Goal: Task Accomplishment & Management: Use online tool/utility

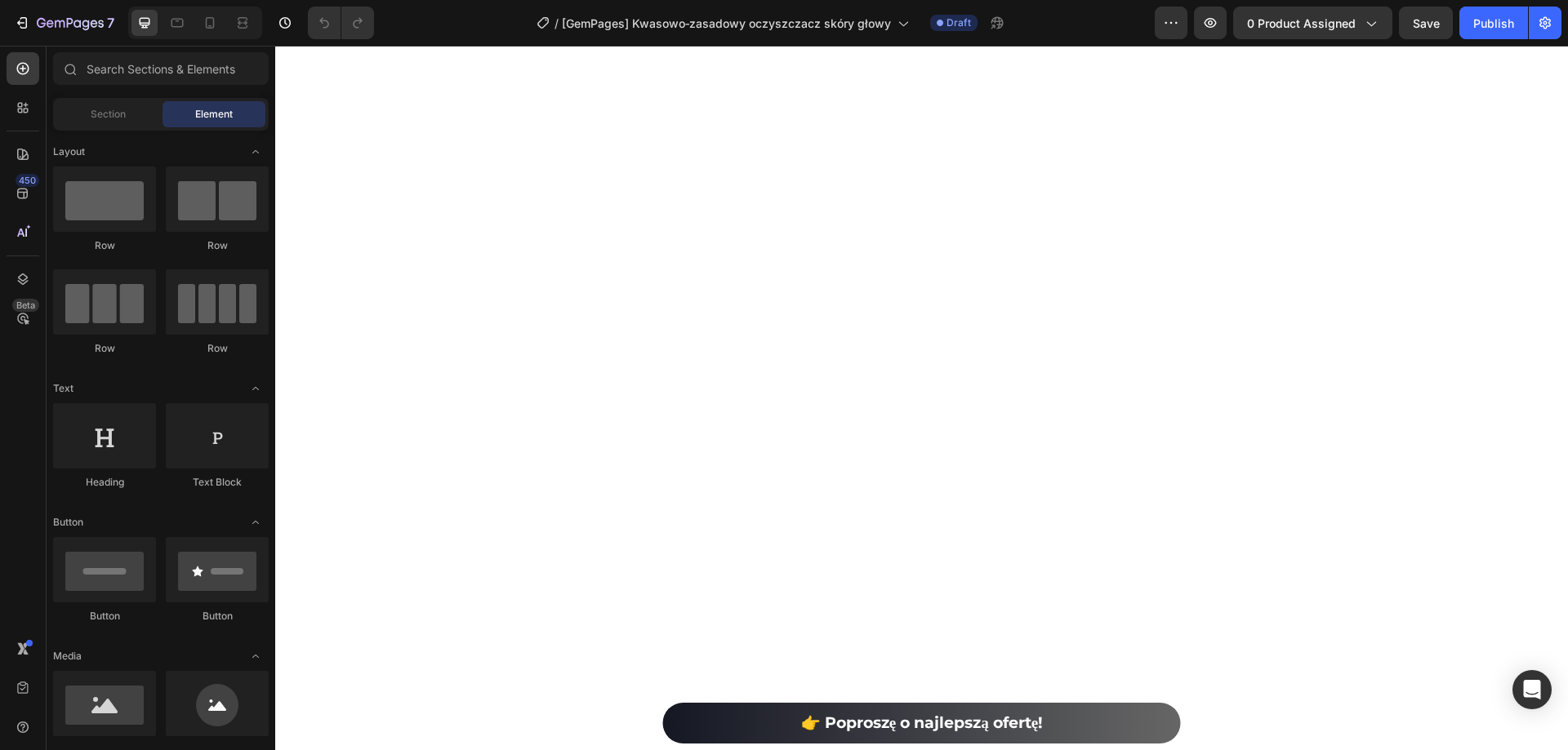
scroll to position [7753, 0]
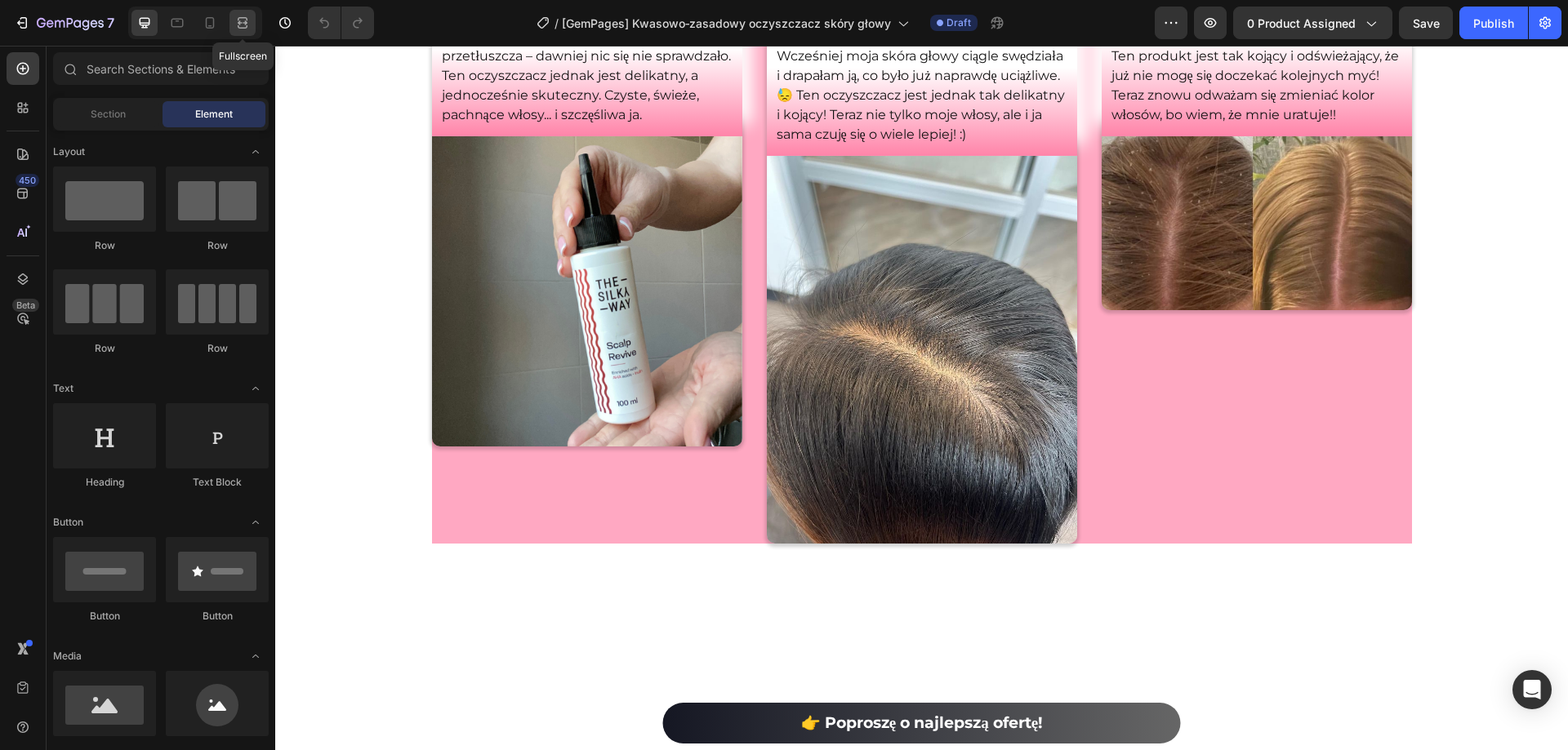
click at [248, 19] on icon at bounding box center [242, 22] width 16 height 16
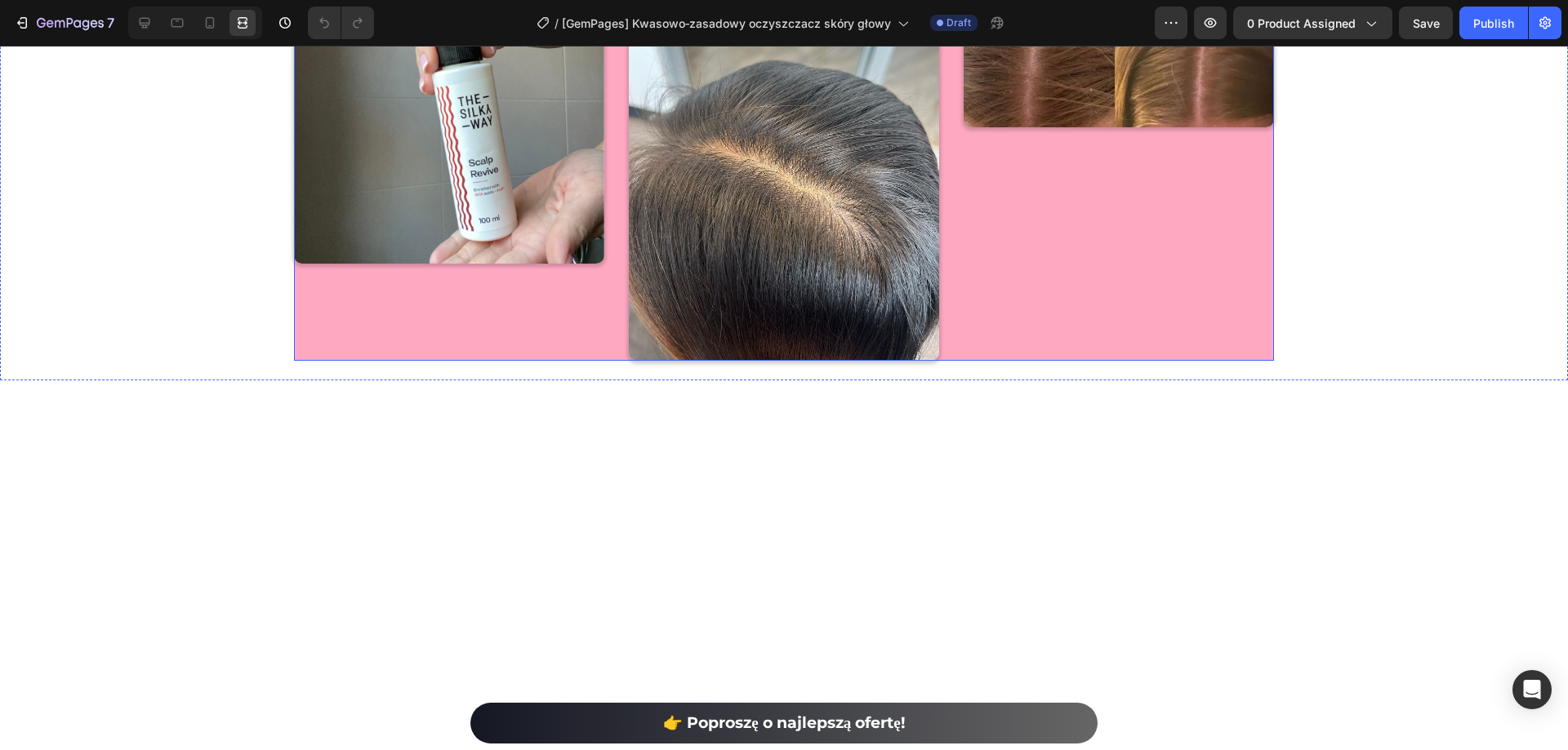
scroll to position [8079, 0]
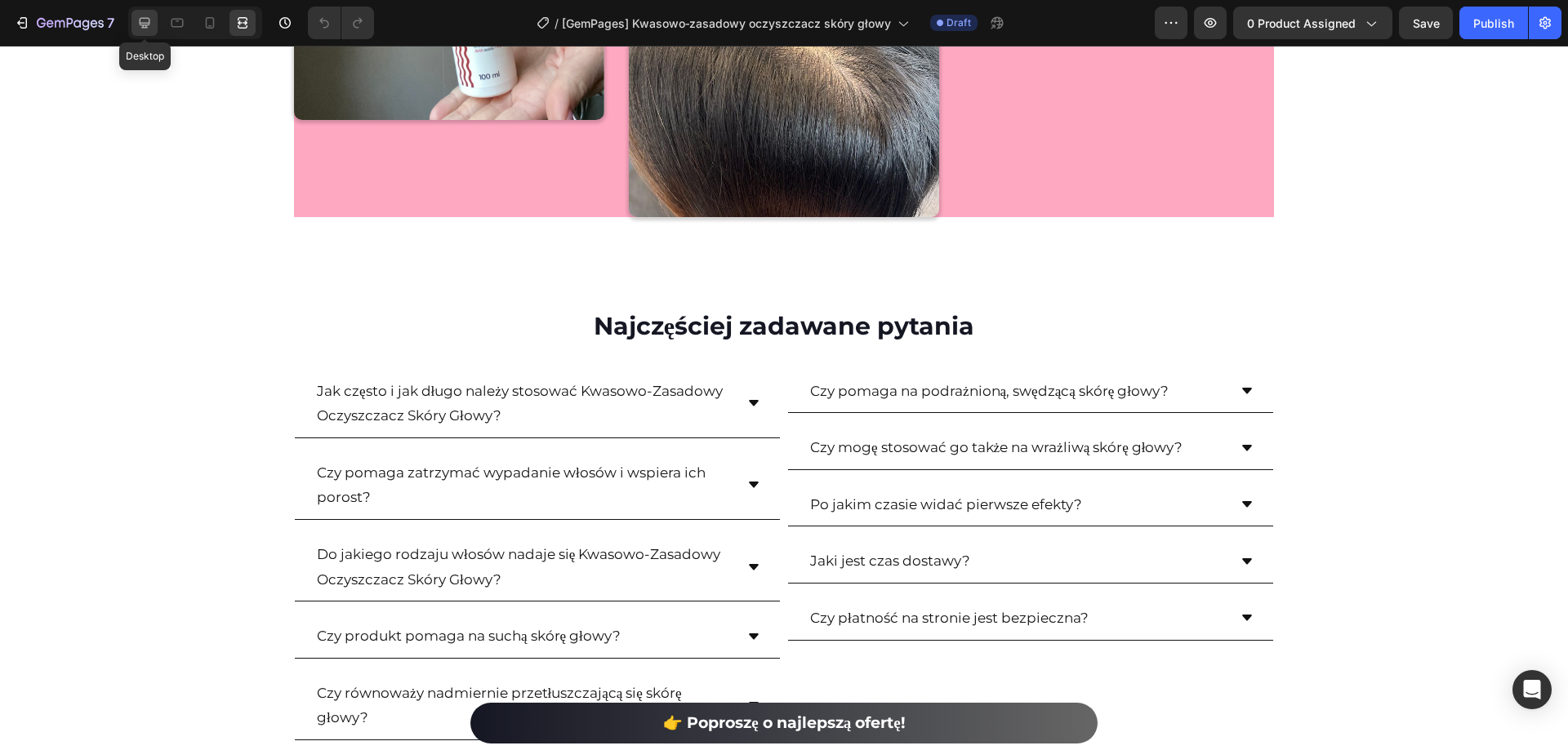
click at [144, 20] on icon at bounding box center [144, 22] width 16 height 16
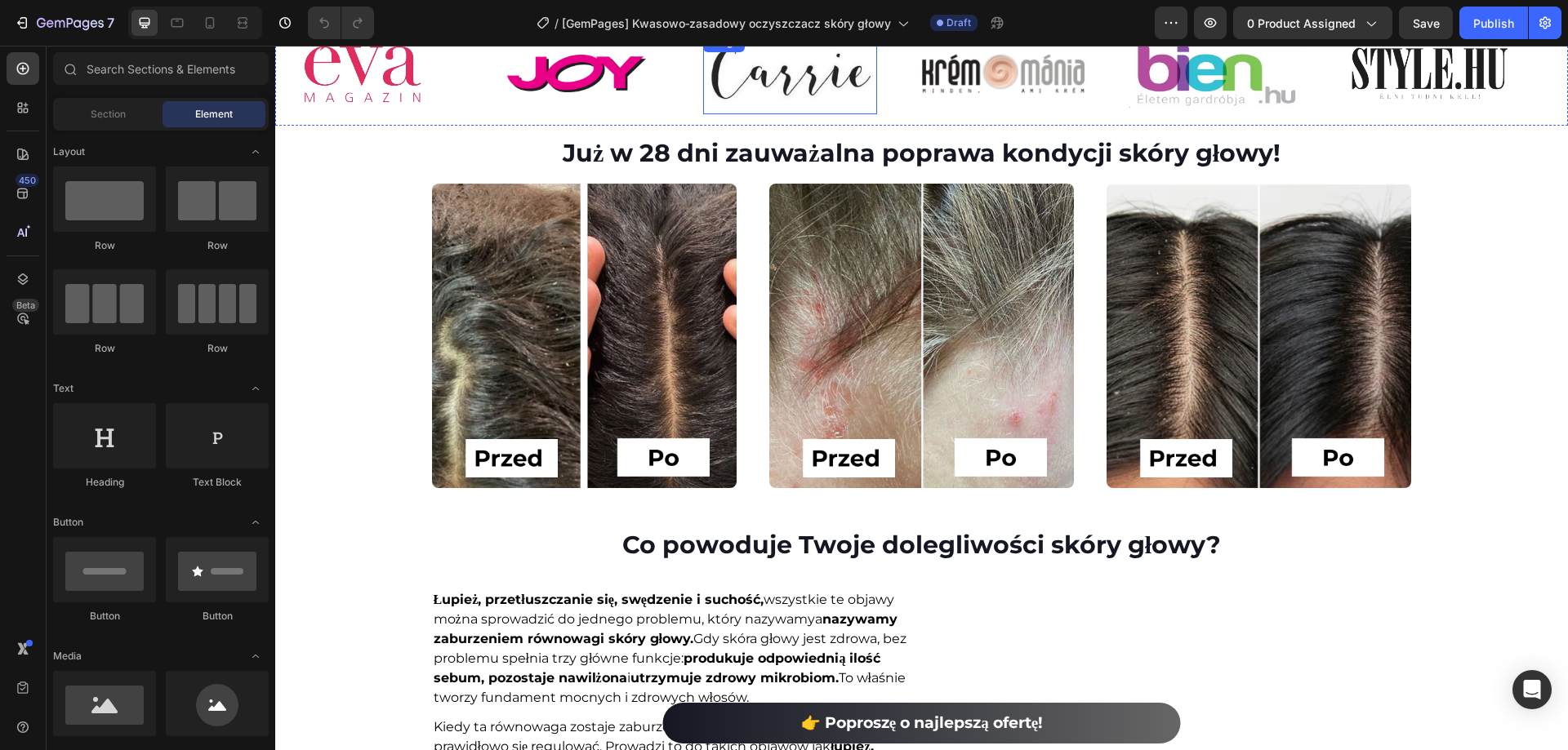
scroll to position [373, 0]
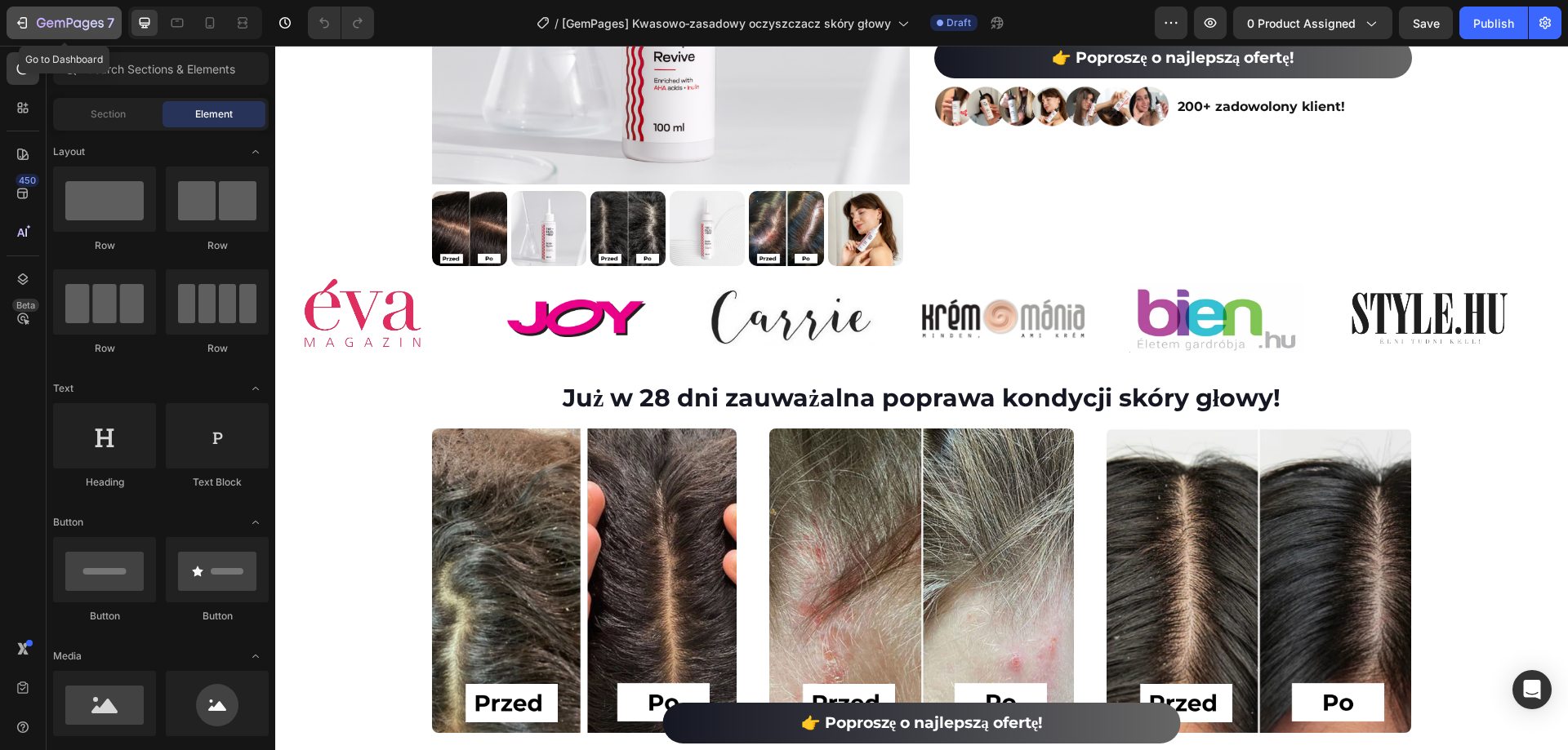
click at [26, 17] on icon "button" at bounding box center [21, 22] width 16 height 16
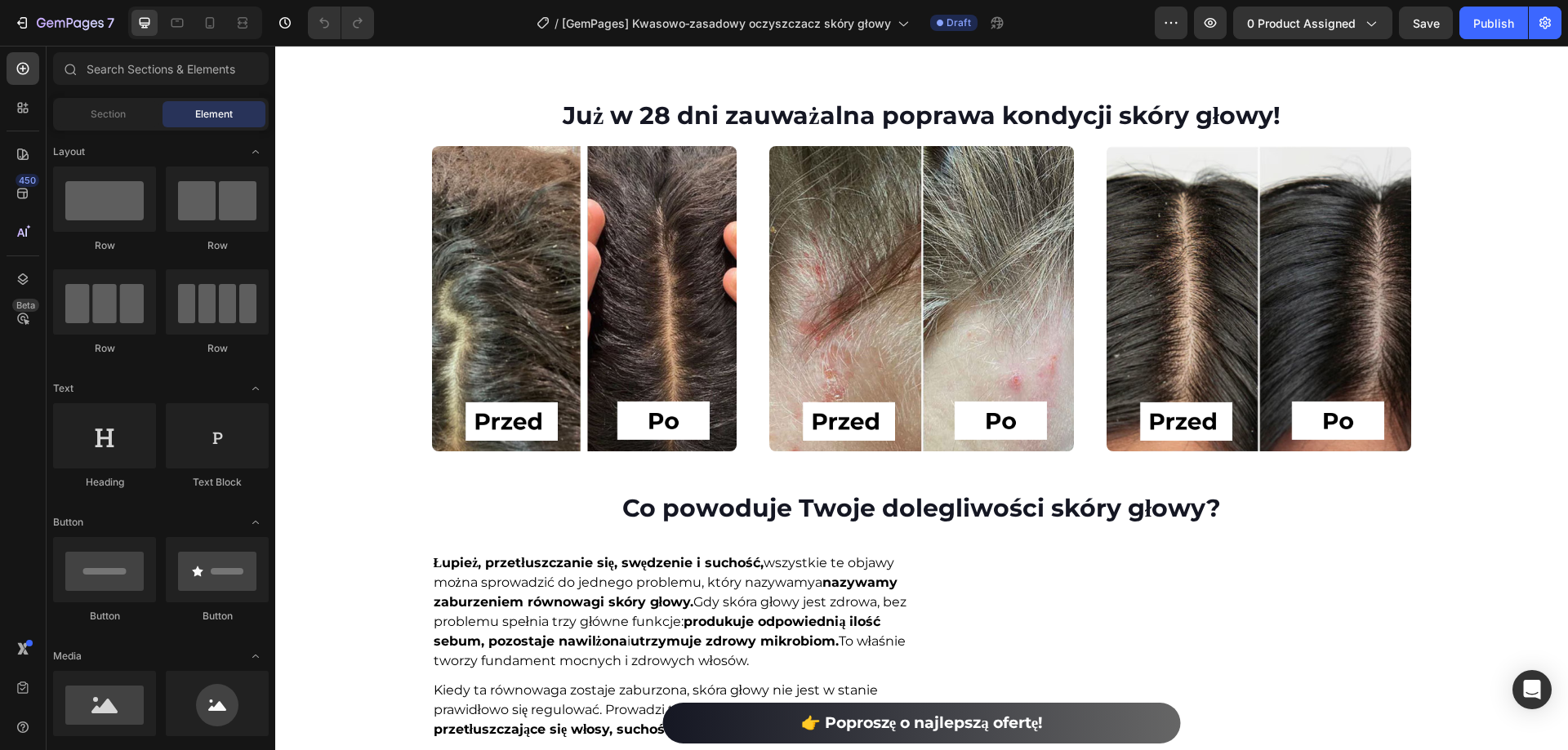
scroll to position [1061, 0]
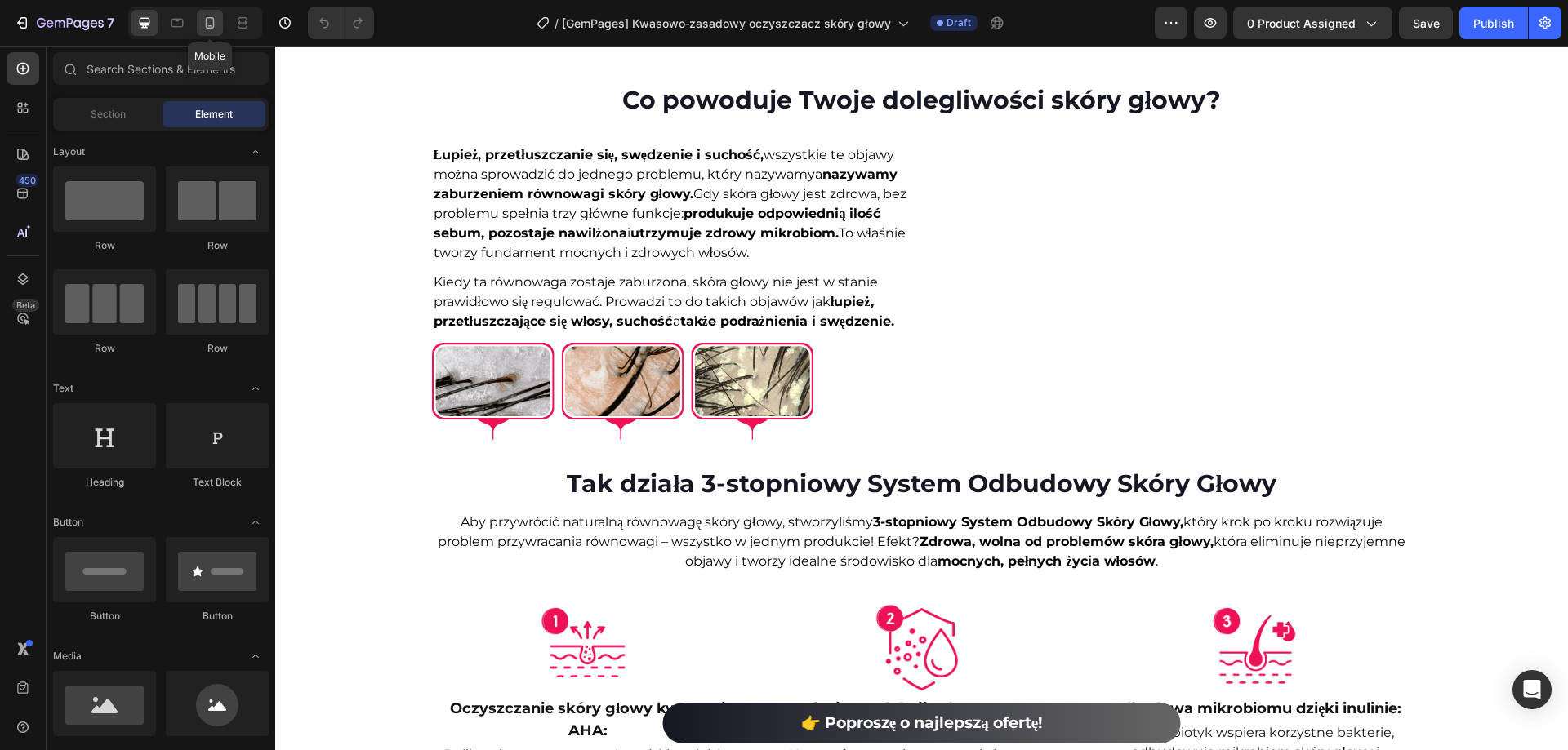
click at [212, 20] on icon at bounding box center [209, 22] width 16 height 16
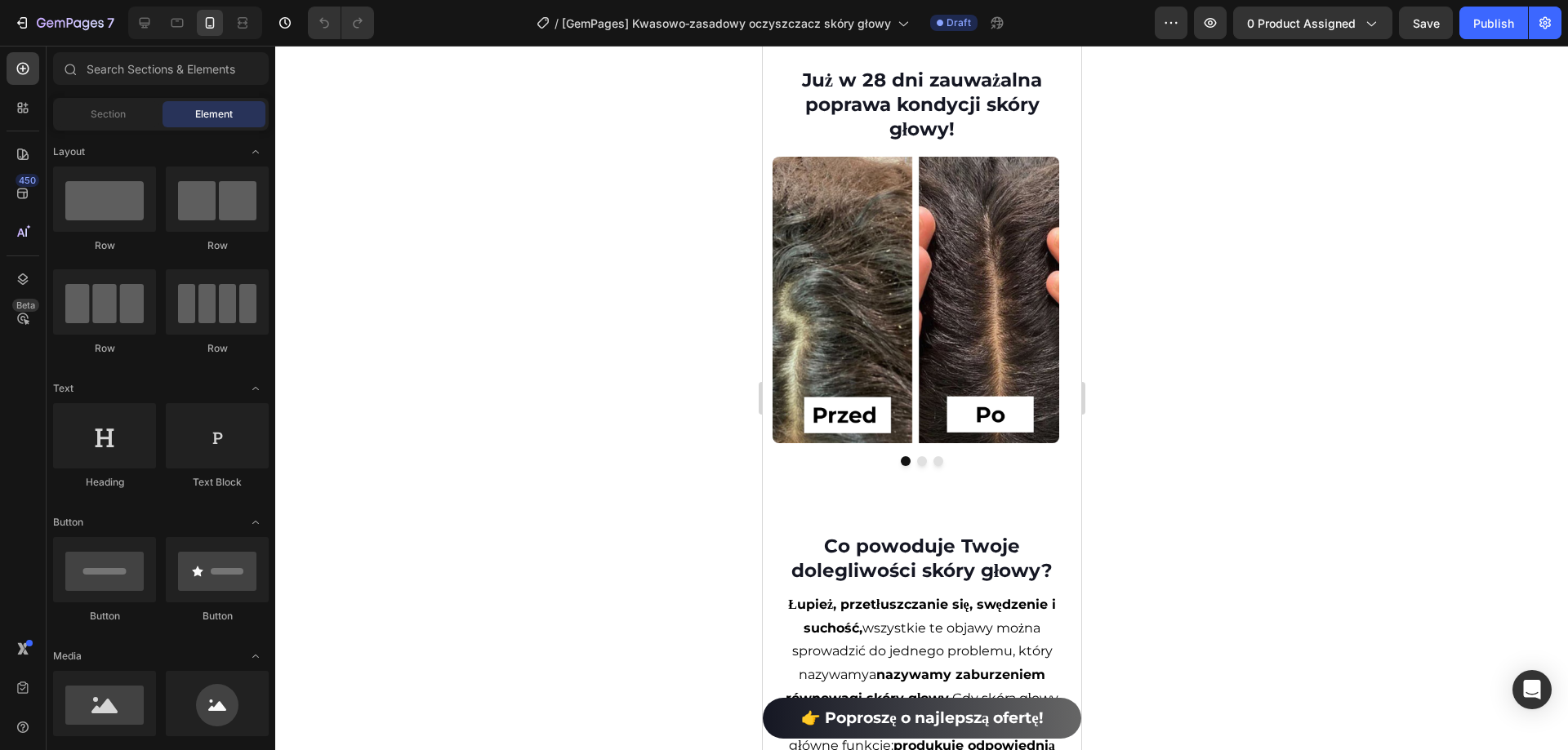
scroll to position [1058, 0]
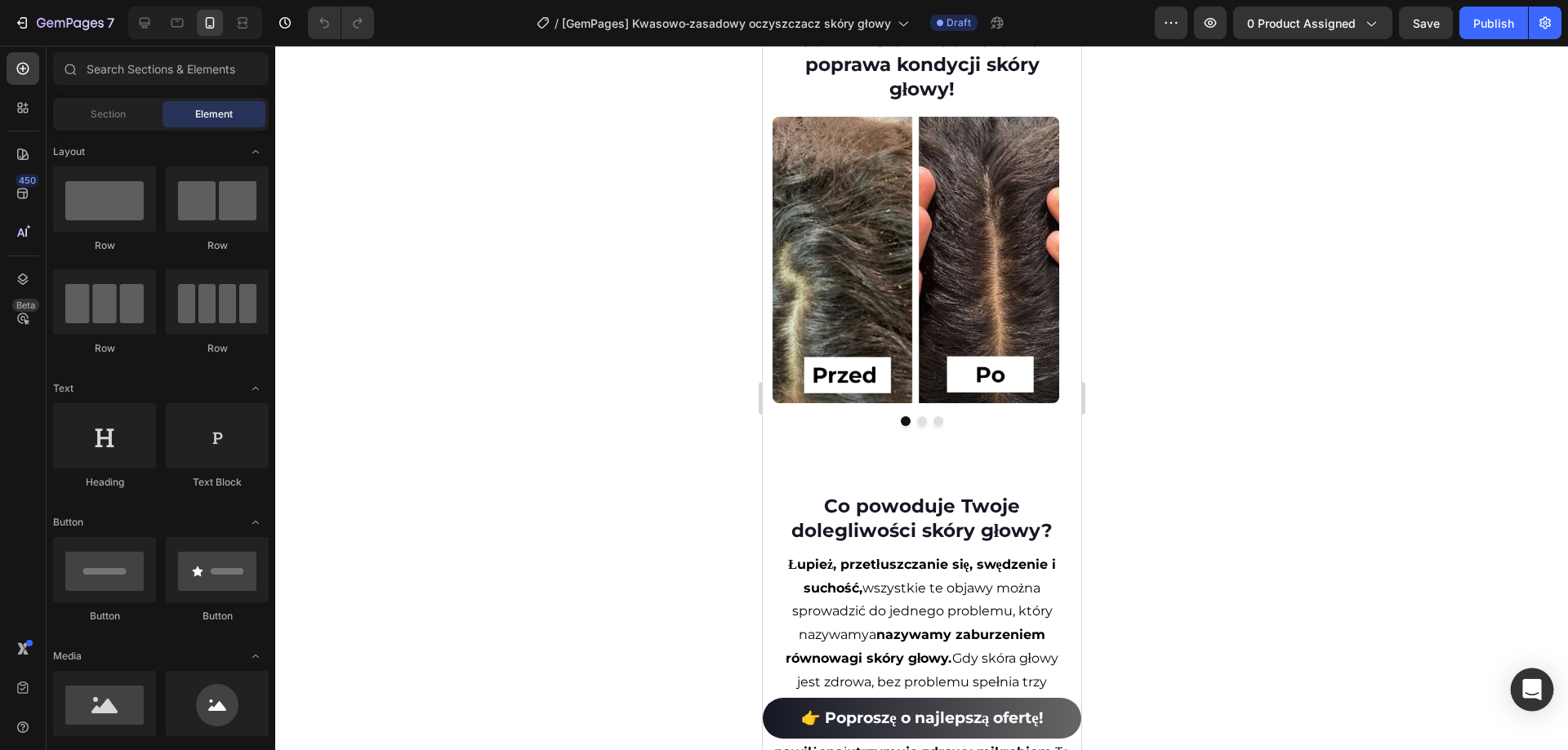
click at [1509, 0] on body "7 Version history / [GemPages] Kwasowo‑zasadowy oczyszczacz [PERSON_NAME] głowy…" at bounding box center [784, 0] width 1568 height 0
click at [1520, 691] on div "Open Intercom Messenger" at bounding box center [1531, 690] width 43 height 43
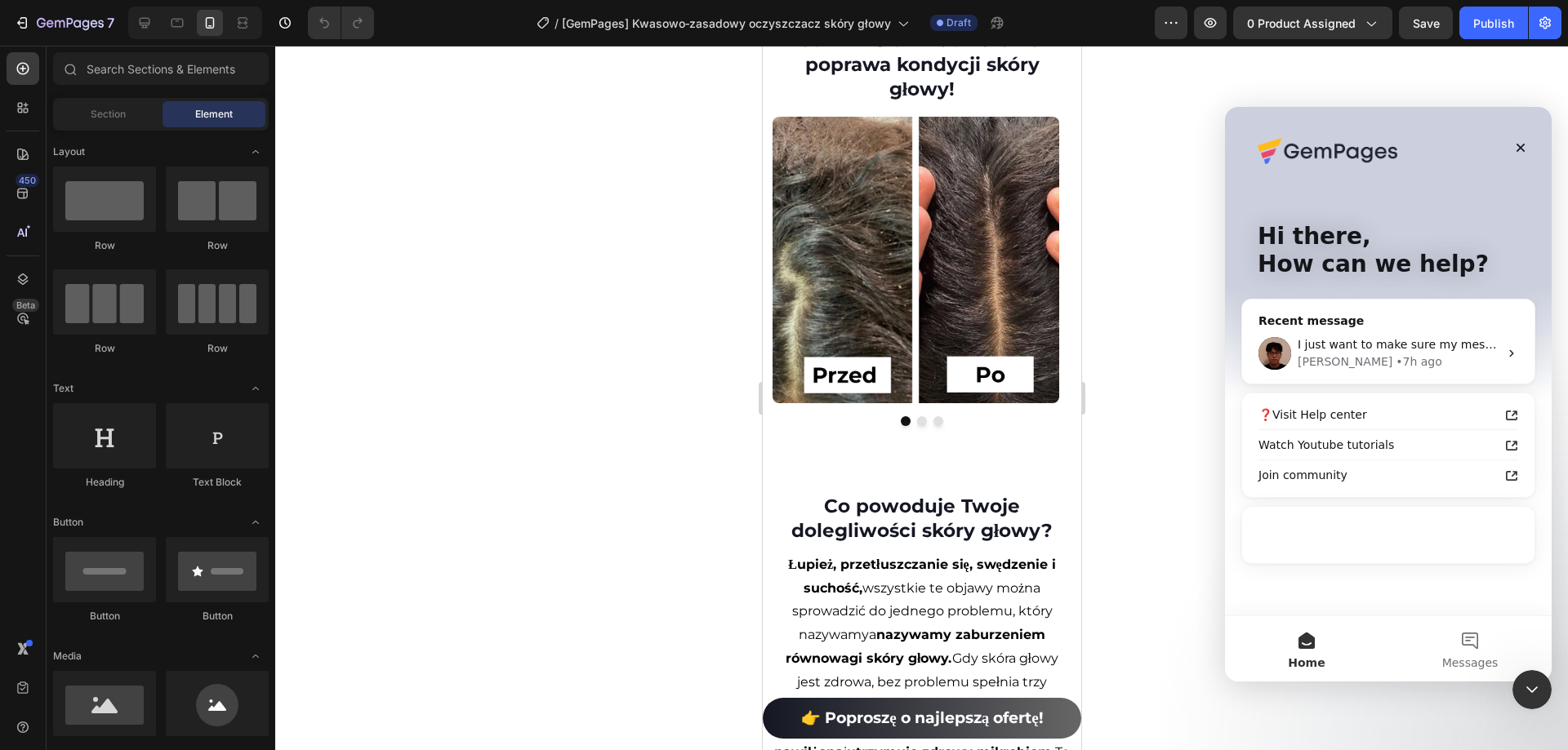
scroll to position [0, 0]
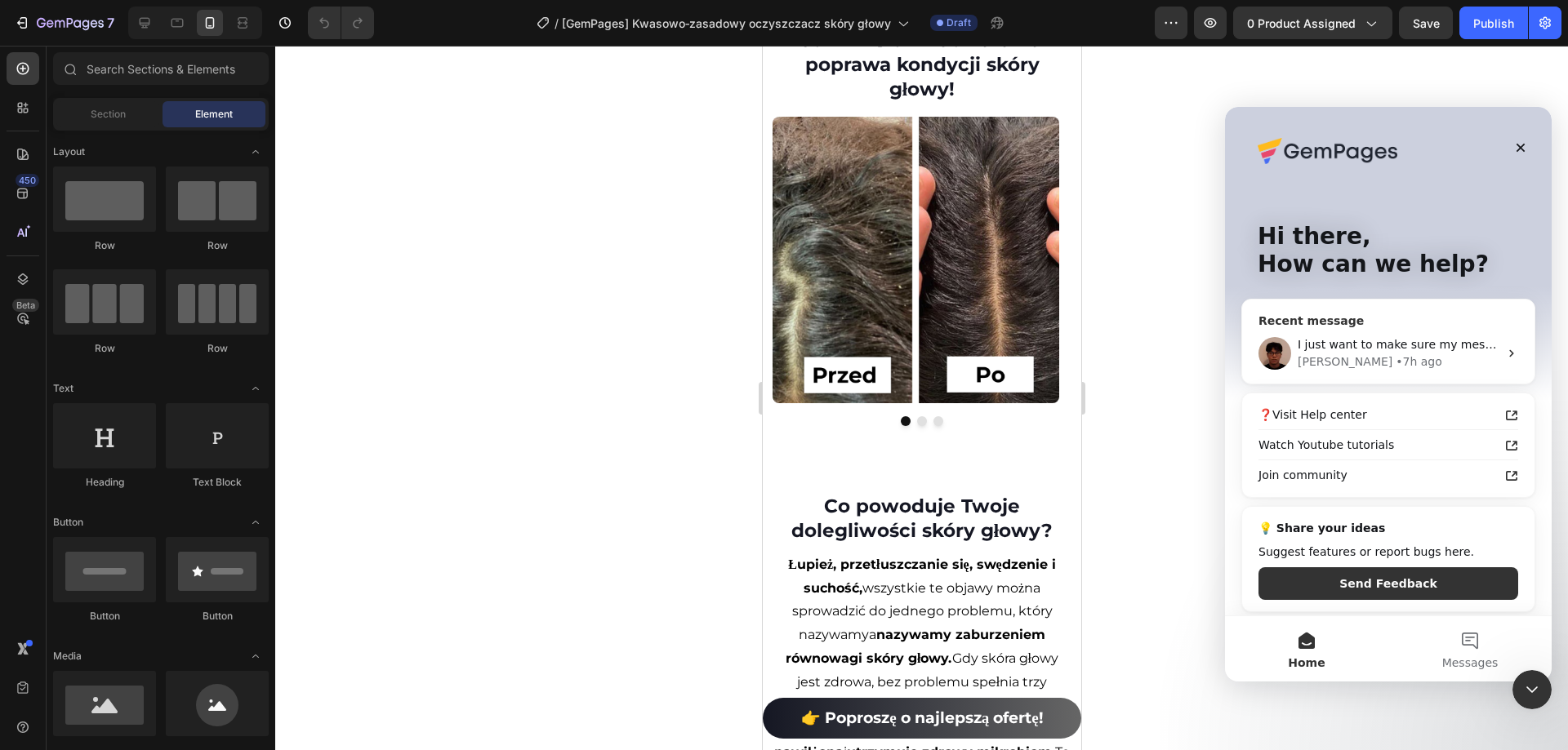
click at [1349, 381] on div "I just want to make sure my message went through. May I ask if everything is ok…" at bounding box center [1388, 353] width 292 height 60
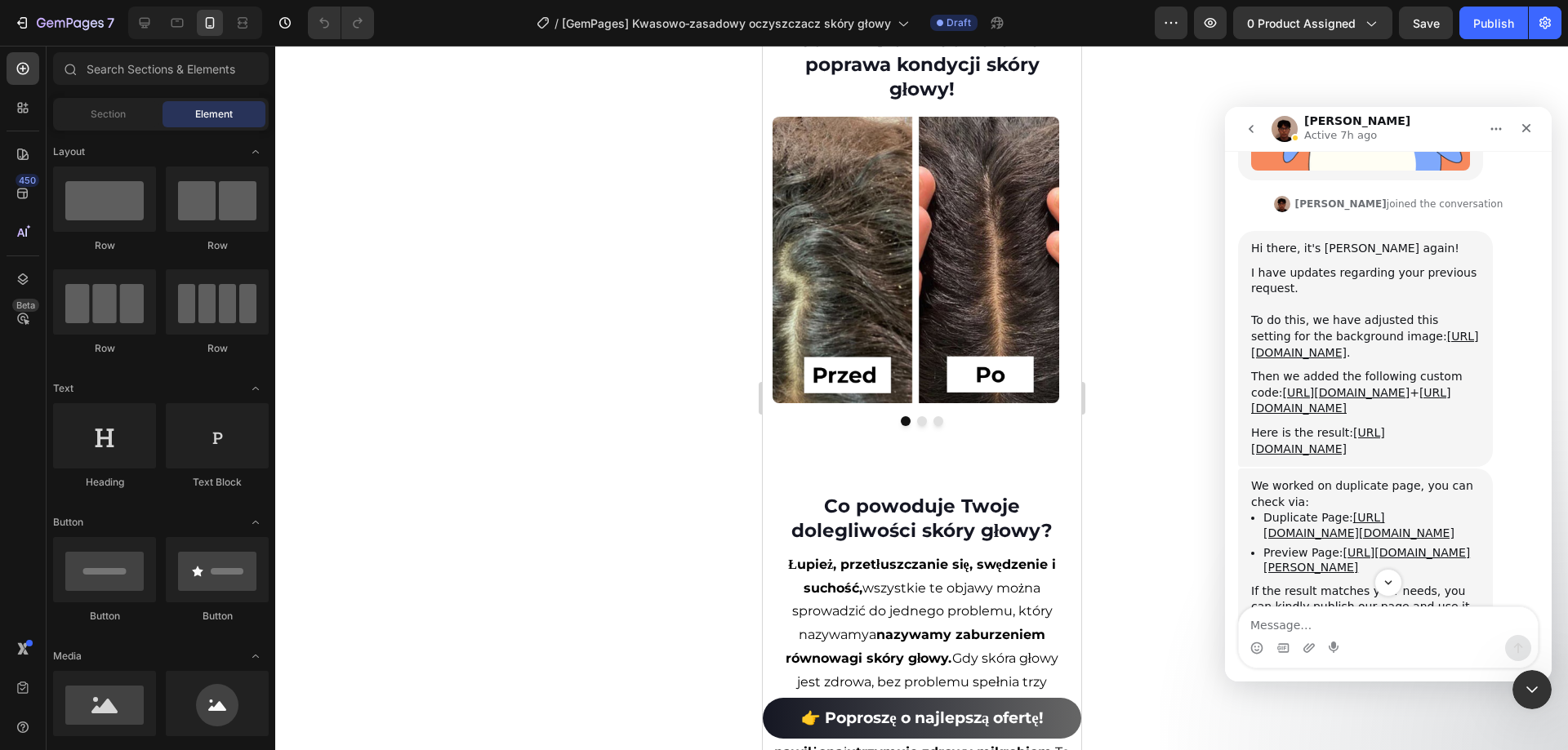
scroll to position [9489, 0]
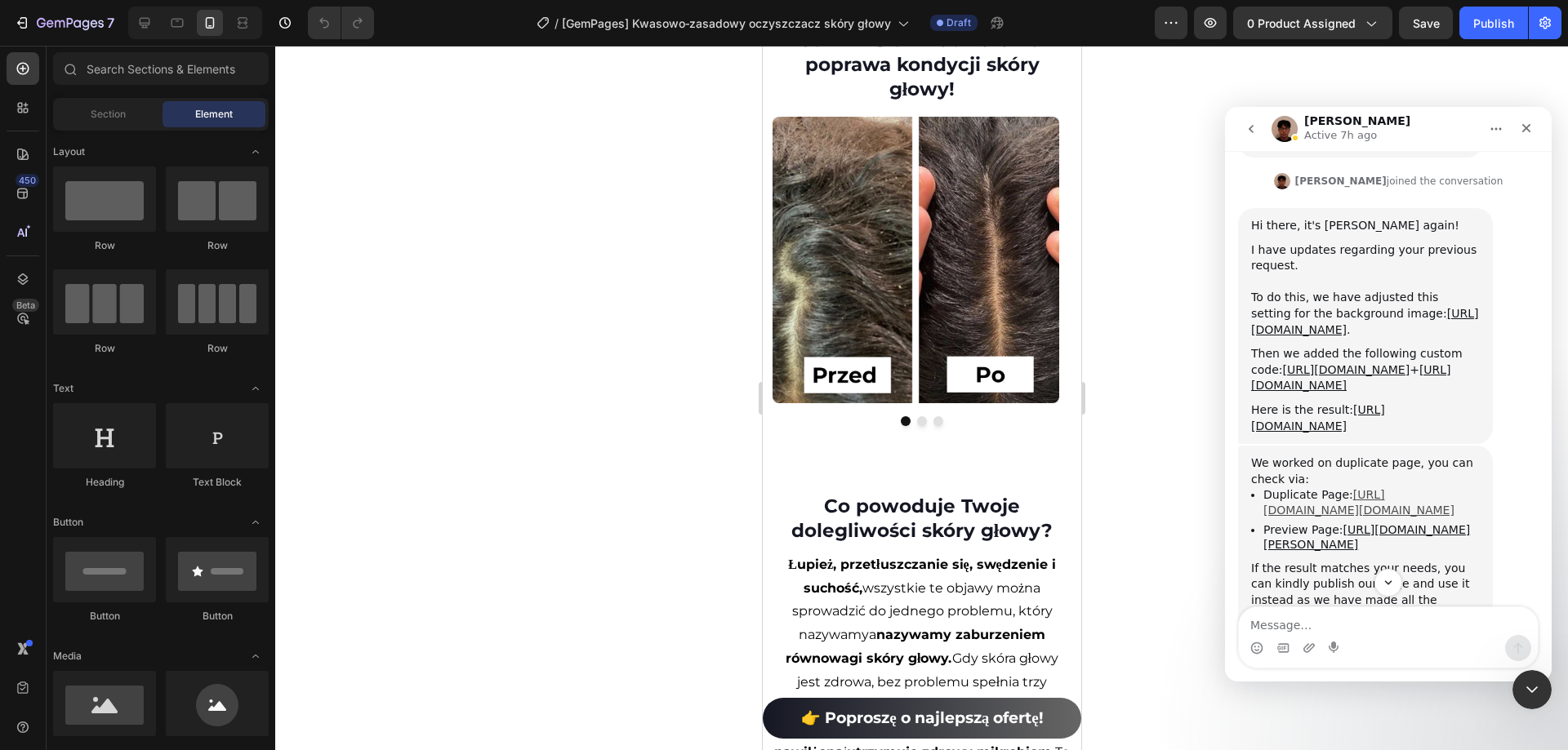
click at [1329, 500] on link "https://builder.gempages.net/editor/463925040711337041/581790838862906216?type=…" at bounding box center [1359, 502] width 191 height 29
click at [1370, 620] on textarea "Message…" at bounding box center [1387, 620] width 299 height 28
paste textarea "I’d like to ask for help with making the divider look the same on mobile as it …"
type textarea "I’d like to ask for help with making the divider look the same on mobile as it …"
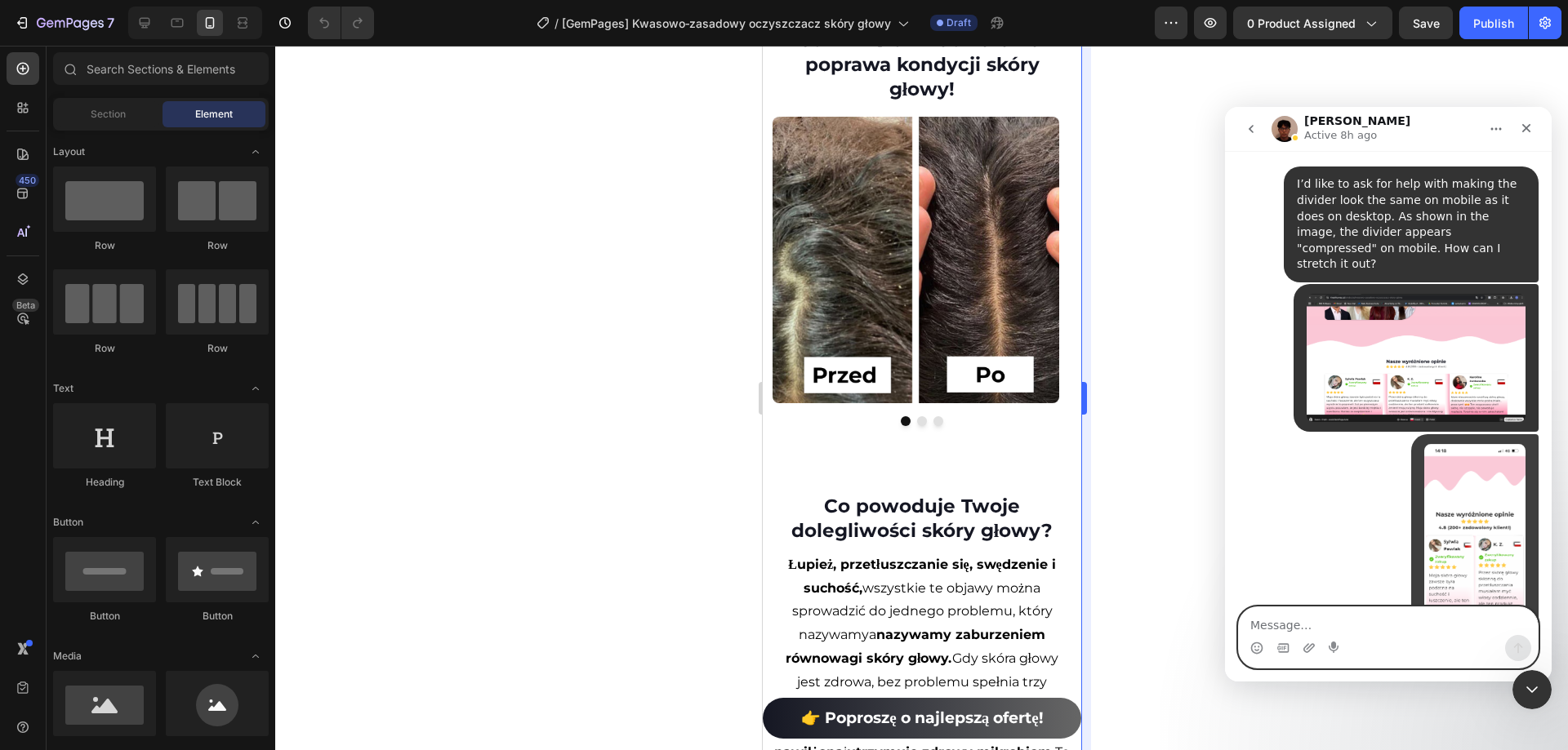
scroll to position [10415, 0]
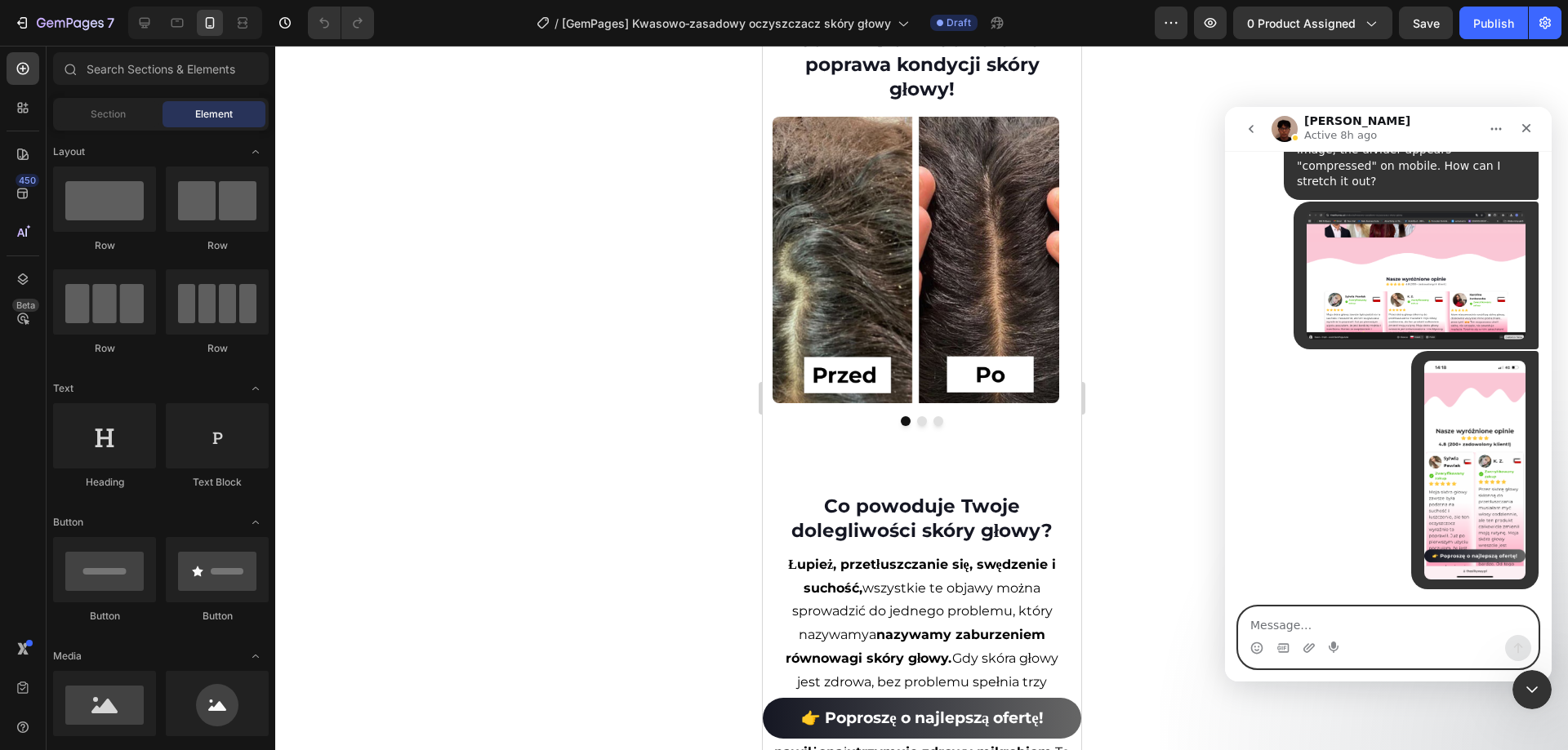
click at [1332, 617] on textarea "Message…" at bounding box center [1387, 620] width 299 height 28
type textarea "Thank you in advance!"
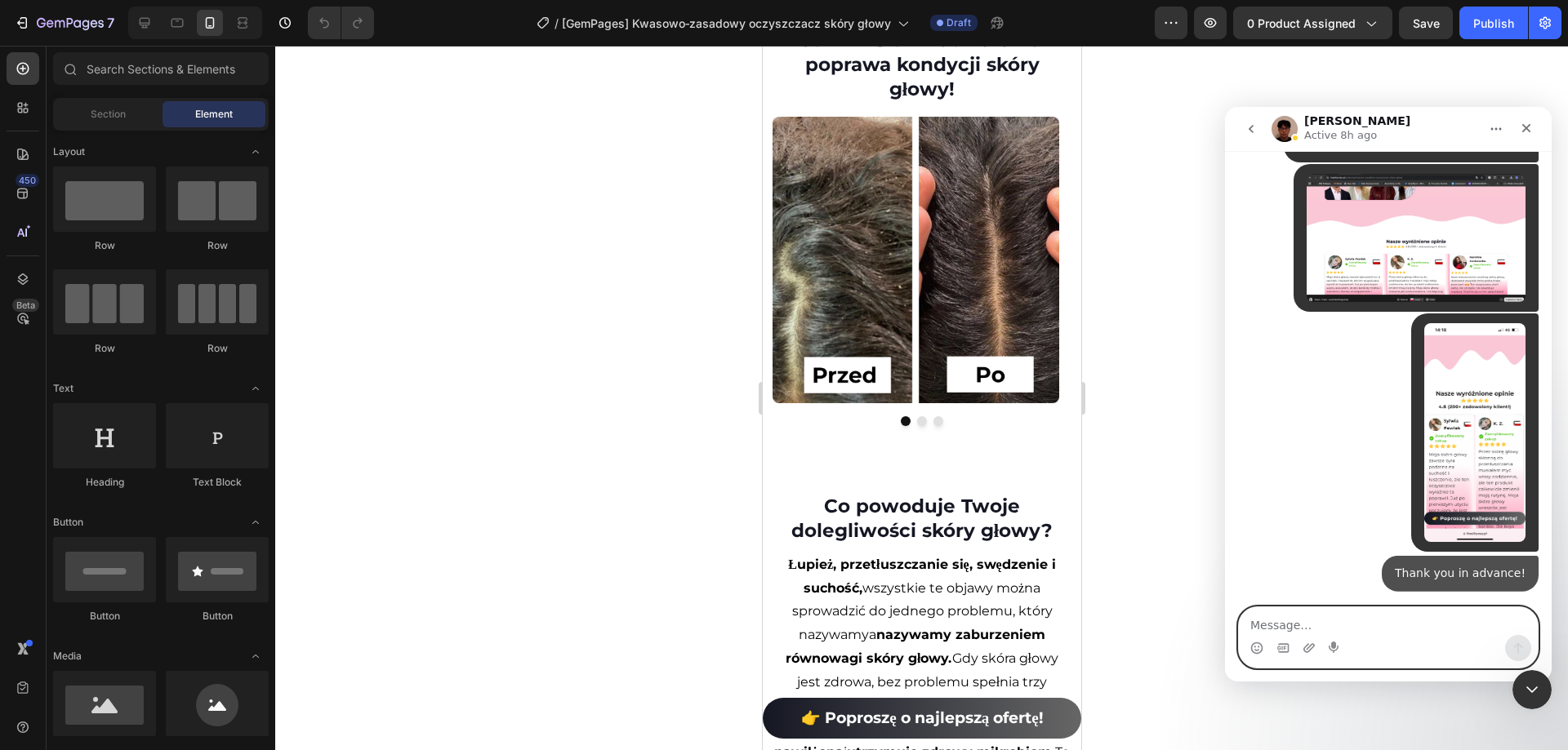
scroll to position [10453, 0]
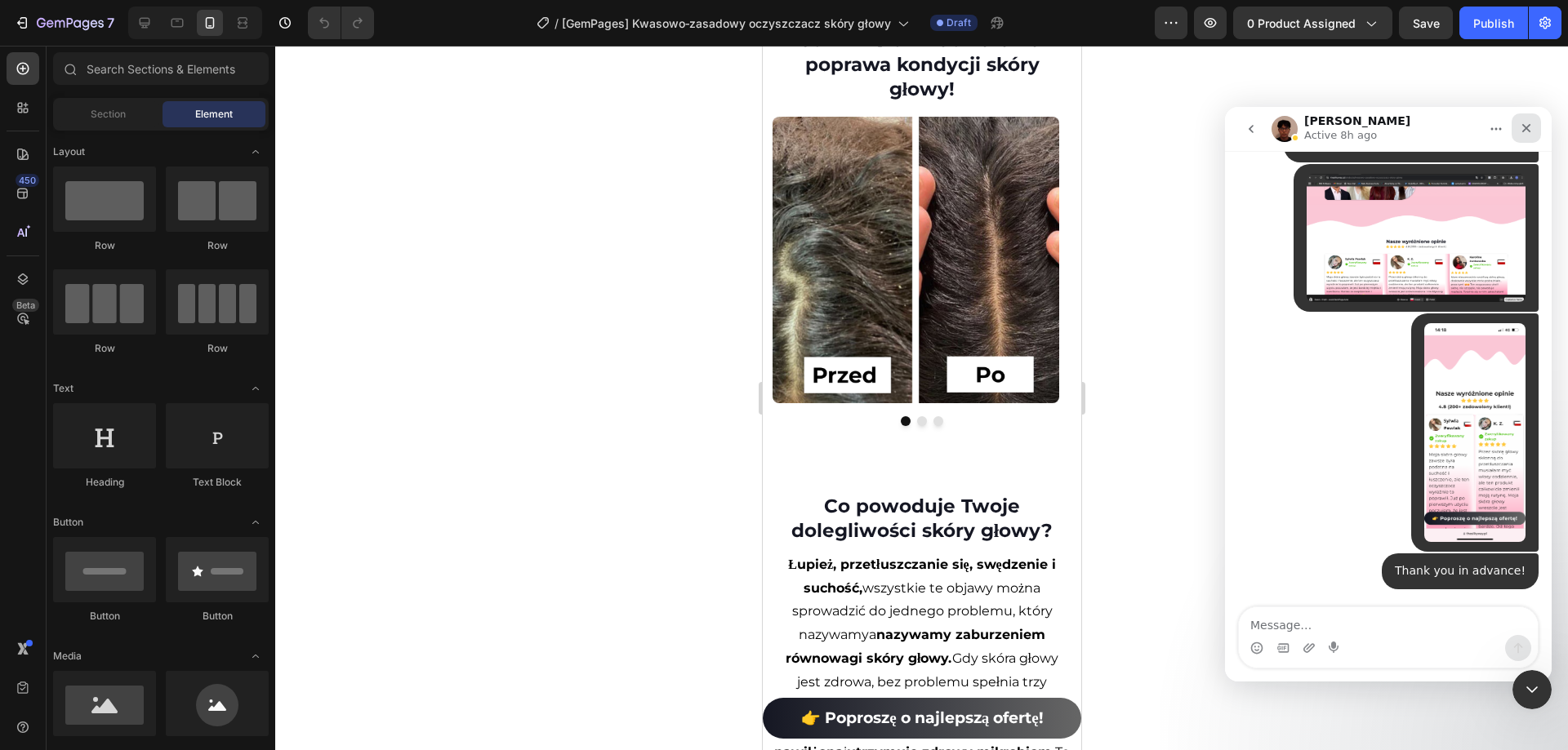
click at [1531, 125] on icon "Close" at bounding box center [1526, 129] width 13 height 13
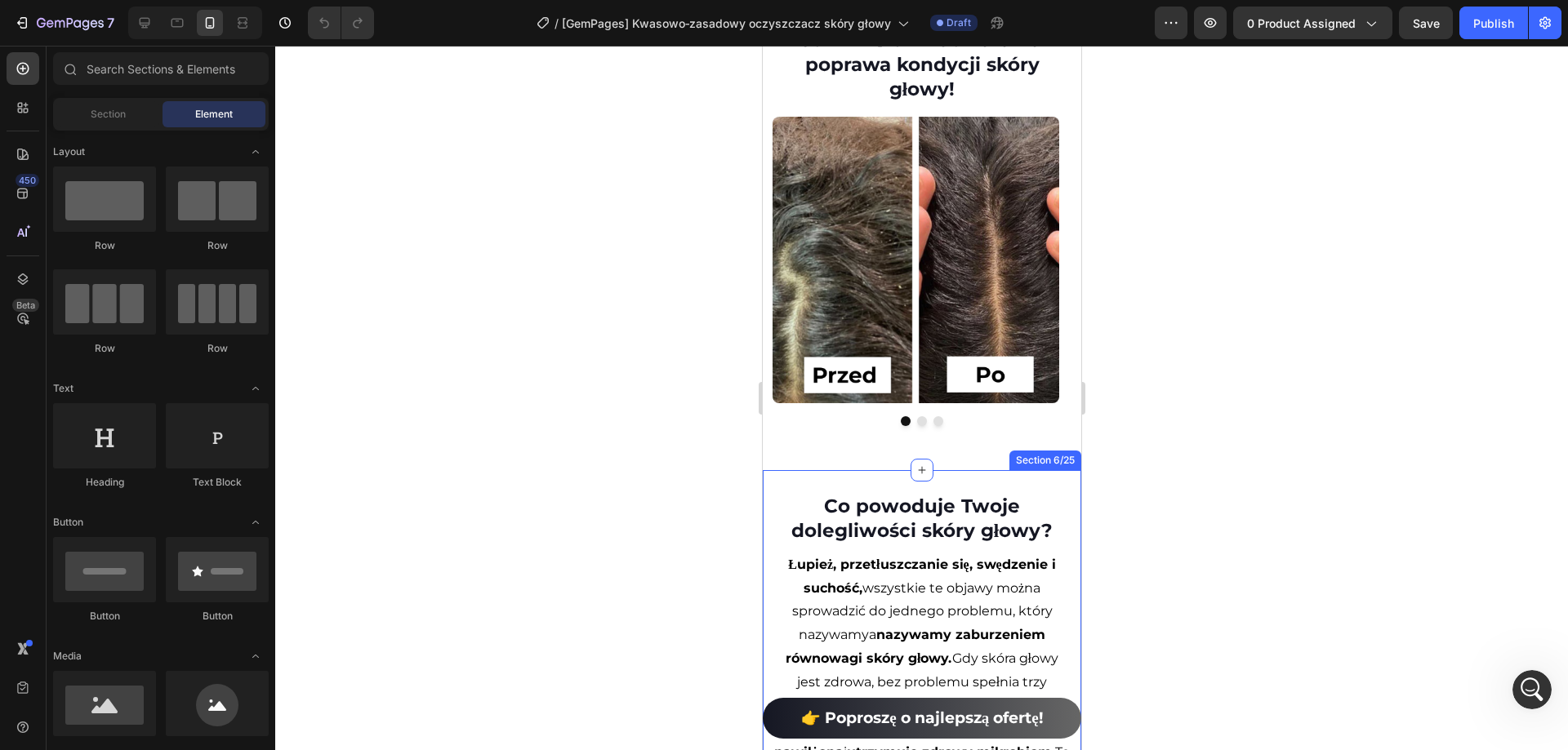
scroll to position [1303, 0]
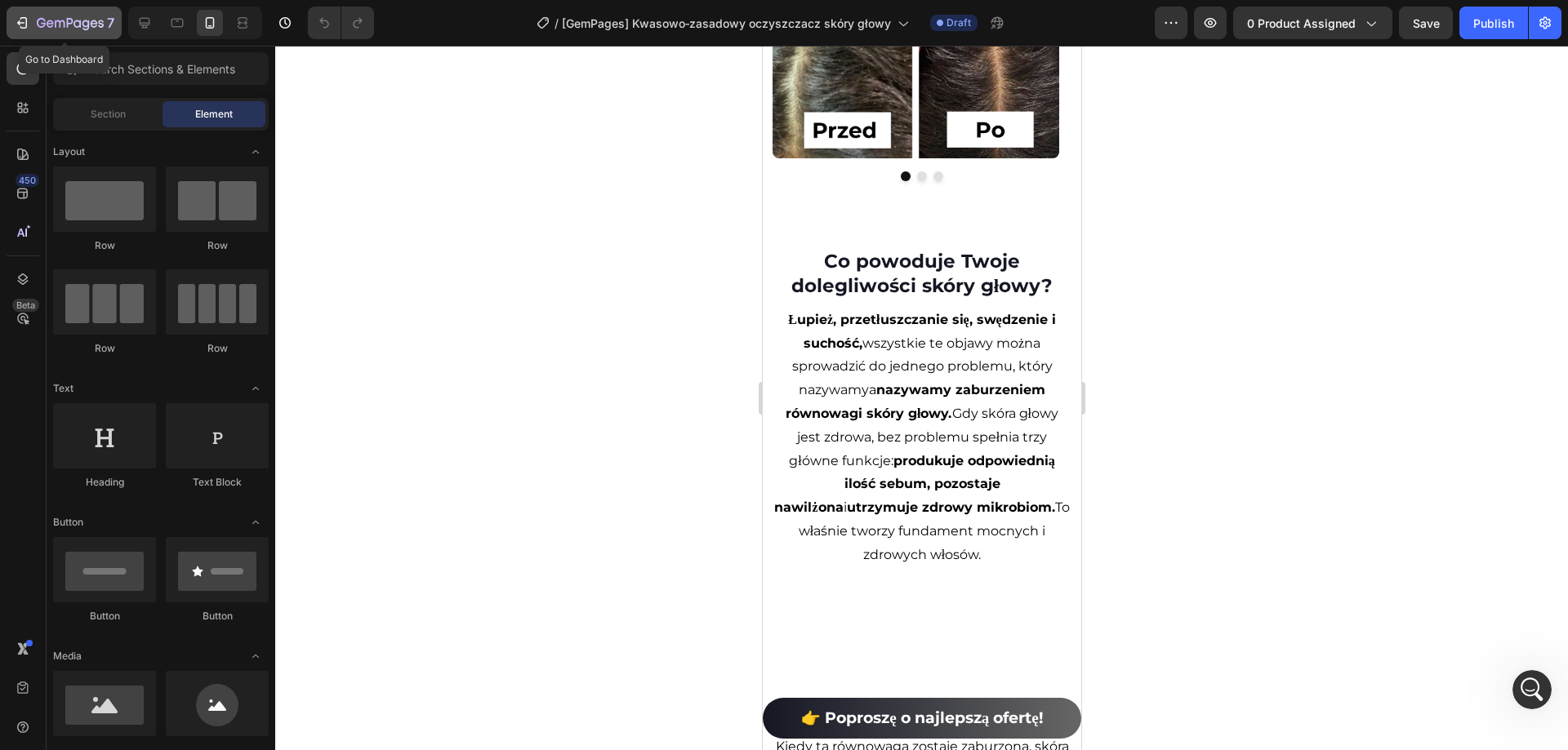
click at [37, 20] on icon "button" at bounding box center [70, 24] width 67 height 13
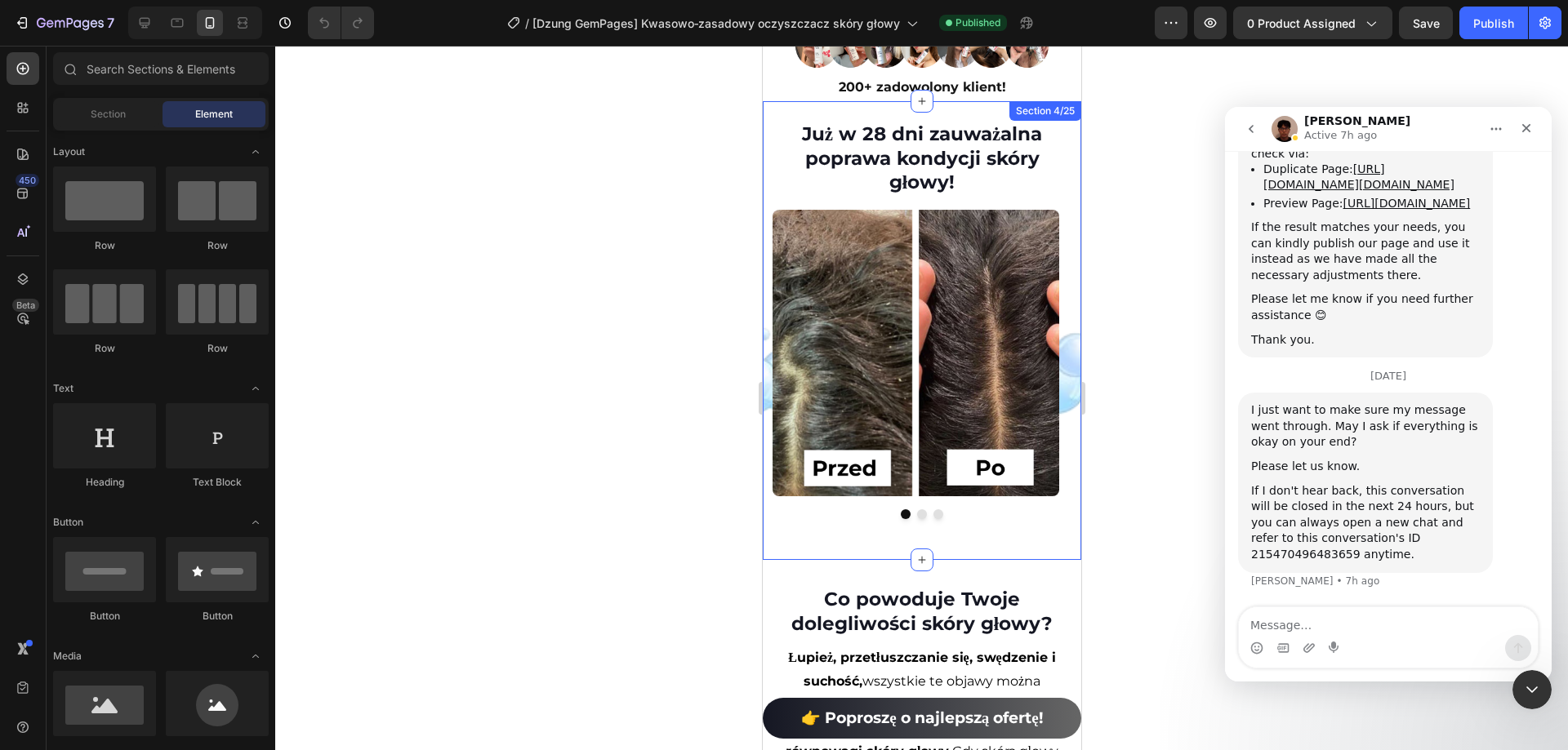
scroll to position [9897, 0]
click at [1063, 366] on div "Już w 28 dni zauważalna poprawa kondycji skóry głowy! Heading Image Image Image…" at bounding box center [920, 330] width 318 height 459
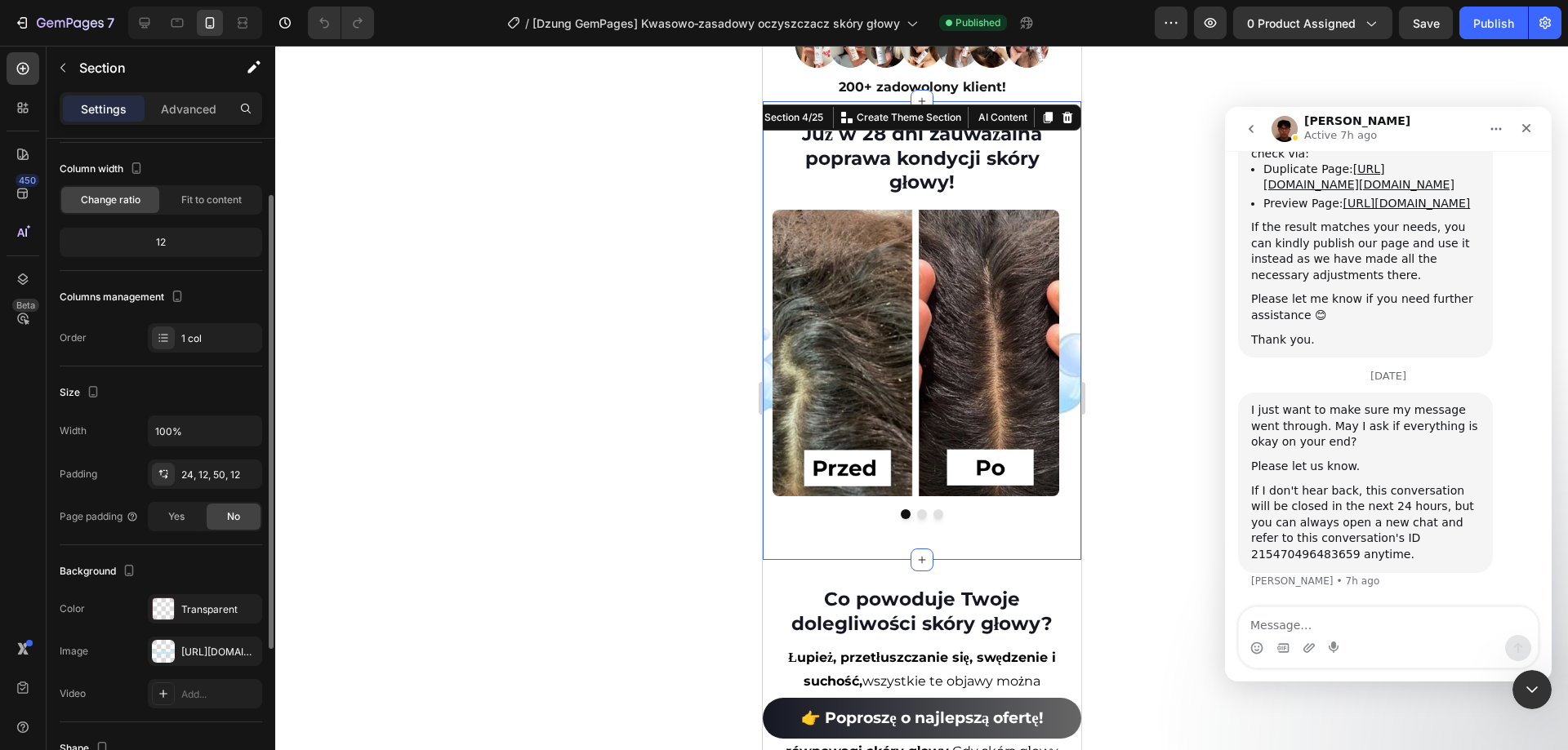
scroll to position [163, 0]
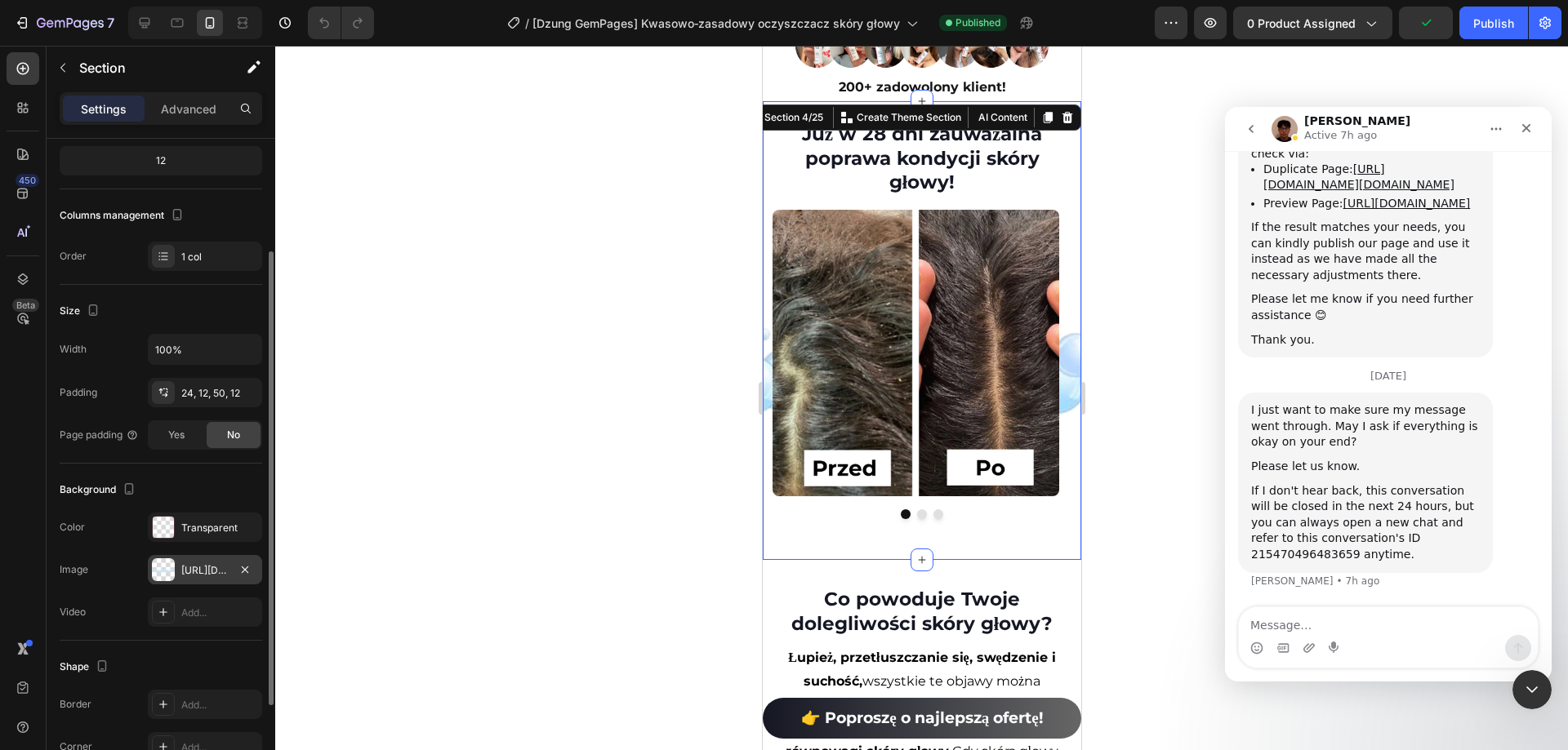
click at [220, 568] on div "https://cdn.shopify.com/s/files/1/0532/7667/2166/files/gempages_463925036718228…" at bounding box center [205, 569] width 47 height 14
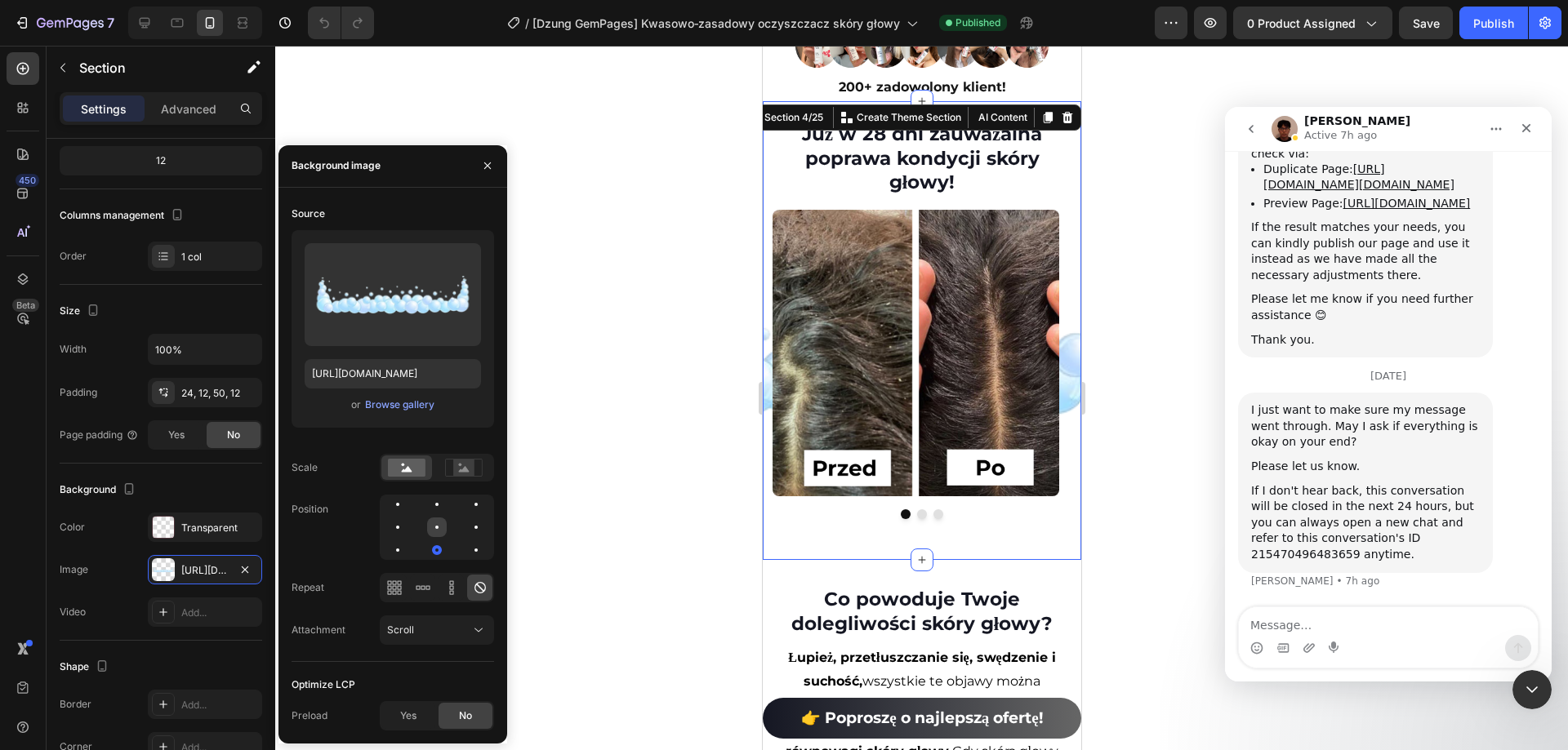
click at [466, 520] on div at bounding box center [476, 527] width 19 height 19
click at [466, 549] on div at bounding box center [476, 550] width 19 height 19
click at [636, 537] on div at bounding box center [920, 398] width 1292 height 704
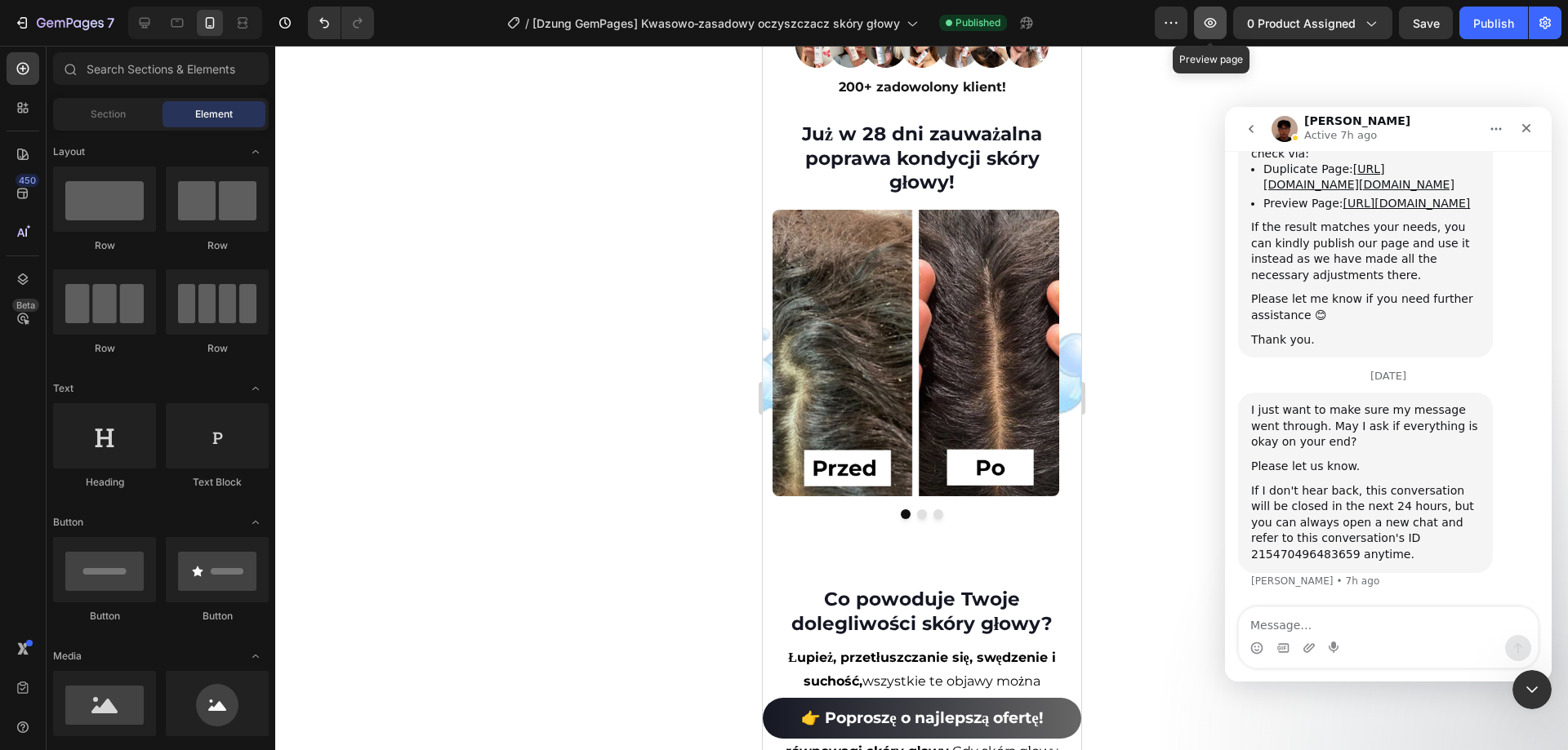
click at [1212, 10] on button "button" at bounding box center [1210, 23] width 33 height 33
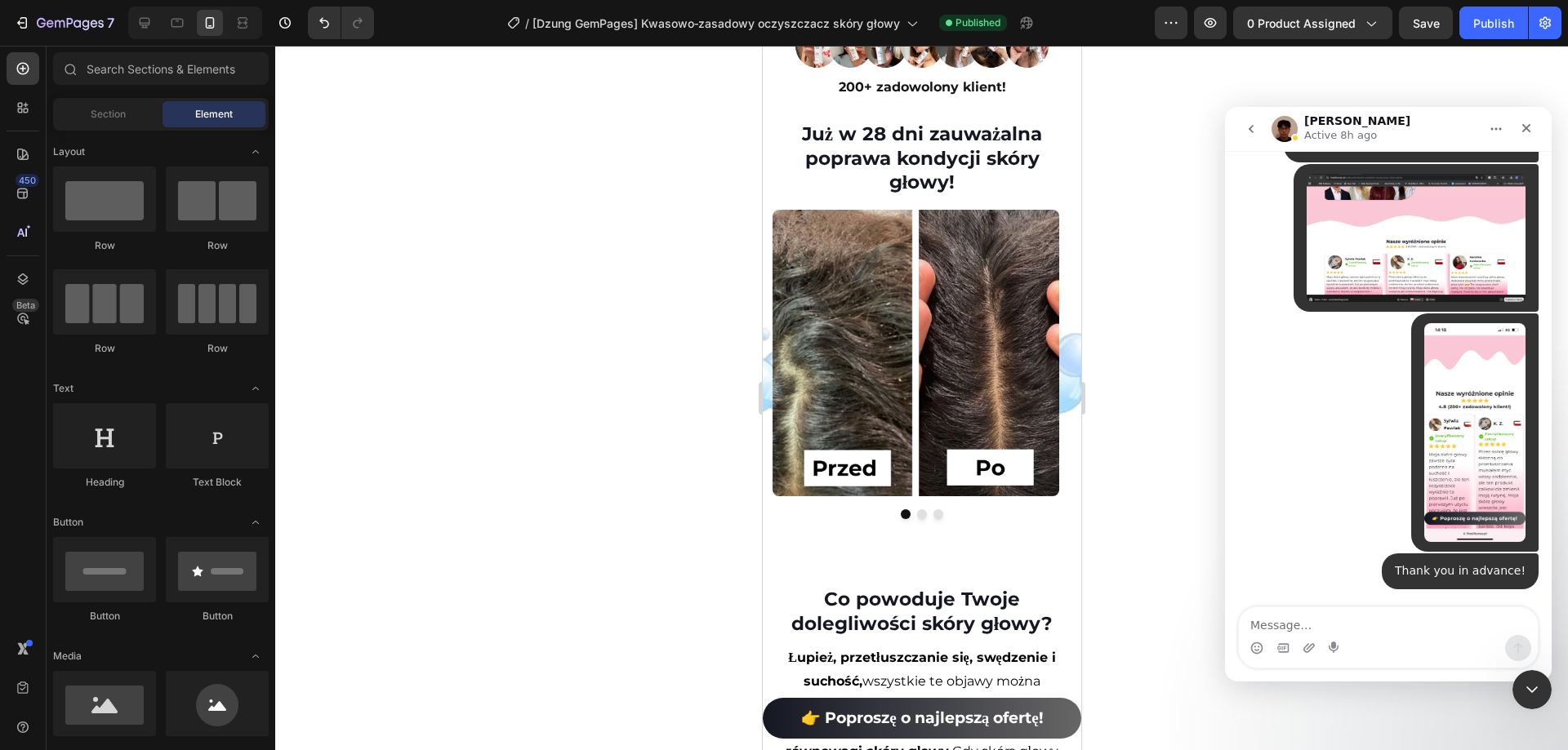
scroll to position [10437, 0]
click at [34, 24] on div "7" at bounding box center [63, 23] width 101 height 19
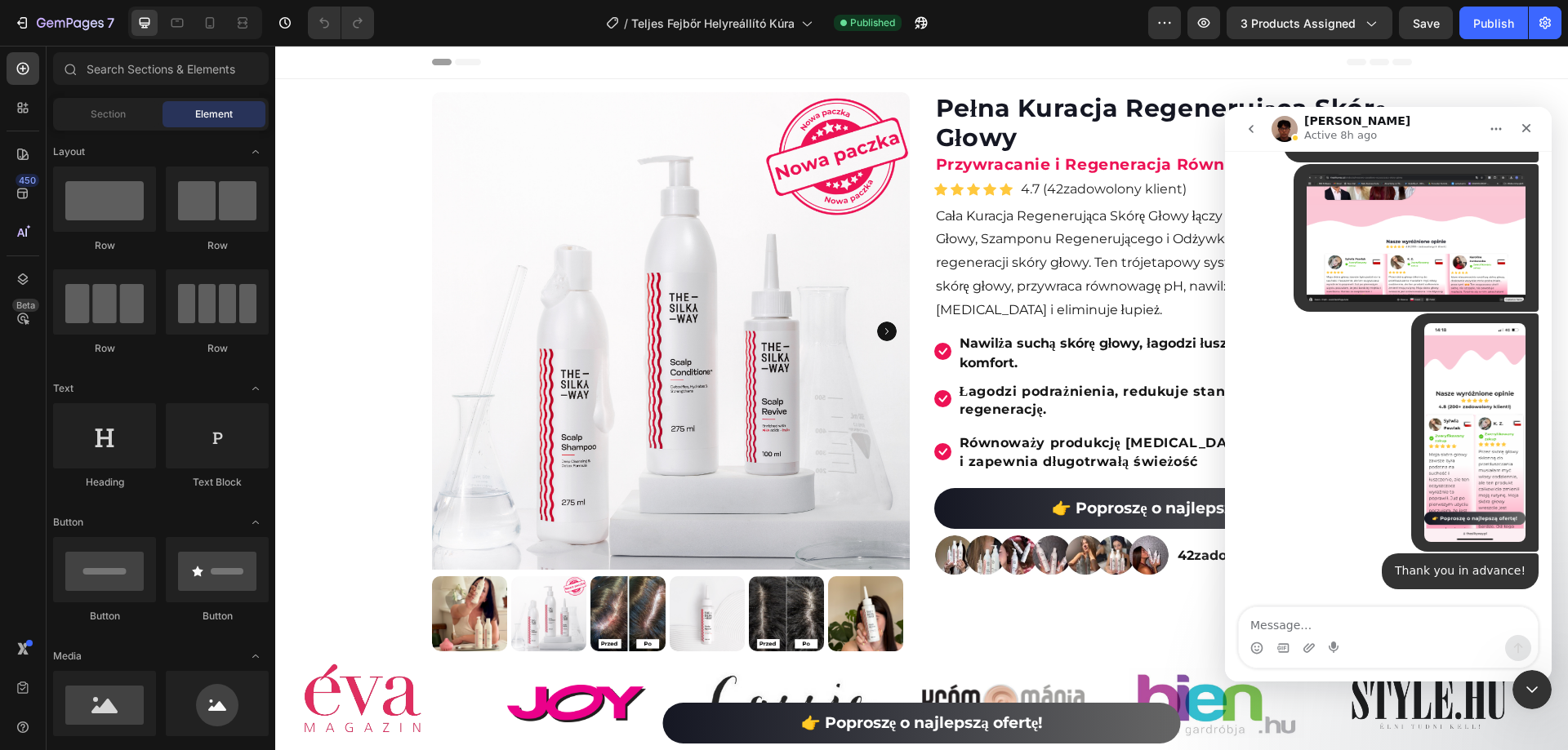
scroll to position [10437, 0]
click at [1527, 685] on icon "Close Intercom Messenger" at bounding box center [1529, 687] width 19 height 19
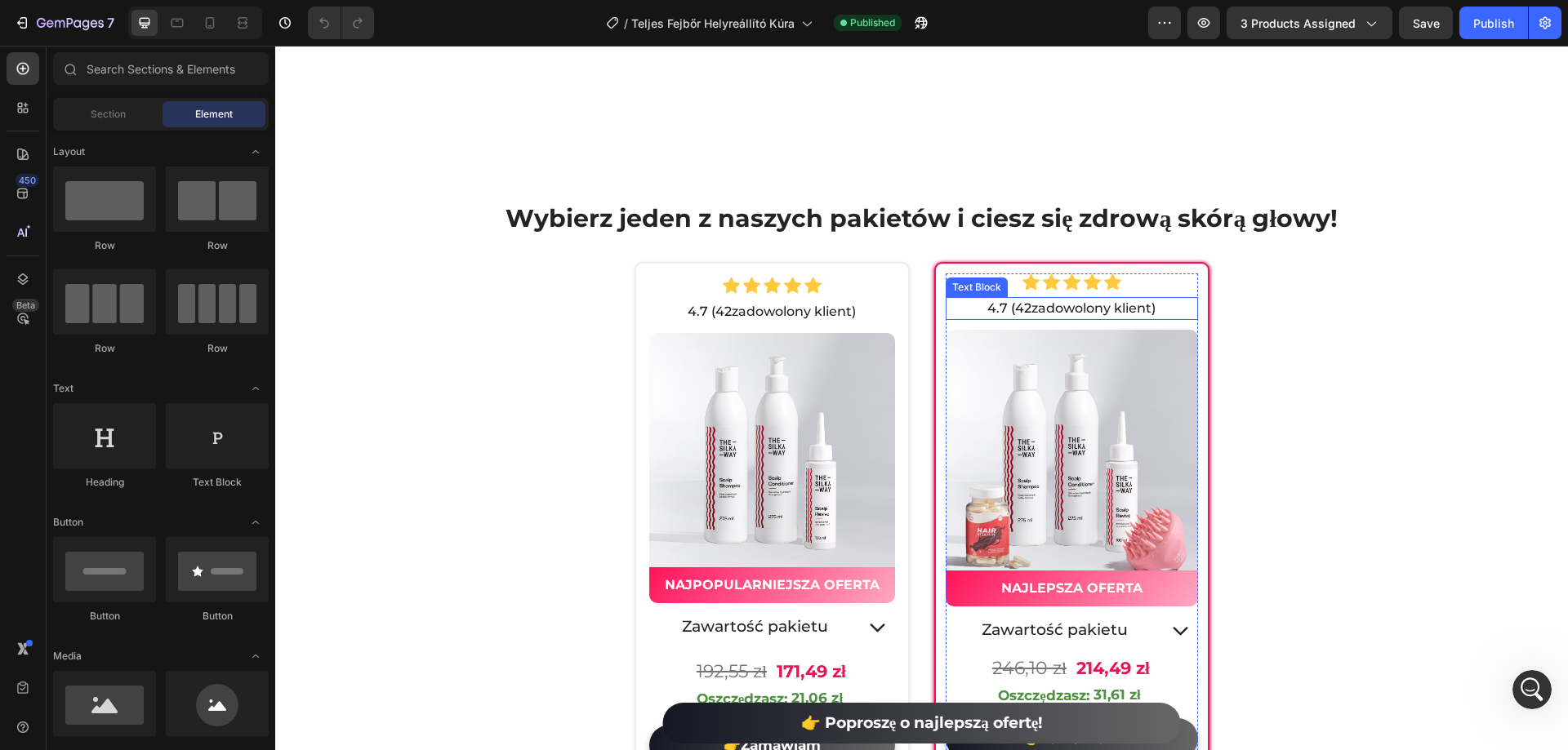
scroll to position [5677, 0]
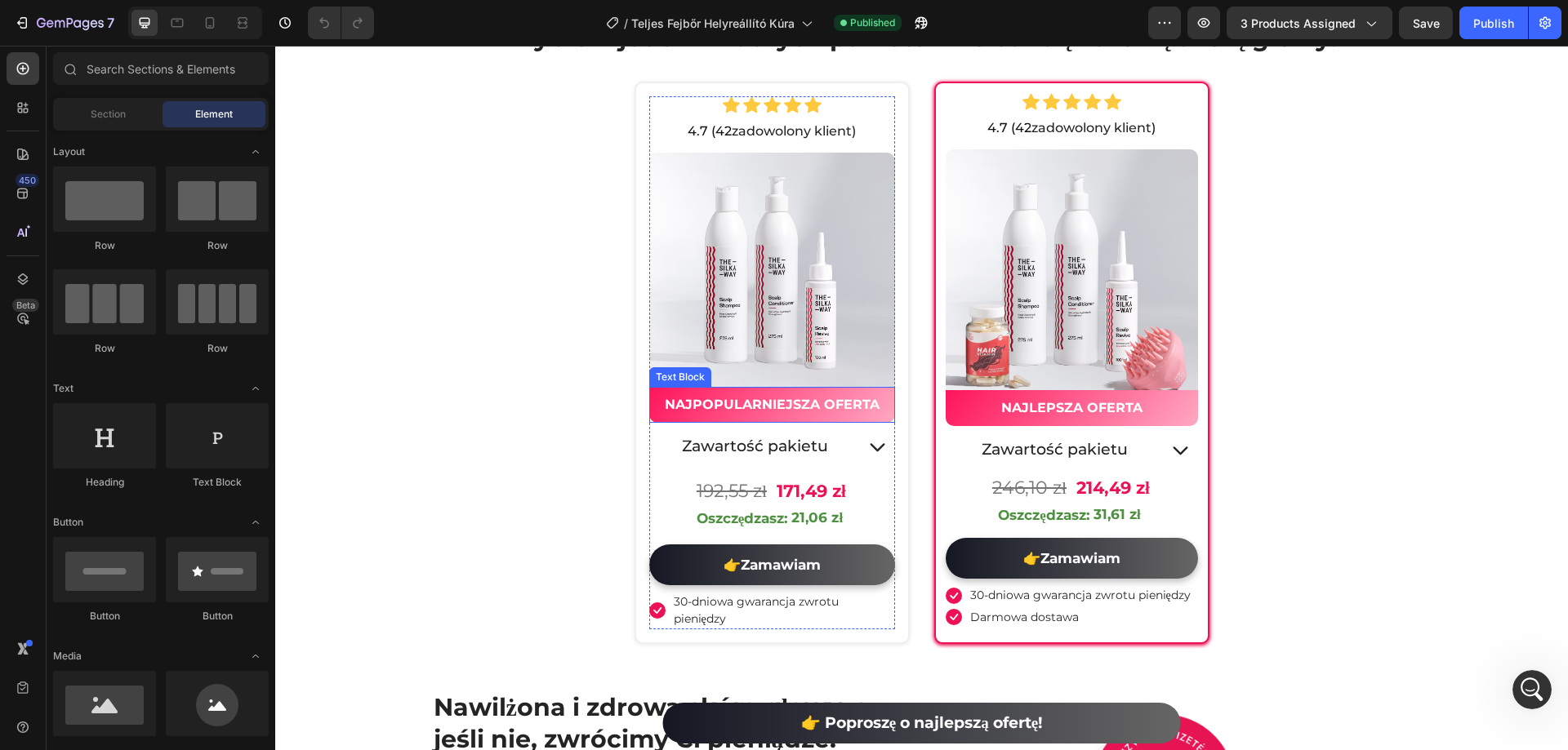
click at [747, 312] on img at bounding box center [772, 276] width 246 height 246
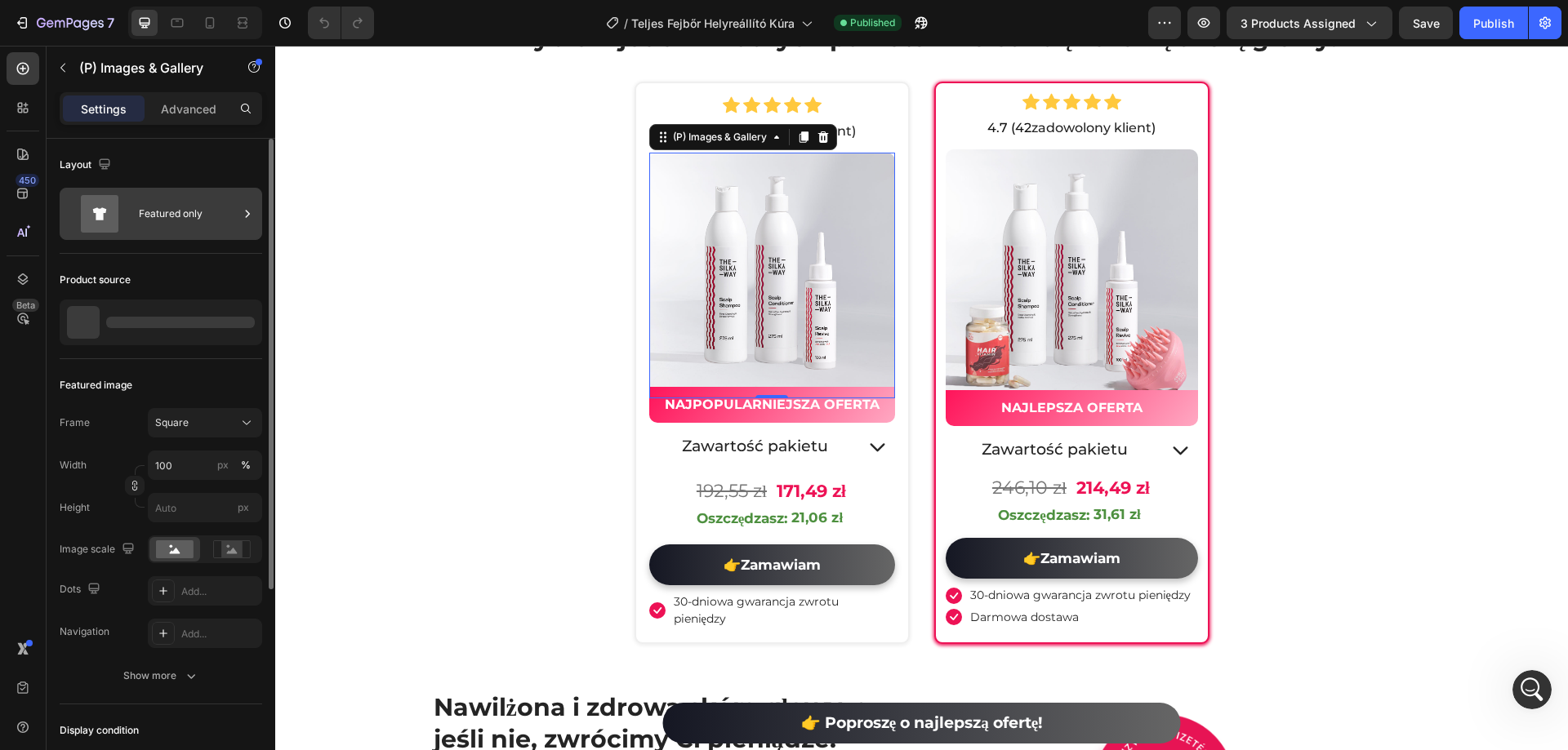
click at [209, 216] on div "Featured only" at bounding box center [188, 213] width 100 height 37
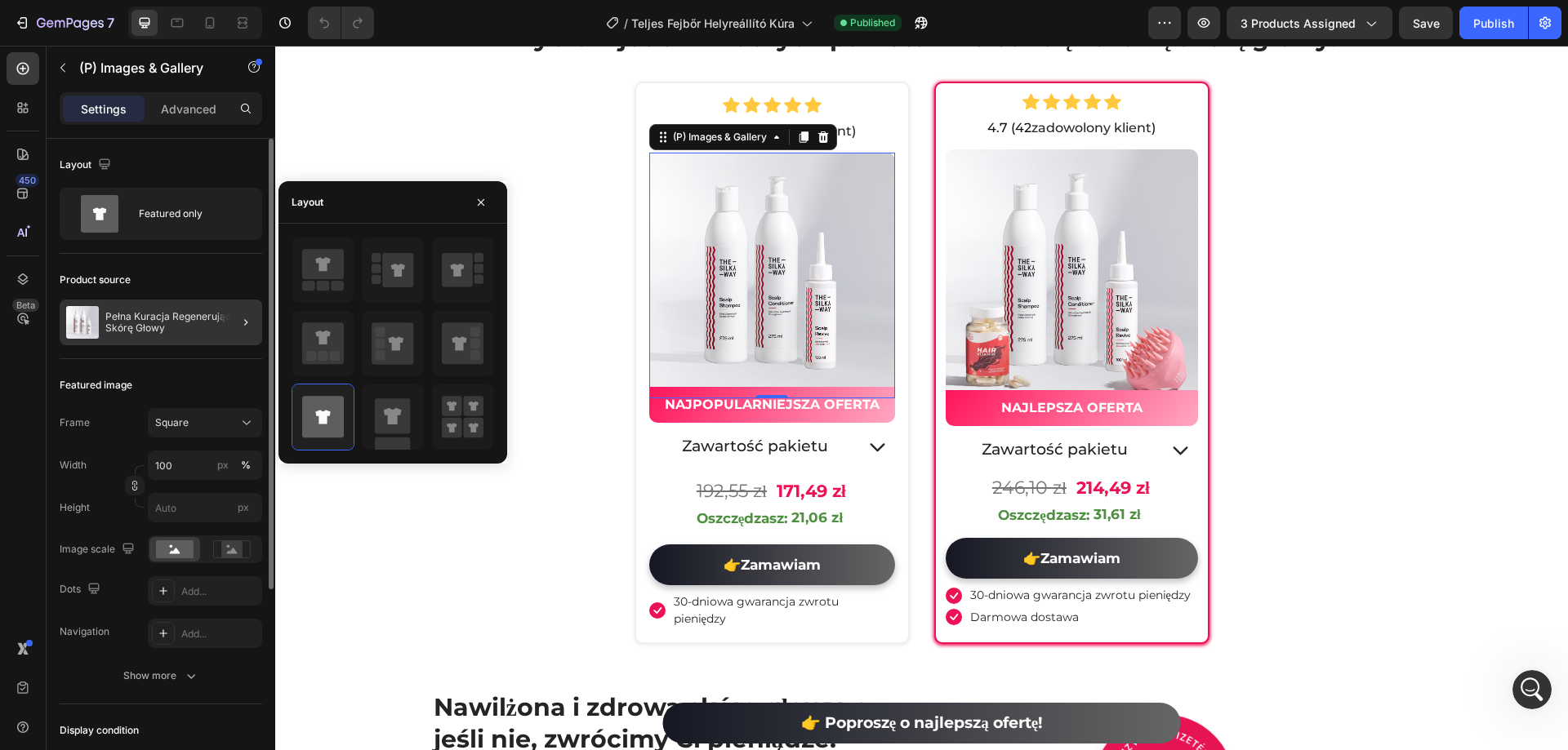
click at [226, 313] on div at bounding box center [239, 323] width 46 height 46
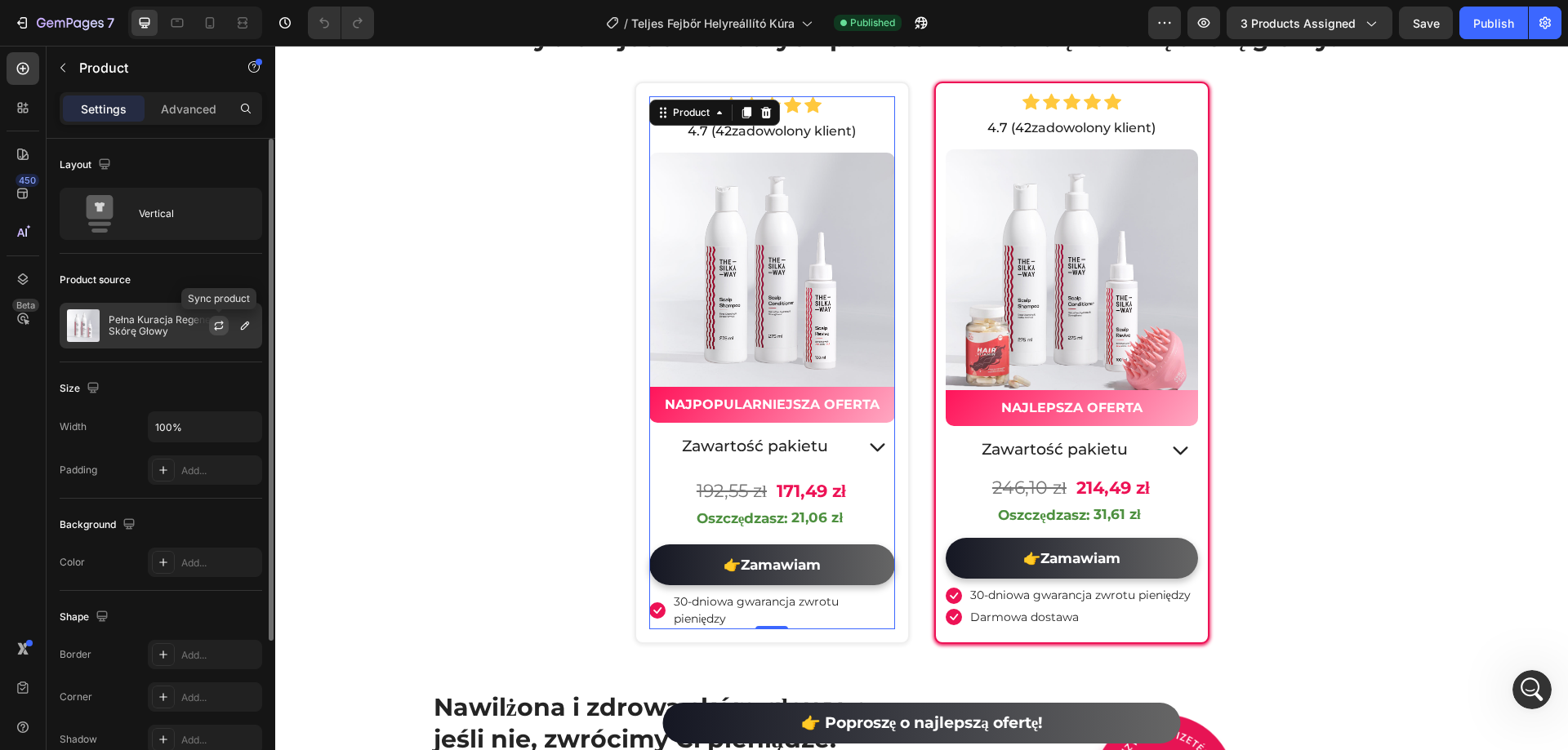
click at [213, 318] on button "button" at bounding box center [219, 326] width 19 height 19
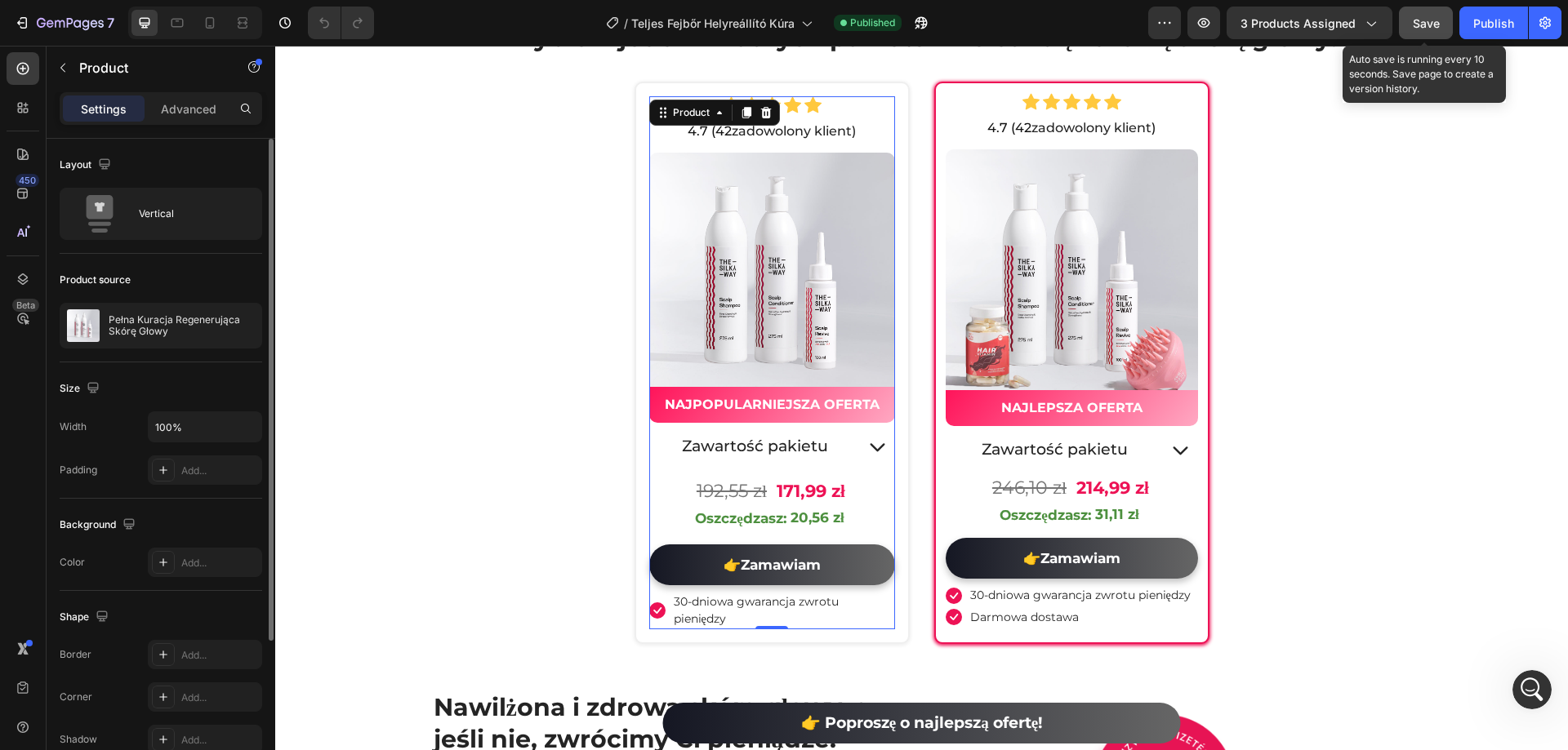
click at [1423, 27] on span "Save" at bounding box center [1426, 23] width 27 height 13
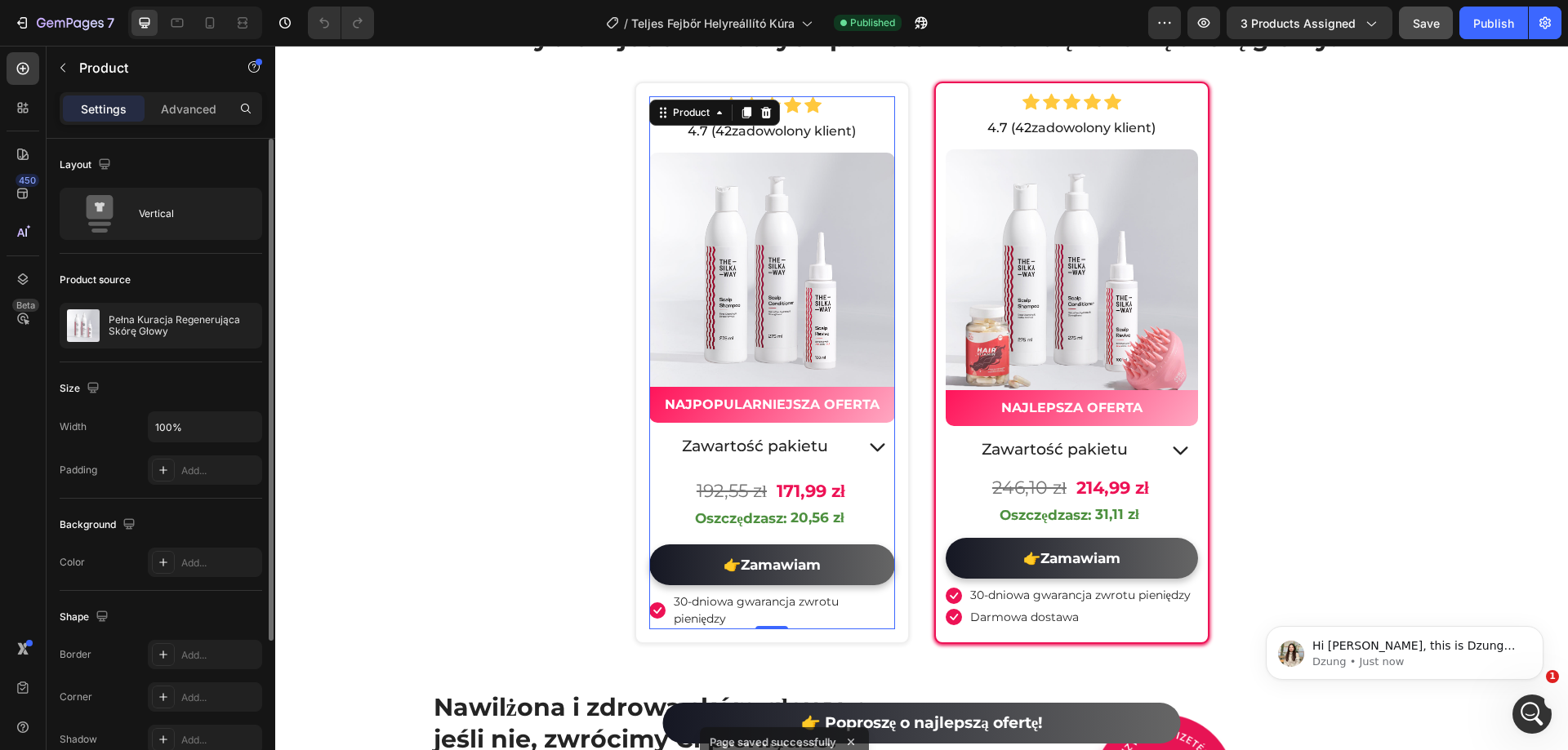
scroll to position [10589, 0]
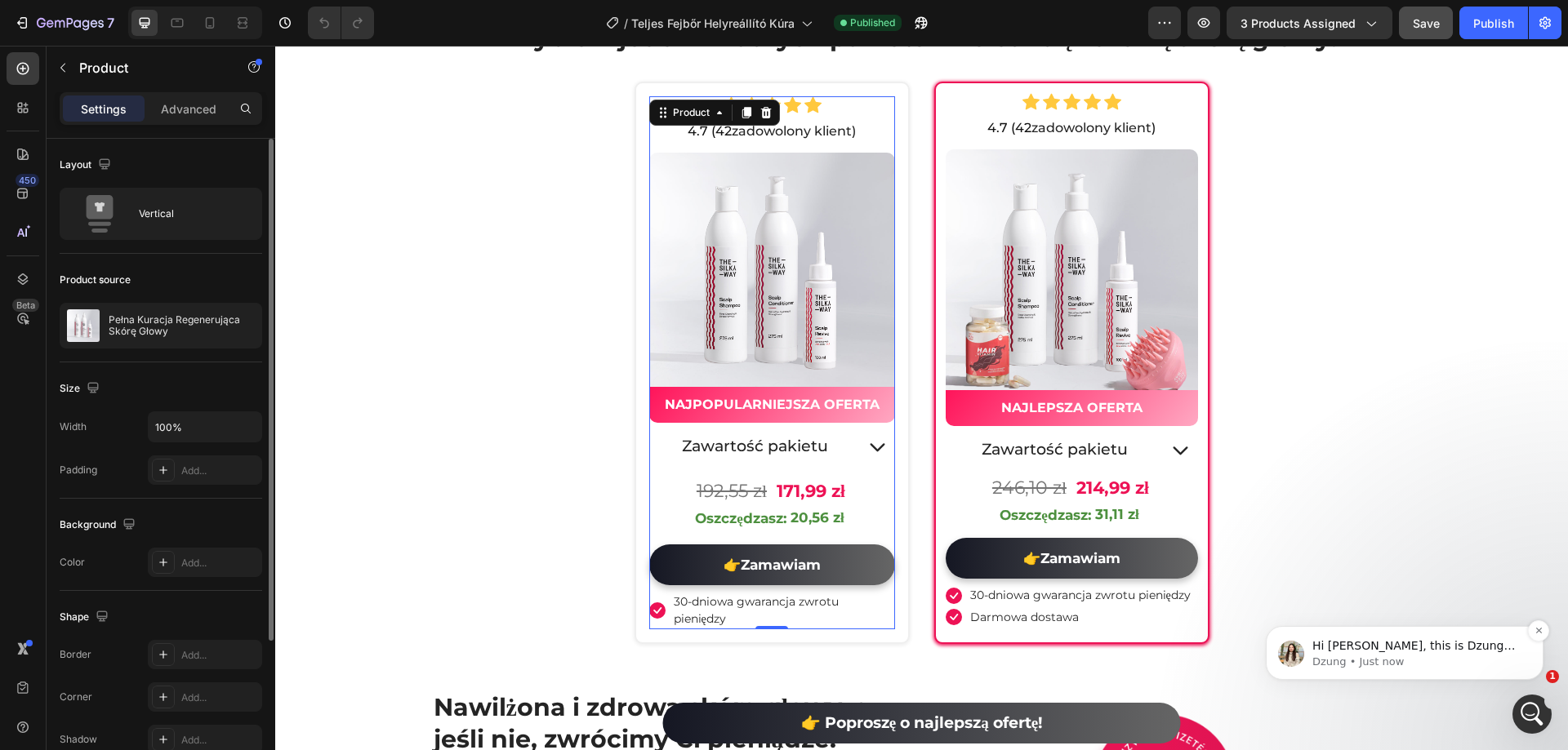
click at [1494, 649] on p "Hi Dominik, this is Dzung from GemPages Team here to continue this support sess…" at bounding box center [1417, 646] width 210 height 16
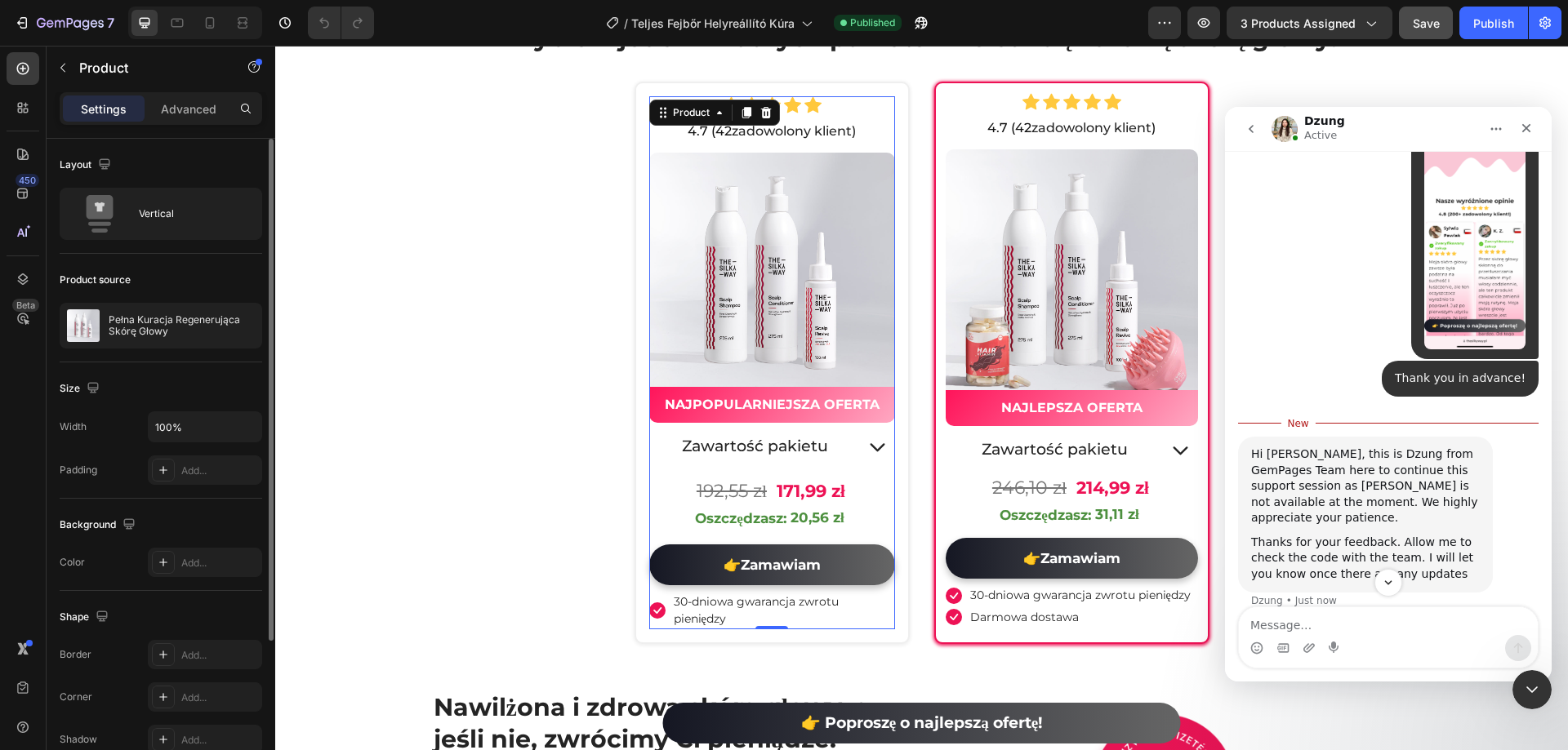
scroll to position [10616, 0]
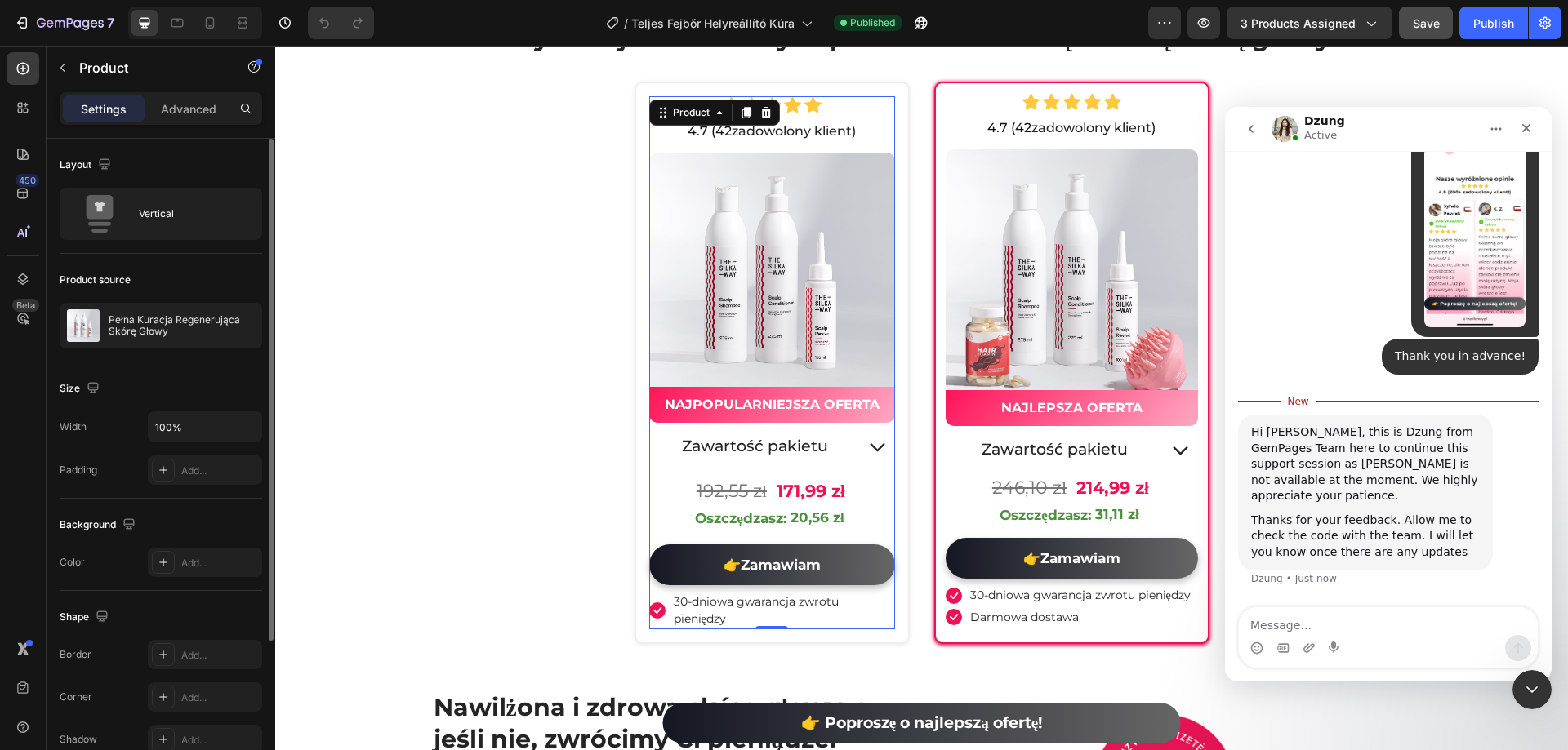
click at [1384, 616] on textarea "Message…" at bounding box center [1387, 620] width 299 height 28
type textarea "okay"
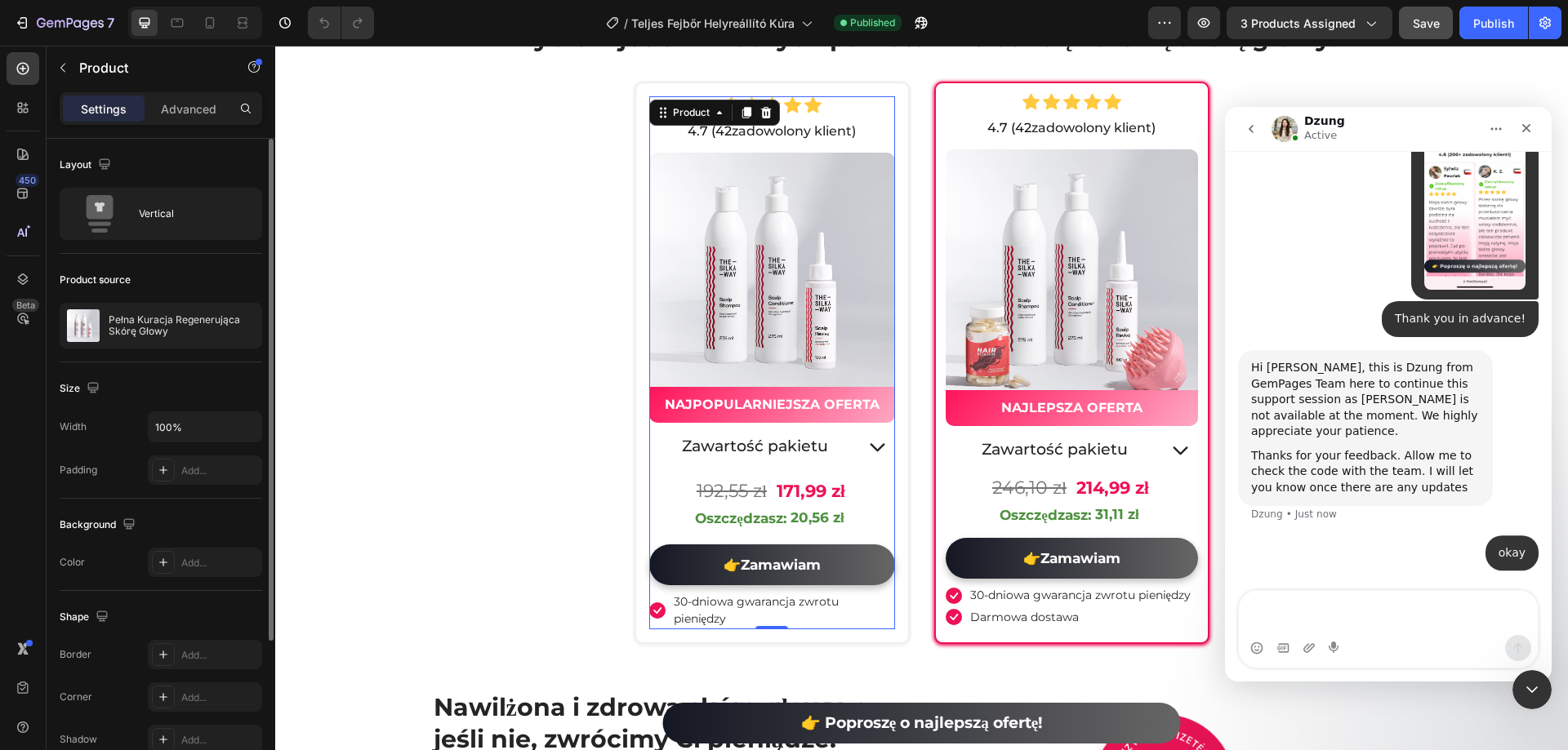
scroll to position [10655, 0]
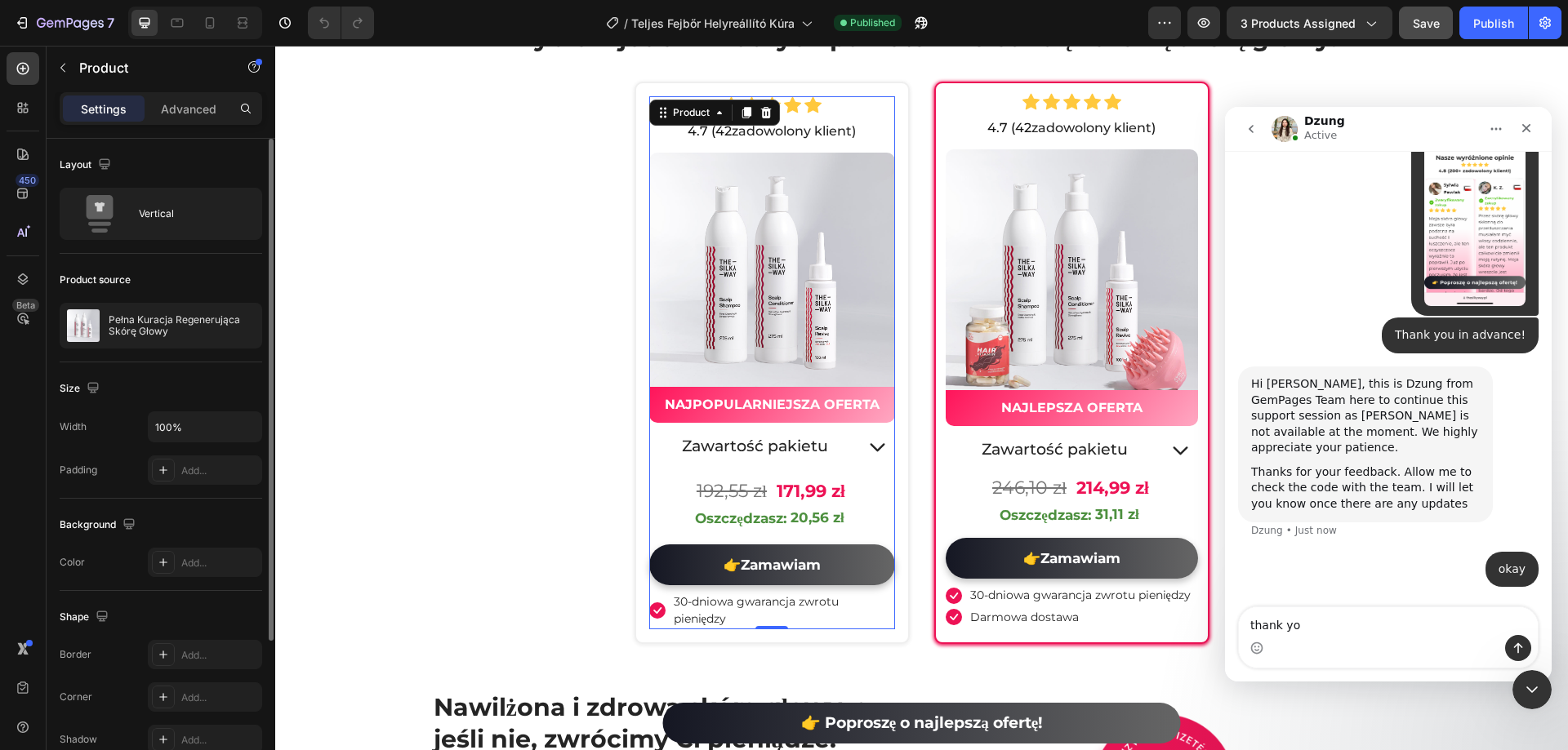
type textarea "thank you"
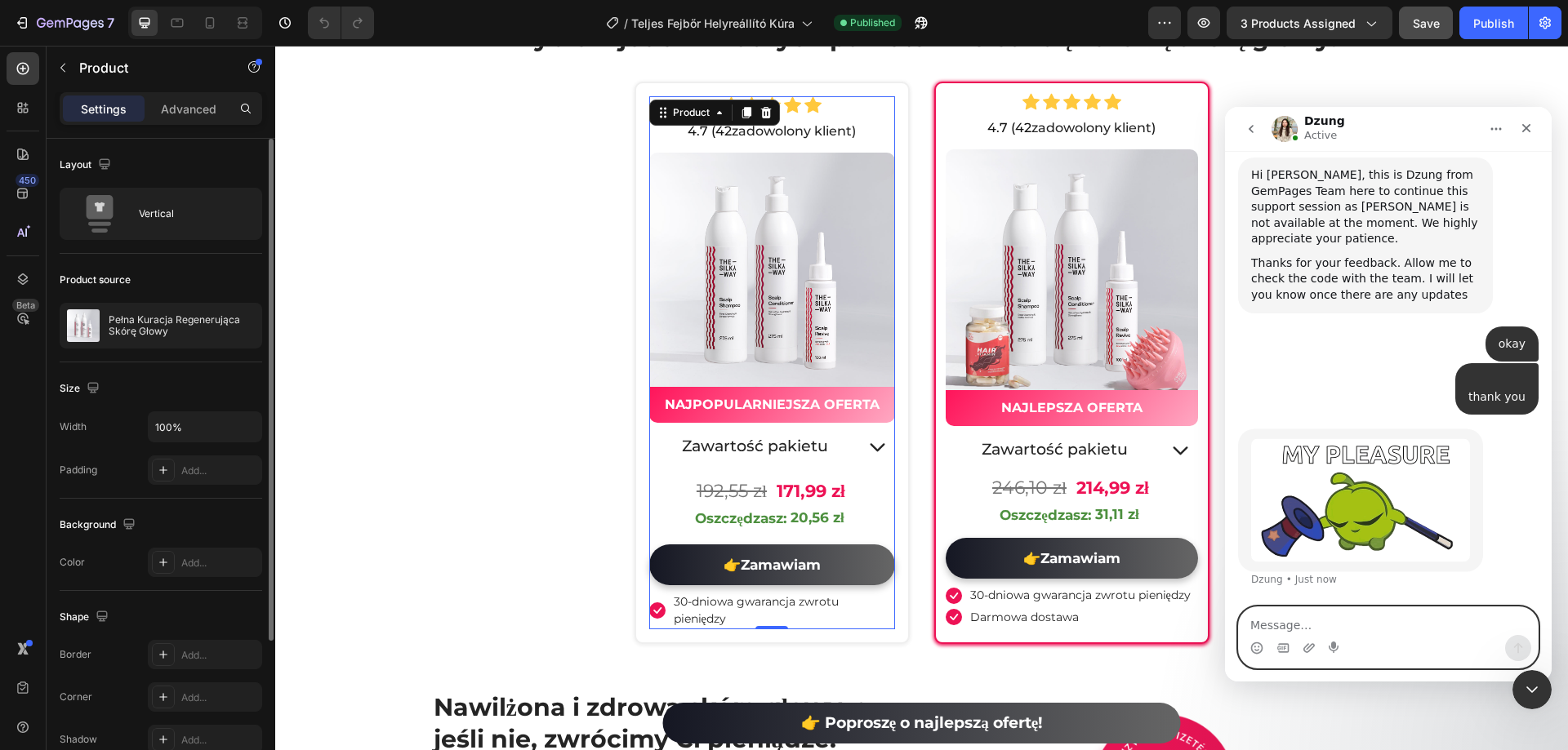
scroll to position [10847, 0]
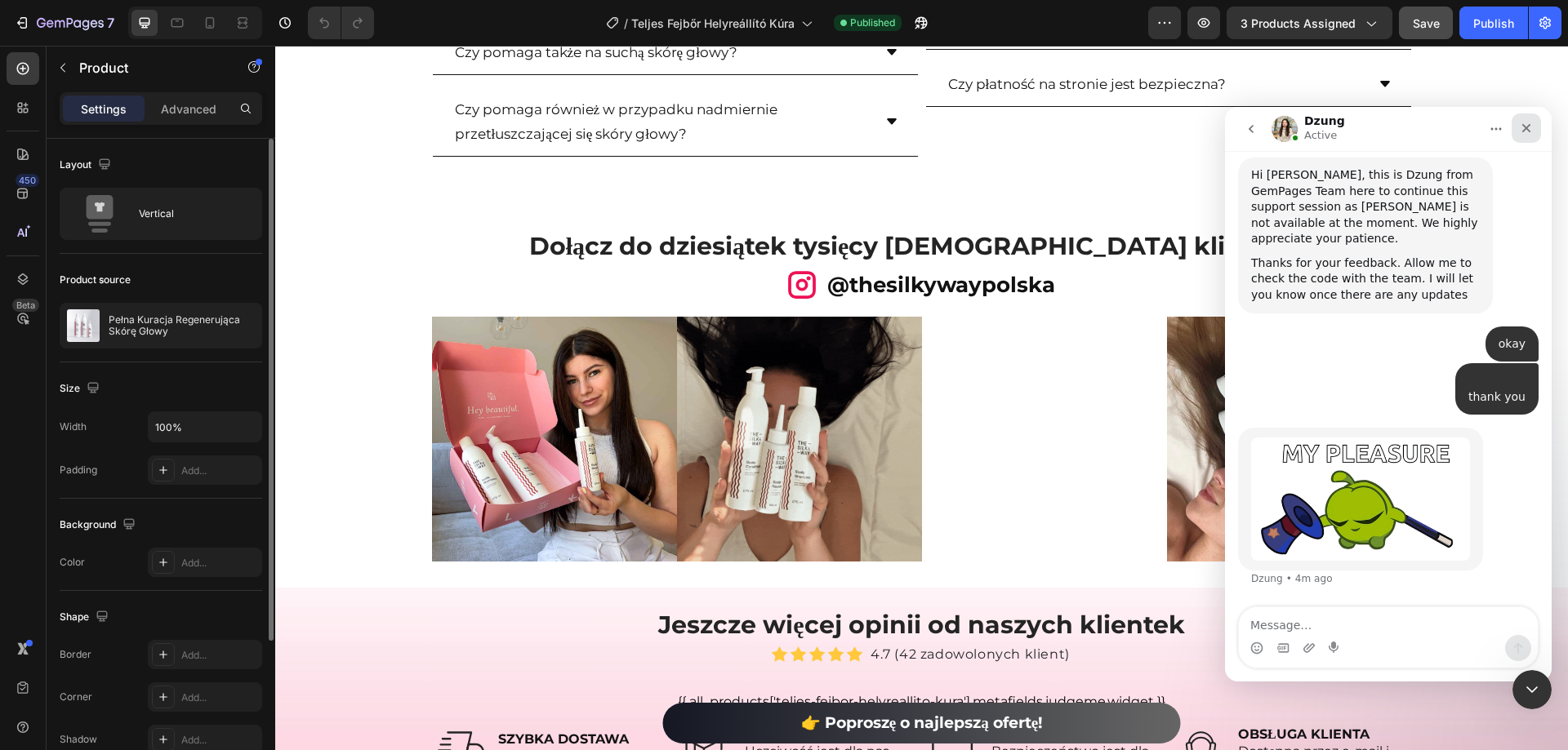
click at [1525, 125] on icon "Close" at bounding box center [1526, 129] width 13 height 13
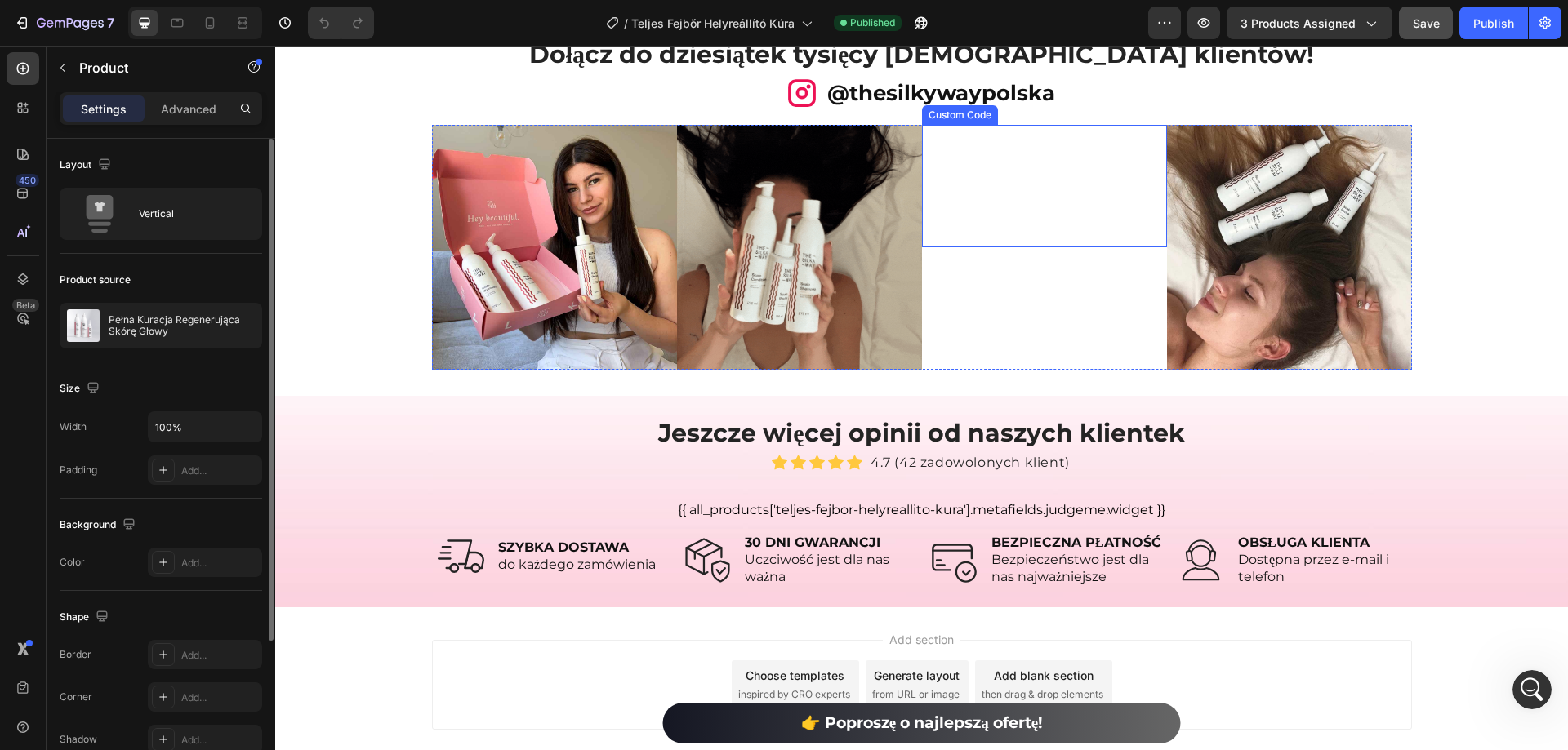
scroll to position [7473, 0]
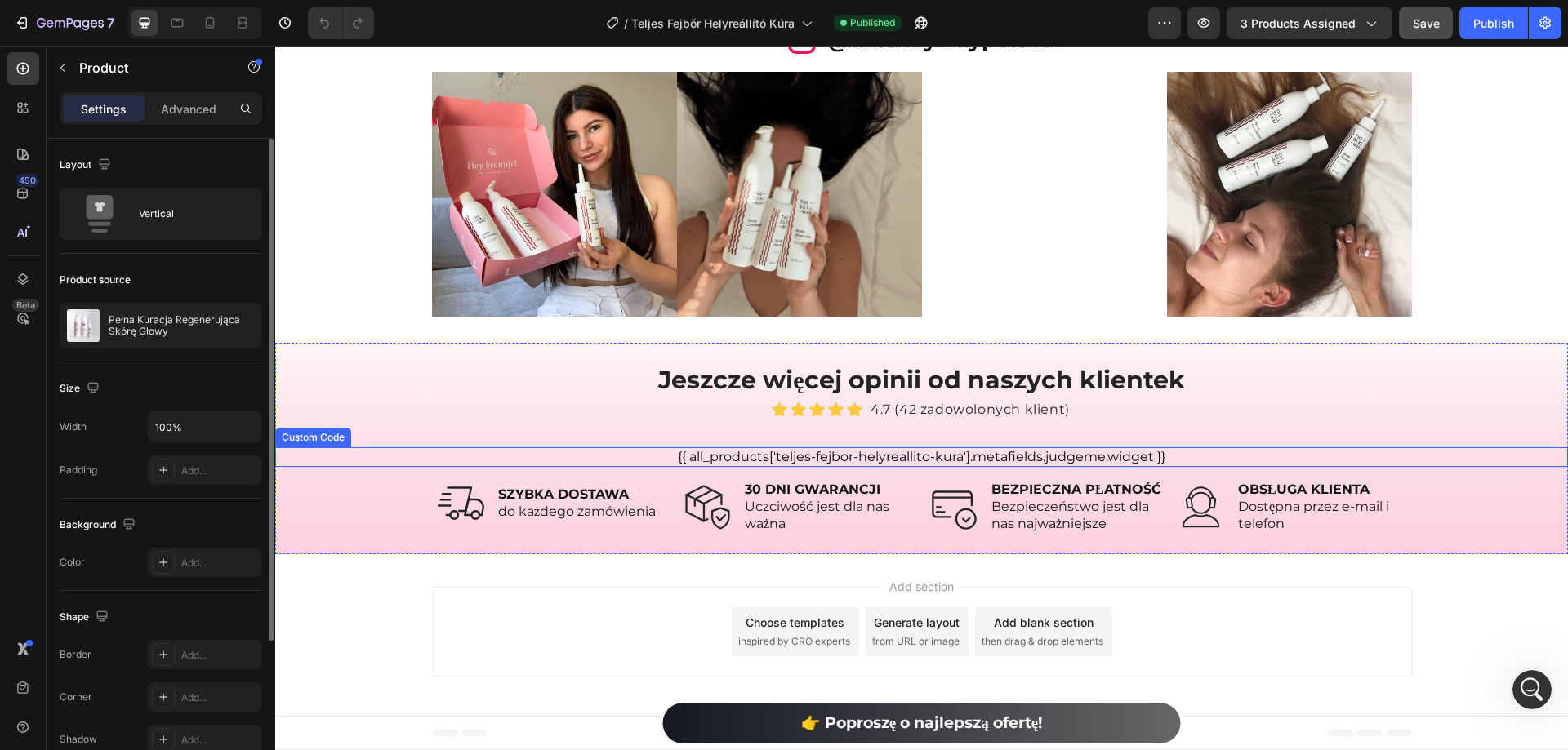
click at [797, 453] on div "{{ all_products['teljes-fejbor-helyreallito-kura'].metafields.judgeme.widget }}" at bounding box center [920, 457] width 1292 height 19
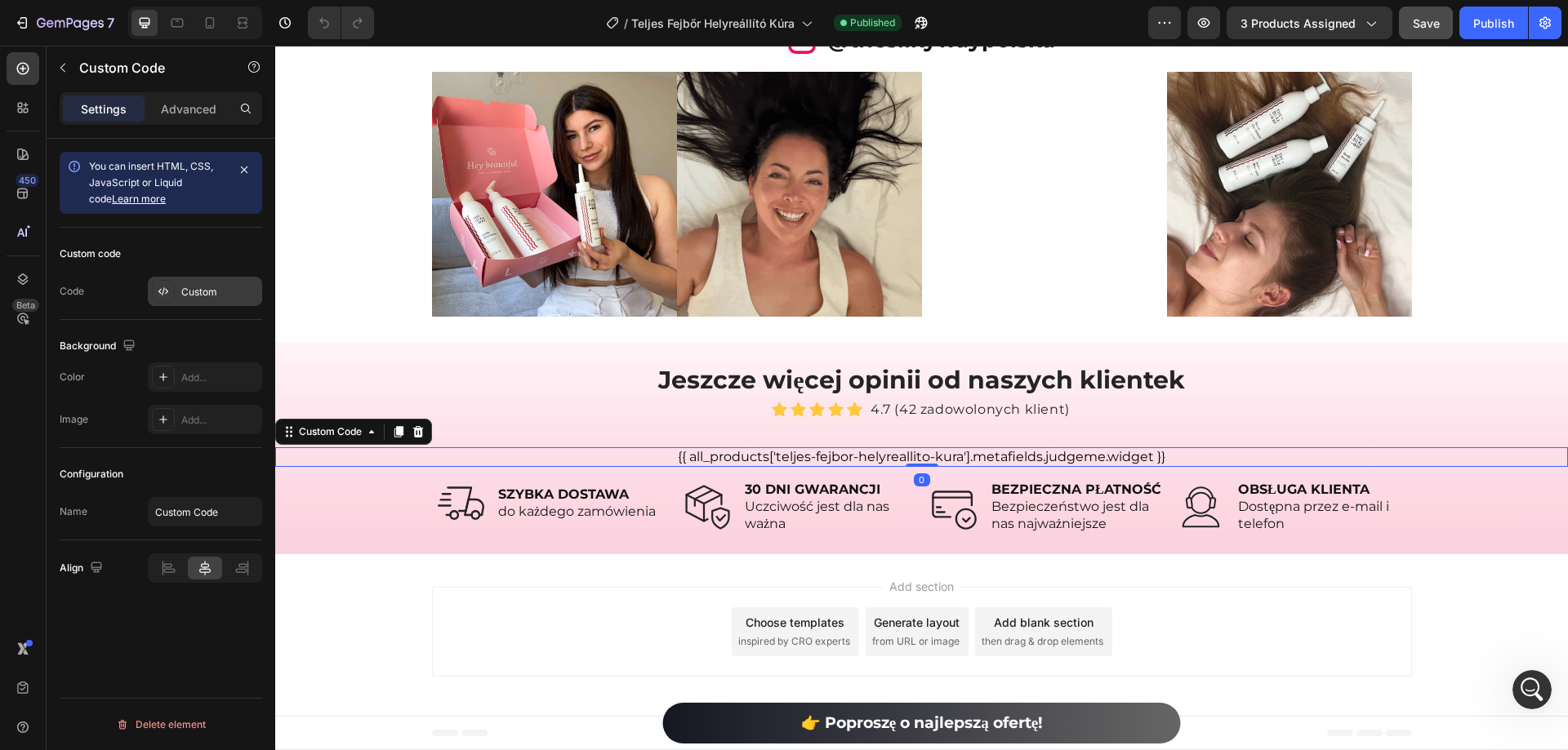
click at [188, 285] on div "Custom" at bounding box center [220, 292] width 77 height 14
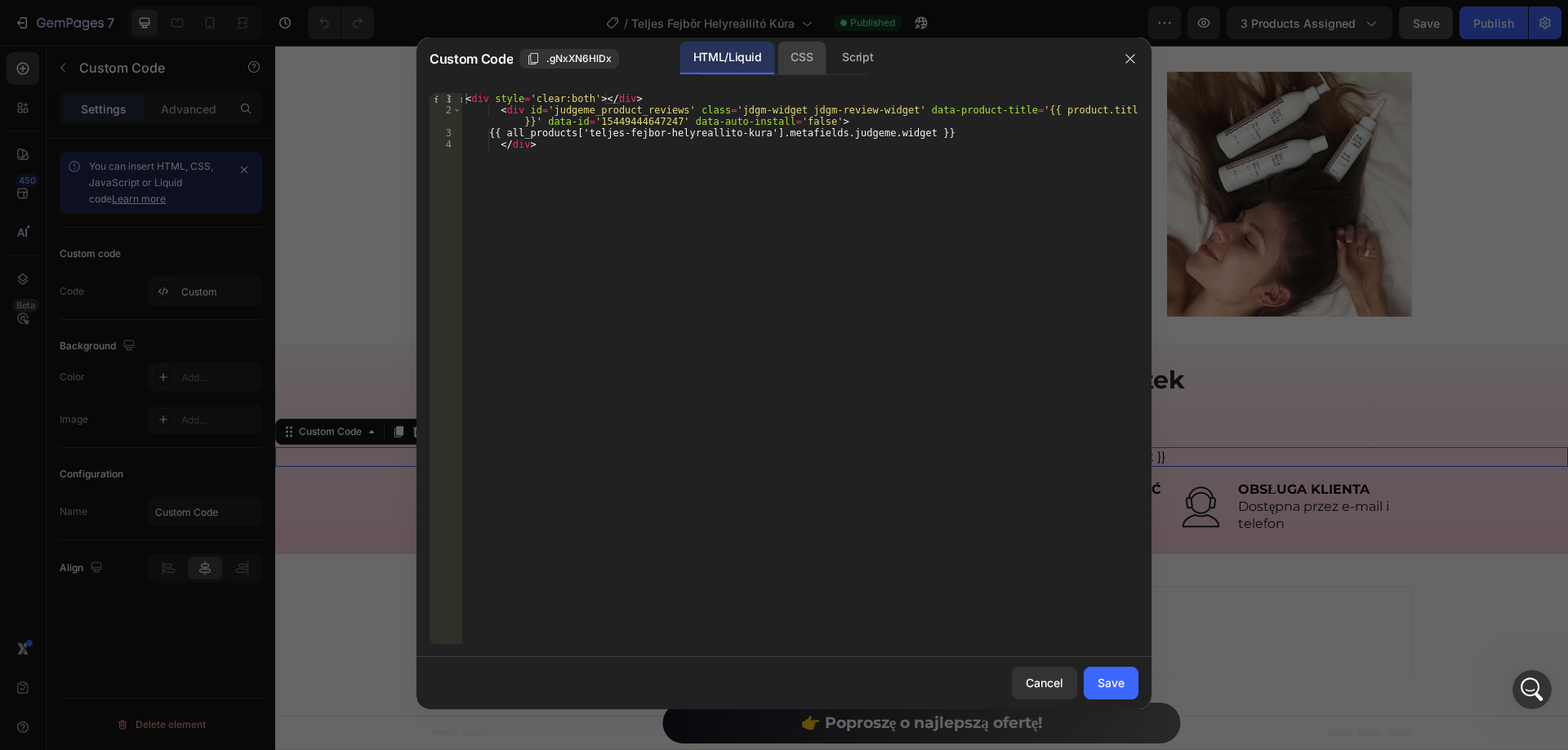
click at [829, 57] on div "CSS" at bounding box center [857, 58] width 57 height 33
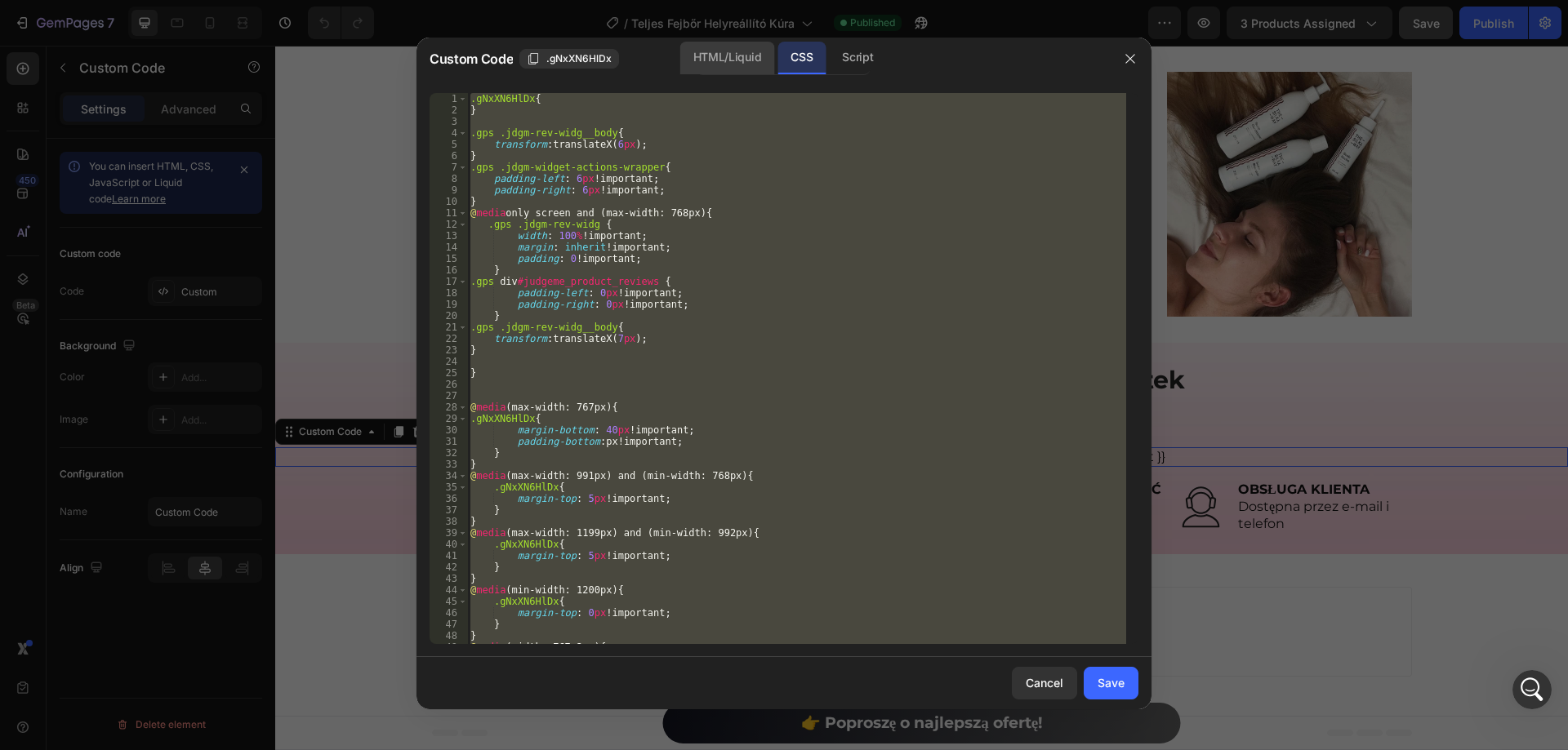
click at [462, 434] on div "HTML/Liquid" at bounding box center [432, 461] width 59 height 54
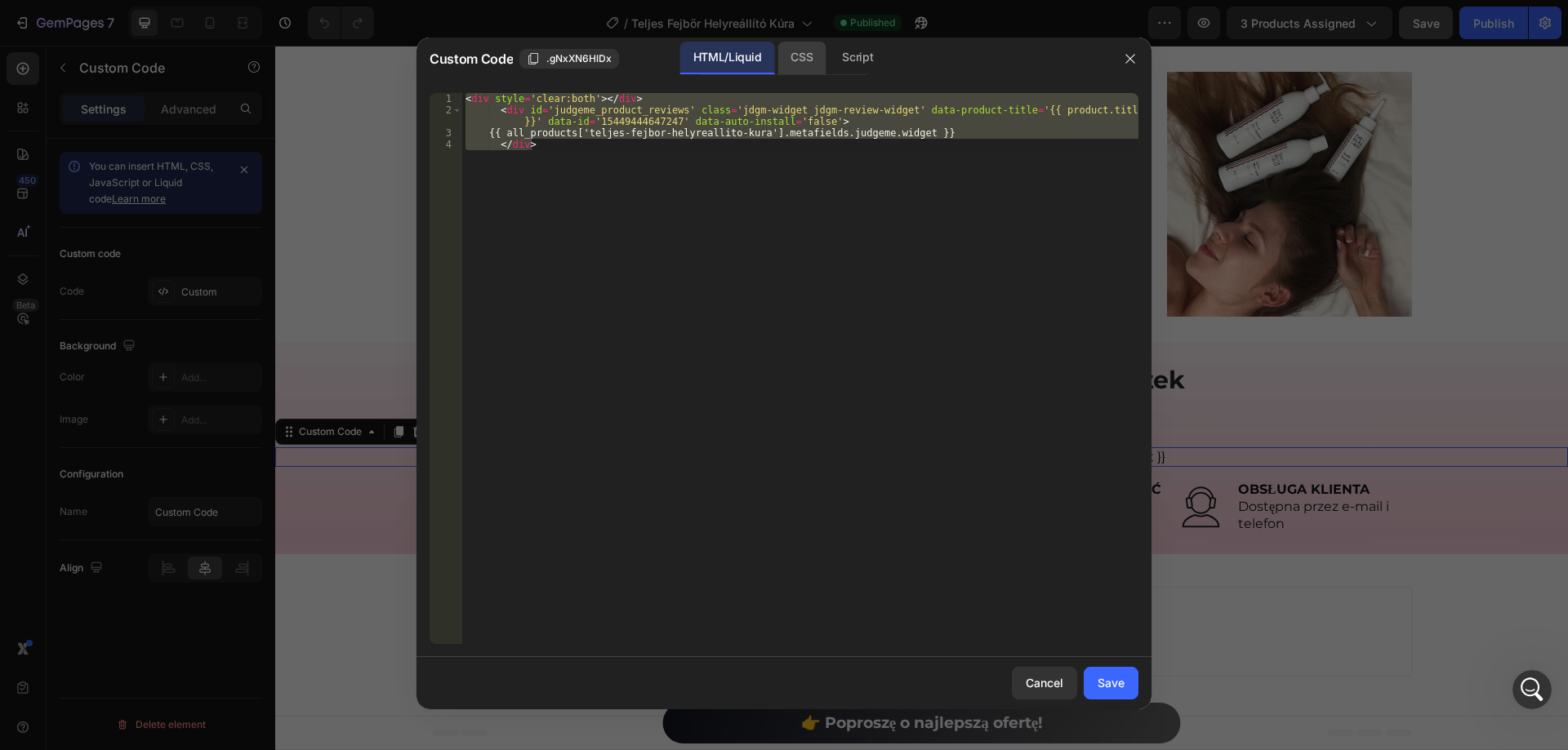
click at [829, 60] on div "CSS" at bounding box center [857, 58] width 57 height 33
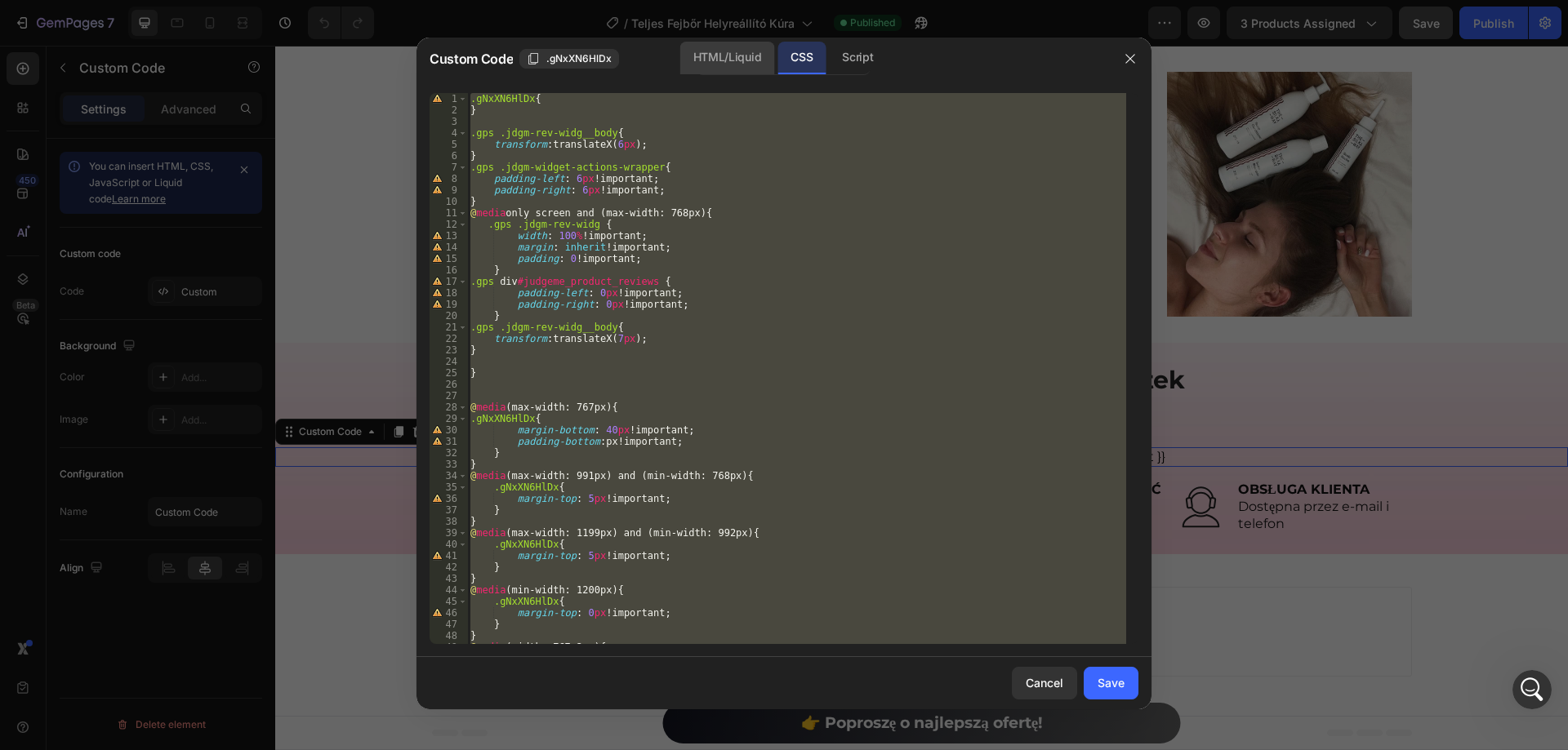
click at [462, 434] on div "HTML/Liquid" at bounding box center [432, 461] width 59 height 54
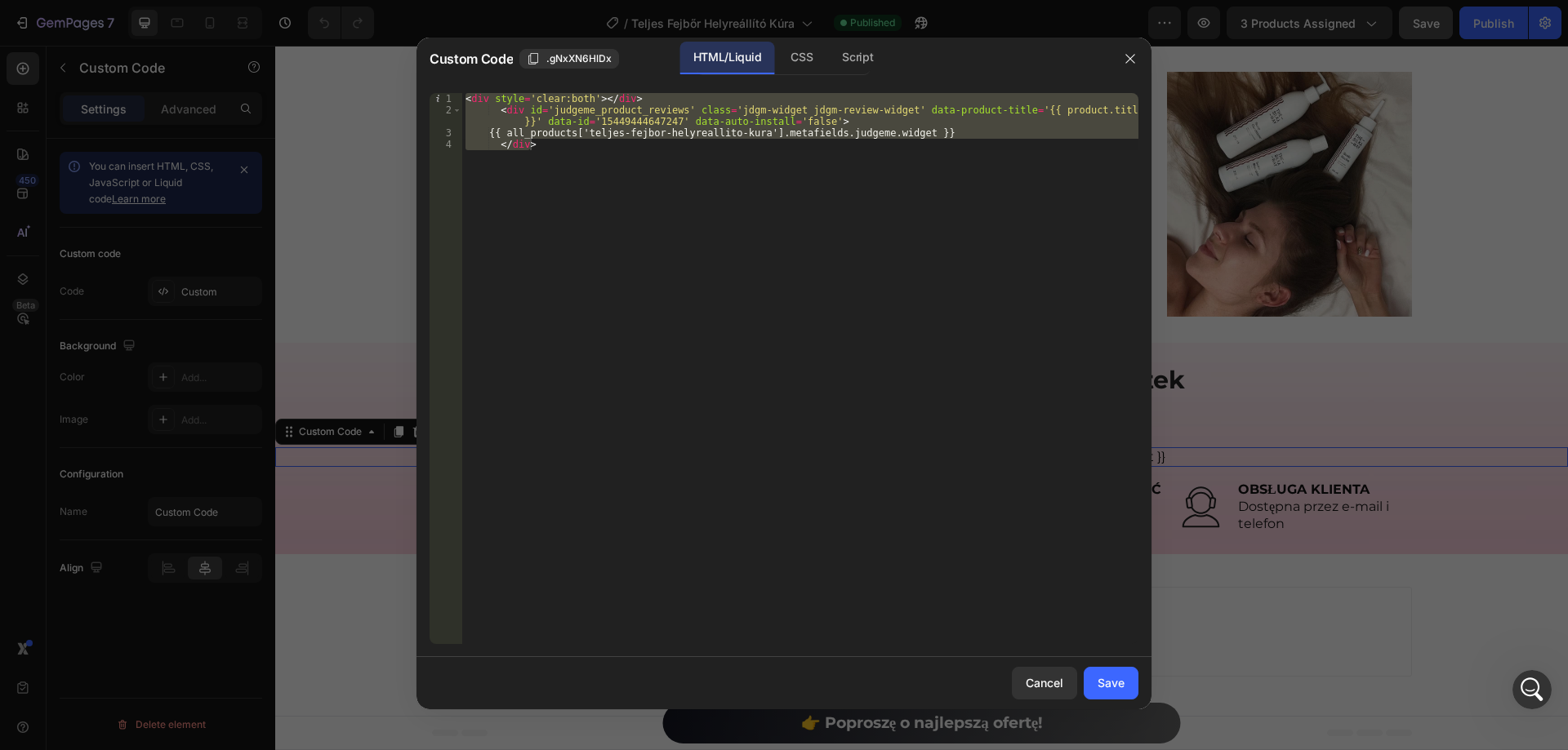
click at [606, 131] on div "< div style = 'clear:both' > </ div > < div id = 'judgeme_product_reviews' clas…" at bounding box center [800, 369] width 676 height 551
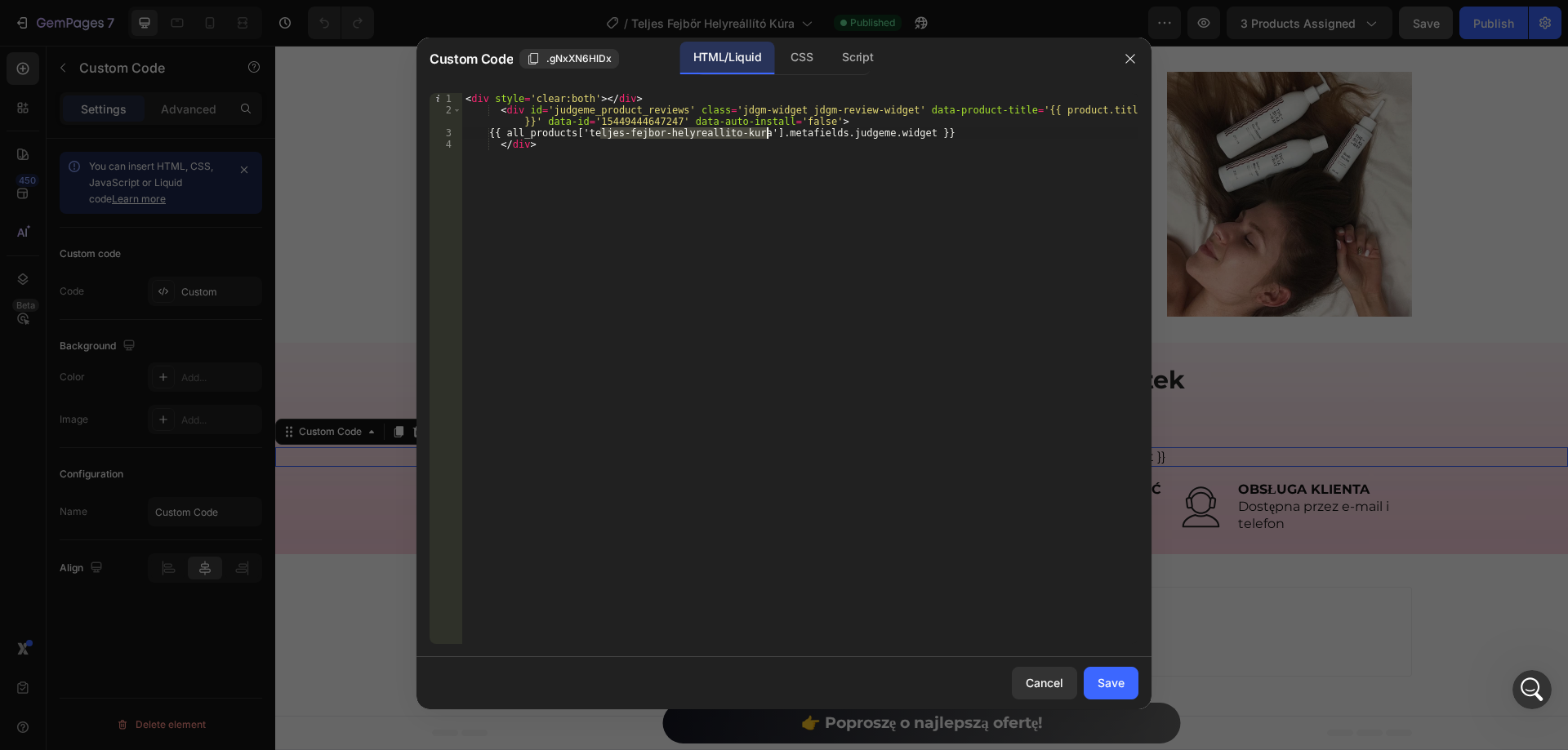
drag, startPoint x: 600, startPoint y: 137, endPoint x: 764, endPoint y: 134, distance: 164.0
click at [764, 134] on div "< div style = 'clear:both' > </ div > < div id = 'judgeme_product_reviews' clas…" at bounding box center [800, 379] width 676 height 573
paste textarea "pelna-kuracja-regenerujaca-skore-glowy"
type textarea "{{ all_products['pelna-kuracja-regenerujaca-skore-glowy'].metafields.judgeme.wi…"
click at [1110, 676] on div "Save" at bounding box center [1111, 683] width 27 height 17
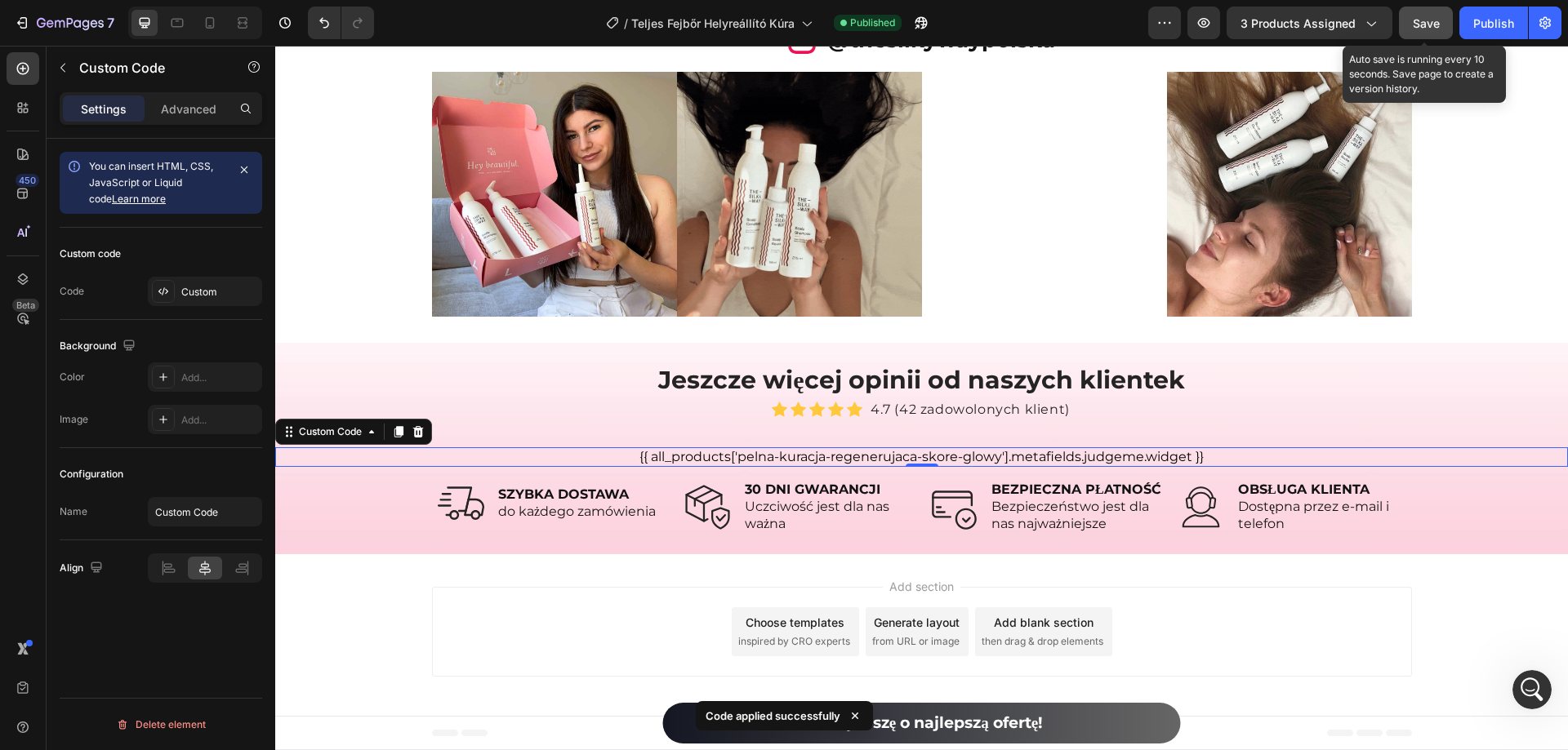
click at [1433, 21] on span "Save" at bounding box center [1426, 23] width 27 height 13
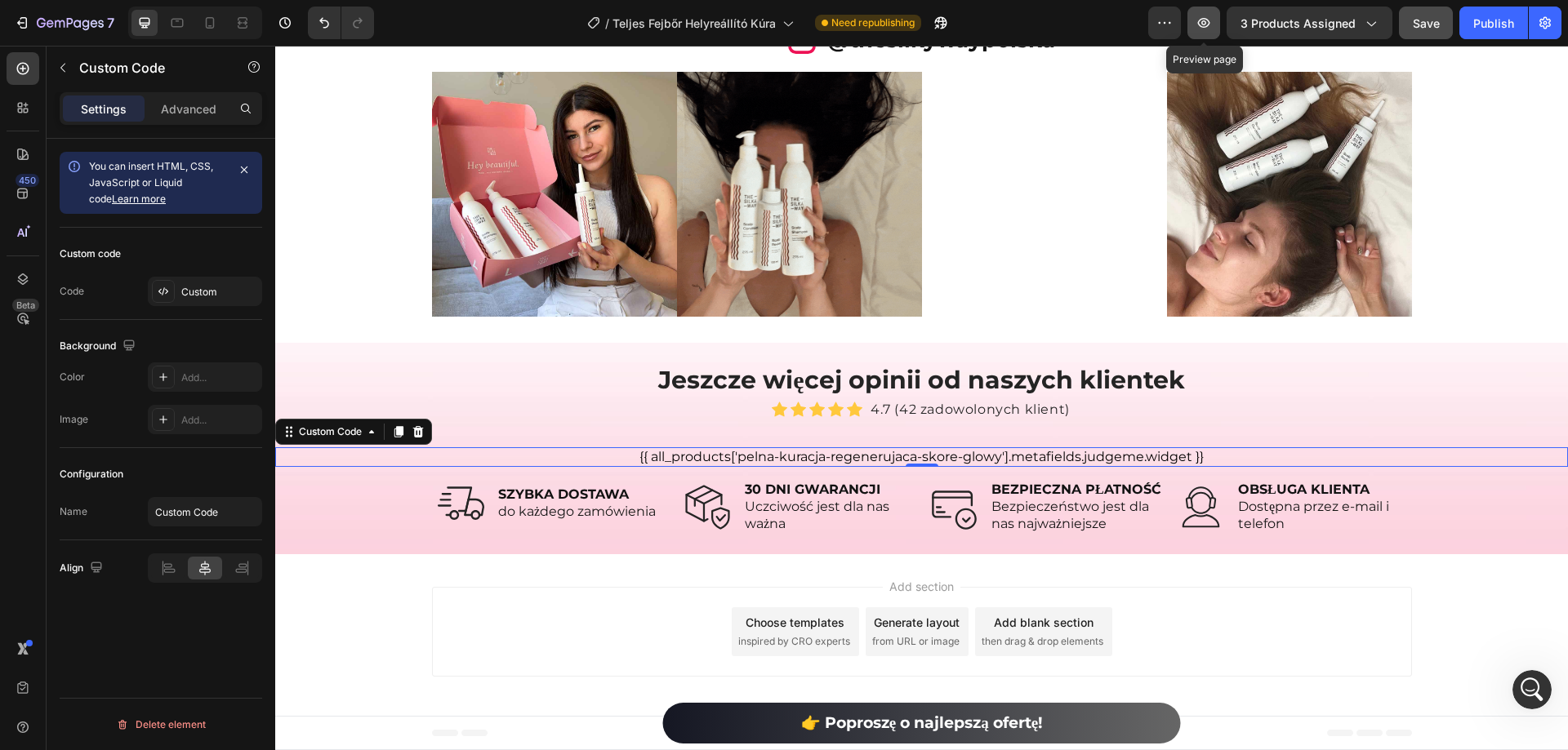
click at [1212, 14] on icon "button" at bounding box center [1203, 22] width 16 height 16
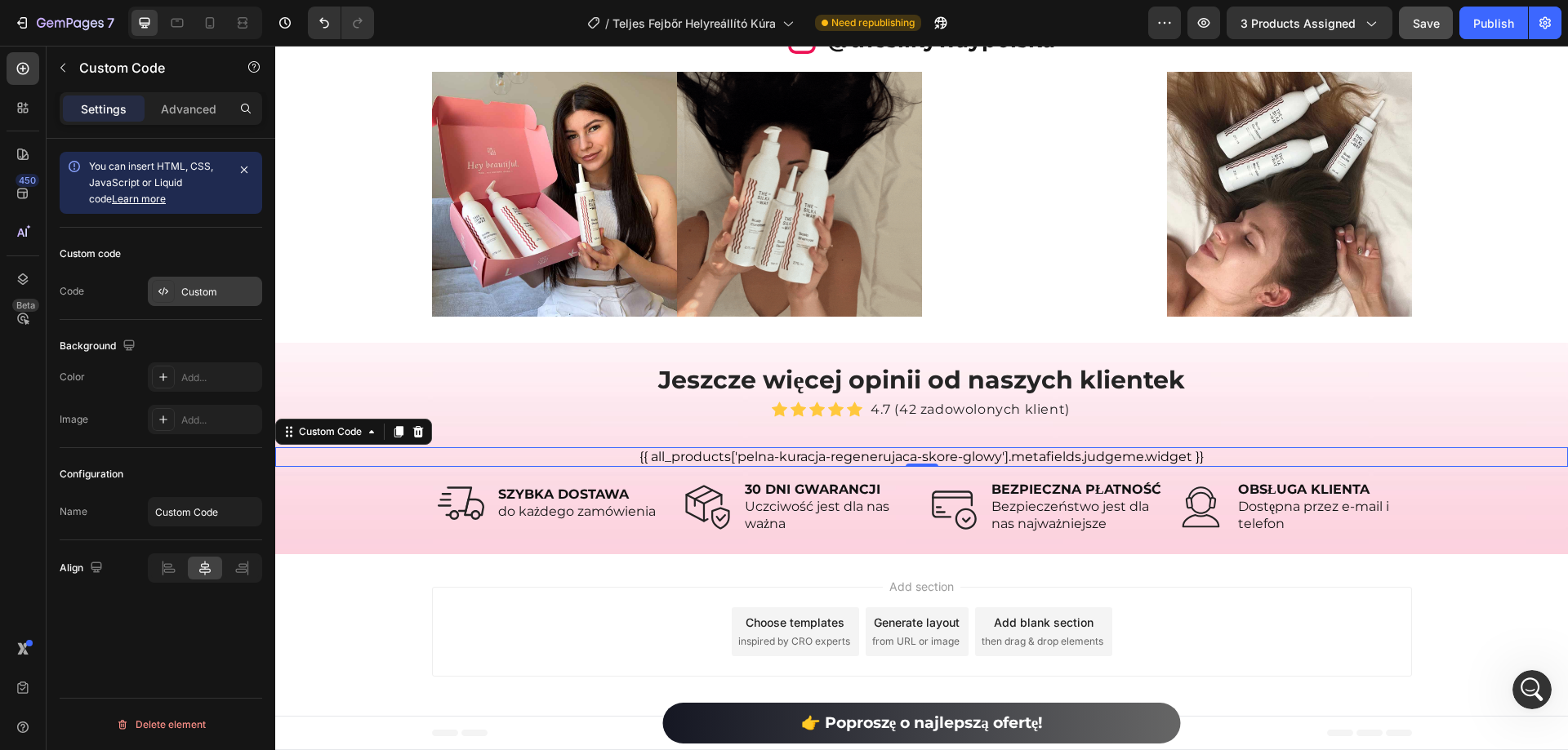
click at [190, 283] on div "Custom" at bounding box center [205, 291] width 114 height 30
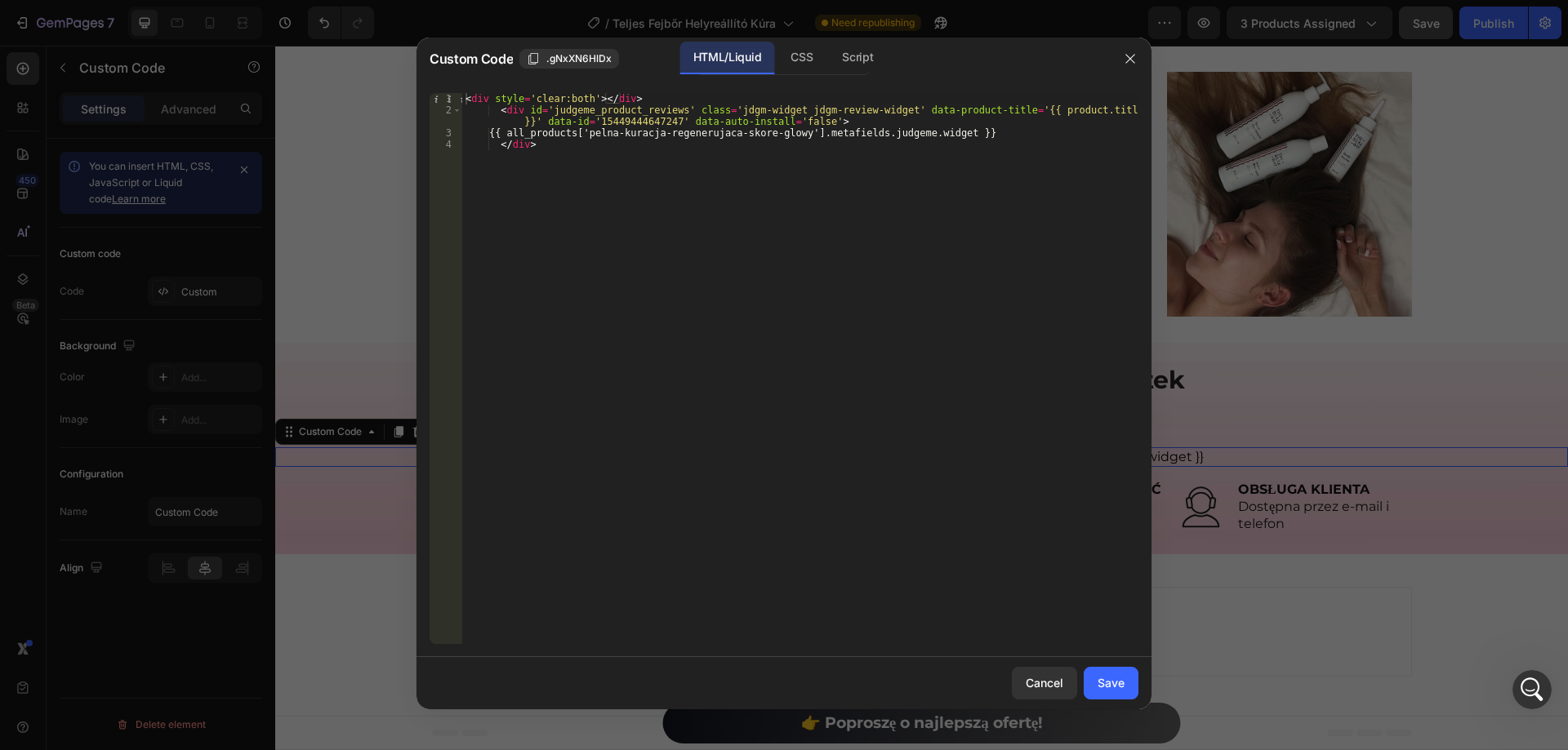
click at [624, 211] on div "< div style = 'clear:both' > </ div > < div id = 'judgeme_product_reviews' clas…" at bounding box center [800, 379] width 676 height 573
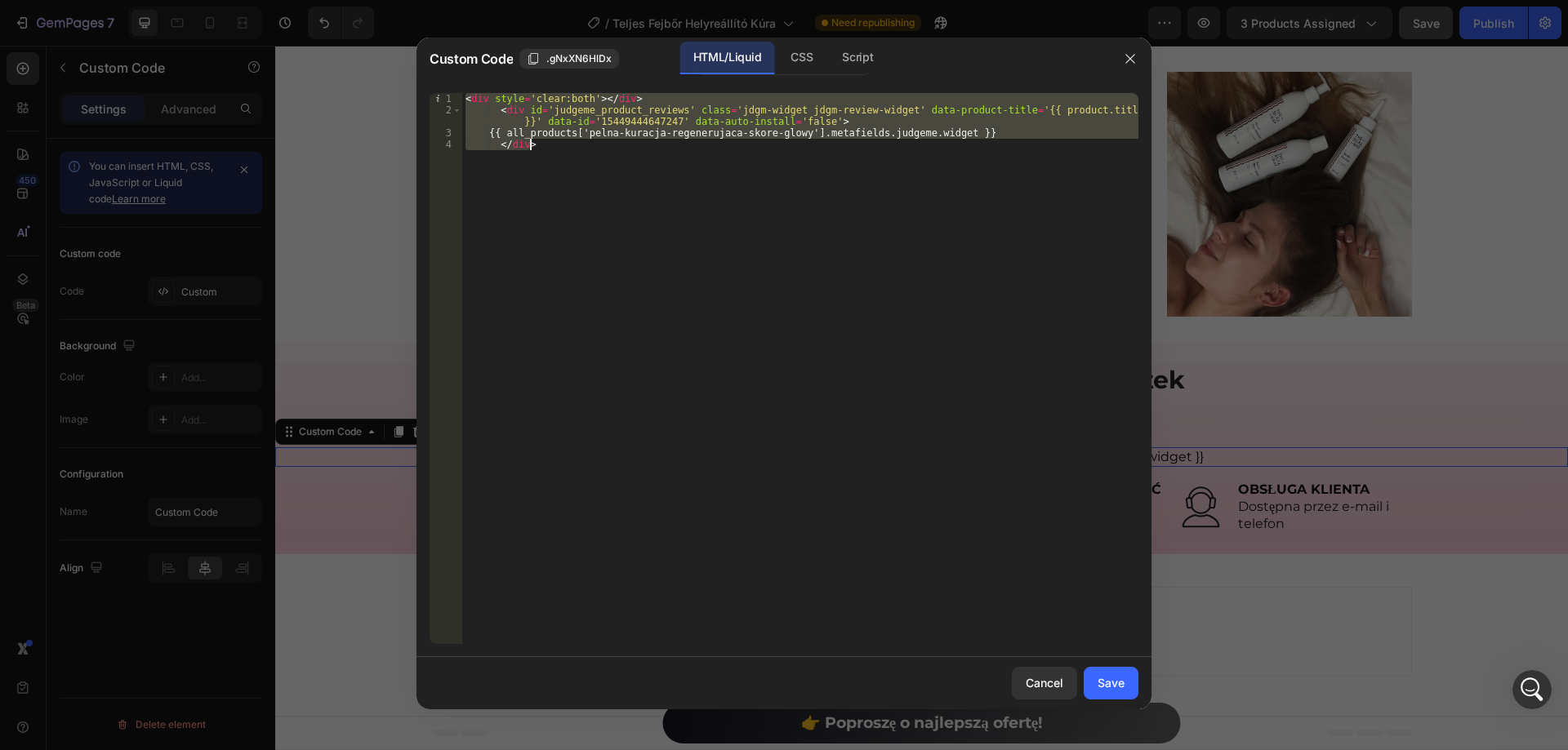
paste textarea "<!-- End of Judge.me code --"
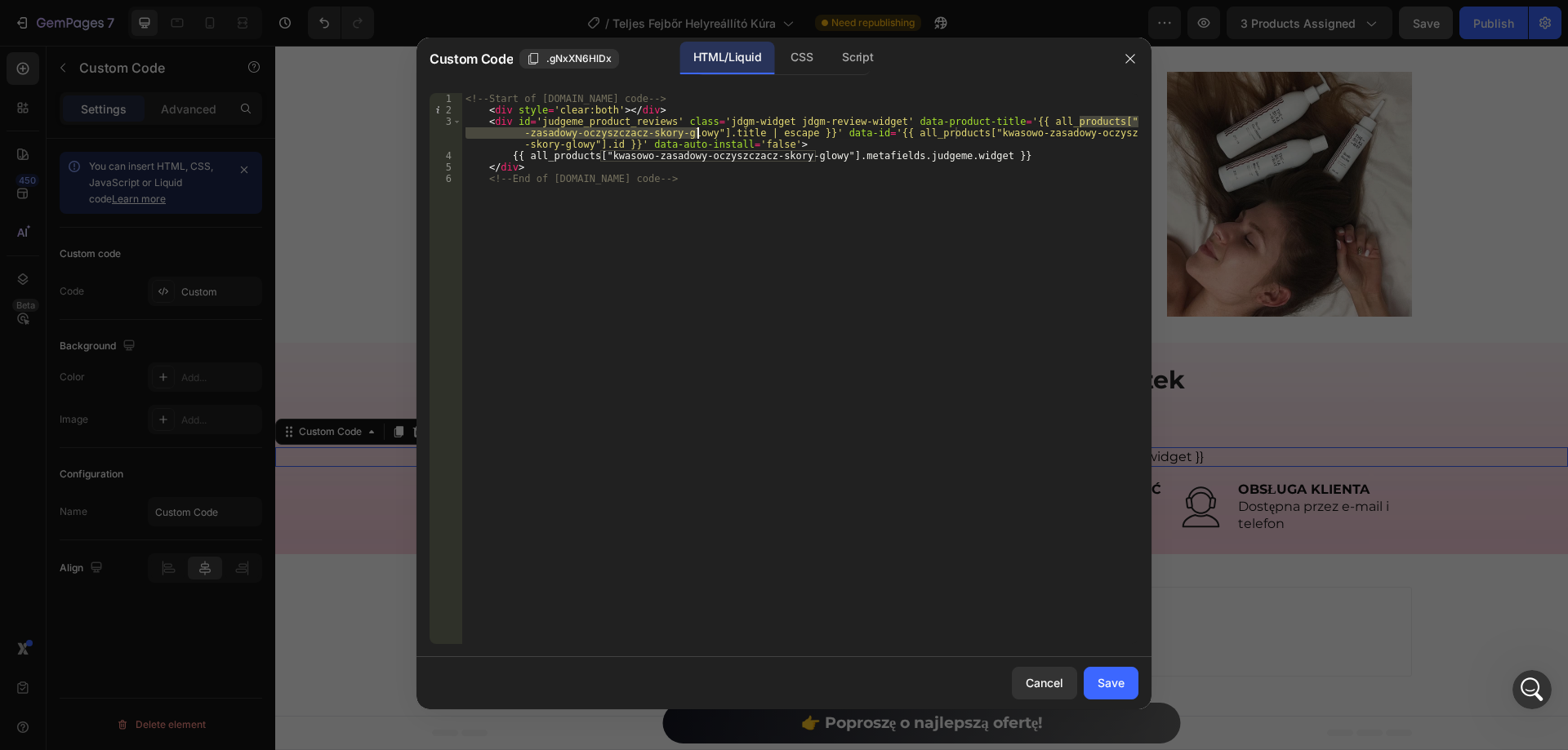
drag, startPoint x: 1078, startPoint y: 120, endPoint x: 696, endPoint y: 135, distance: 382.3
click at [696, 135] on div "<!-- Start of [DOMAIN_NAME] code --> < div style = 'clear:both' > </ div > < di…" at bounding box center [800, 379] width 676 height 573
paste textarea "pelna-kuracja-regenerujaca-skore"
drag, startPoint x: 955, startPoint y: 133, endPoint x: 584, endPoint y: 145, distance: 371.2
click at [584, 145] on div "<!-- Start of Judge.me code --> < div style = 'clear:both' > </ div > < div id …" at bounding box center [800, 379] width 676 height 573
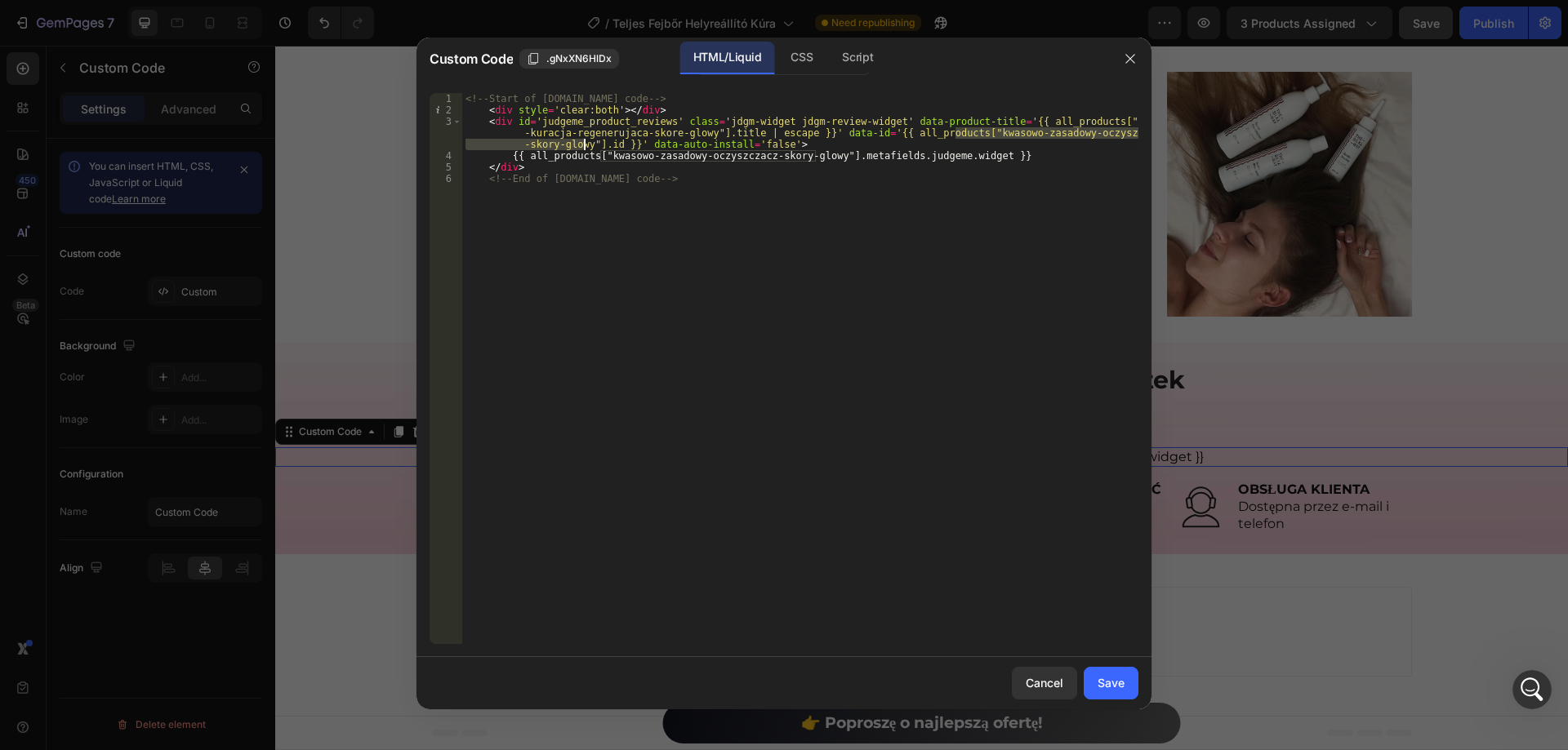
paste textarea "pelna-kuracja-regenerujaca-skore"
drag, startPoint x: 599, startPoint y: 157, endPoint x: 813, endPoint y: 157, distance: 214.0
click at [813, 157] on div "<!-- Start of Judge.me code --> < div style = 'clear:both' > </ div > < div id …" at bounding box center [800, 379] width 676 height 573
paste textarea "pelna-kuracja-regenerujaca-skore"
type textarea "{{ all_products["pelna-kuracja-regenerujaca-skore-glowy"].metafields.judgeme.wi…"
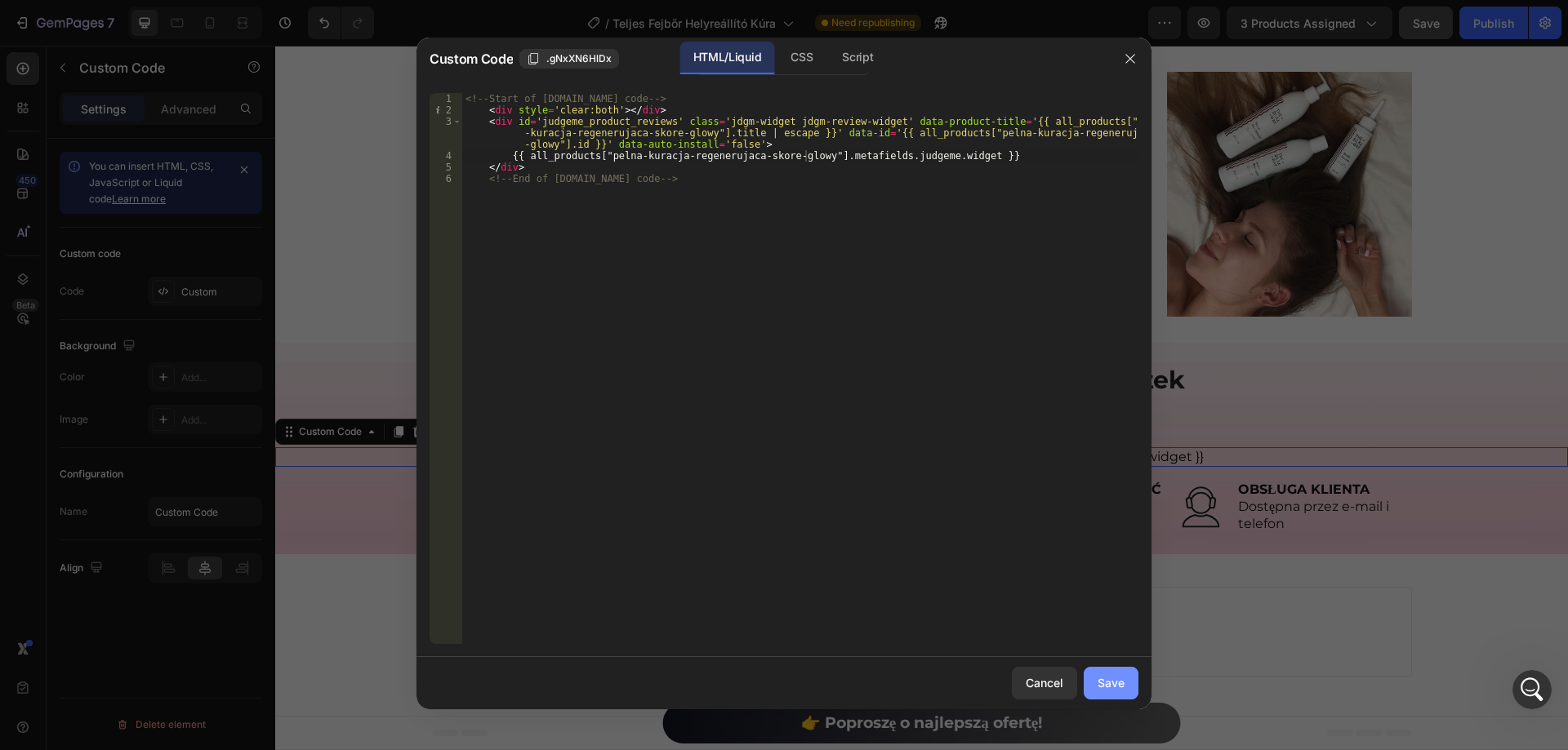
click at [1112, 681] on div "Save" at bounding box center [1111, 683] width 27 height 17
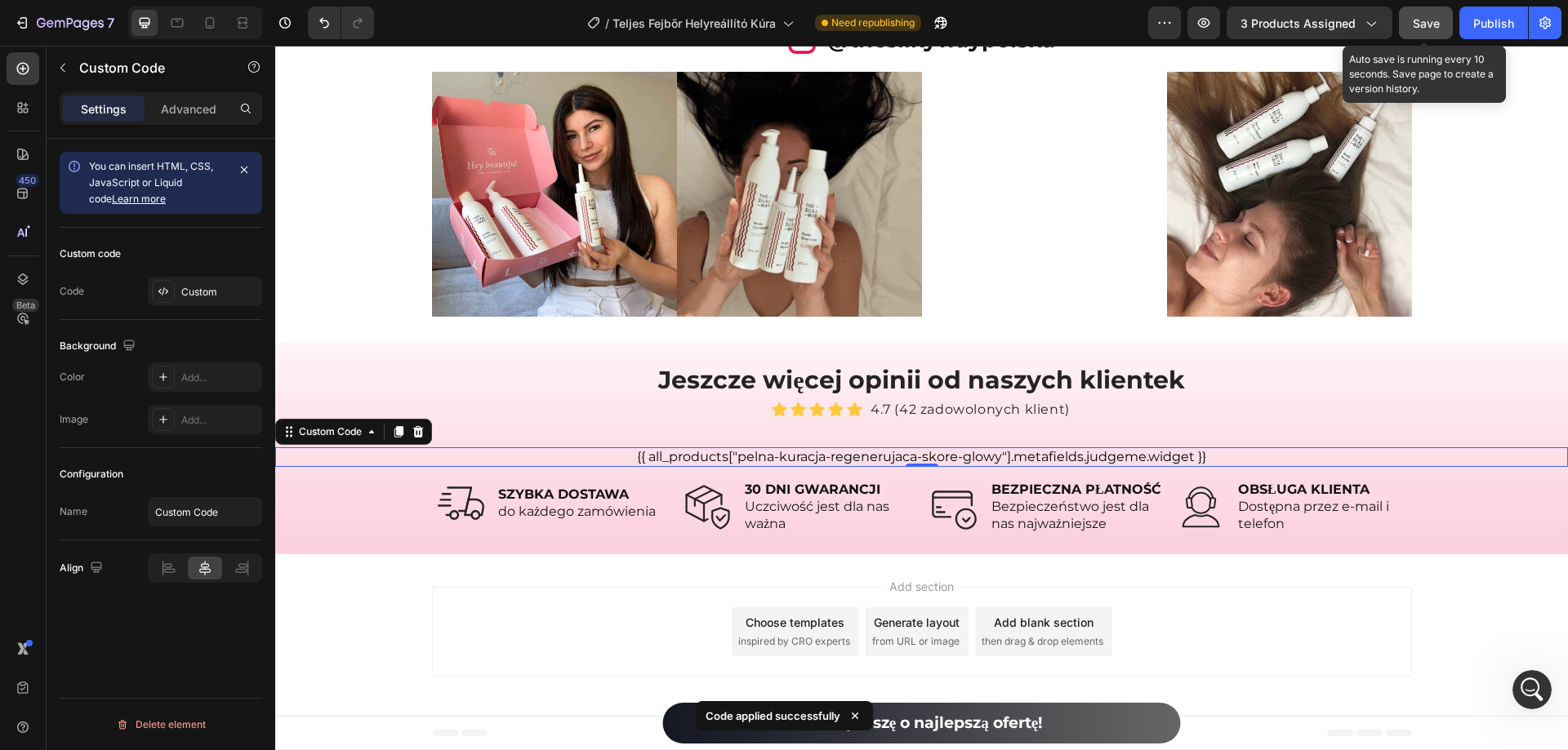
click at [1433, 32] on button "Save" at bounding box center [1426, 23] width 54 height 33
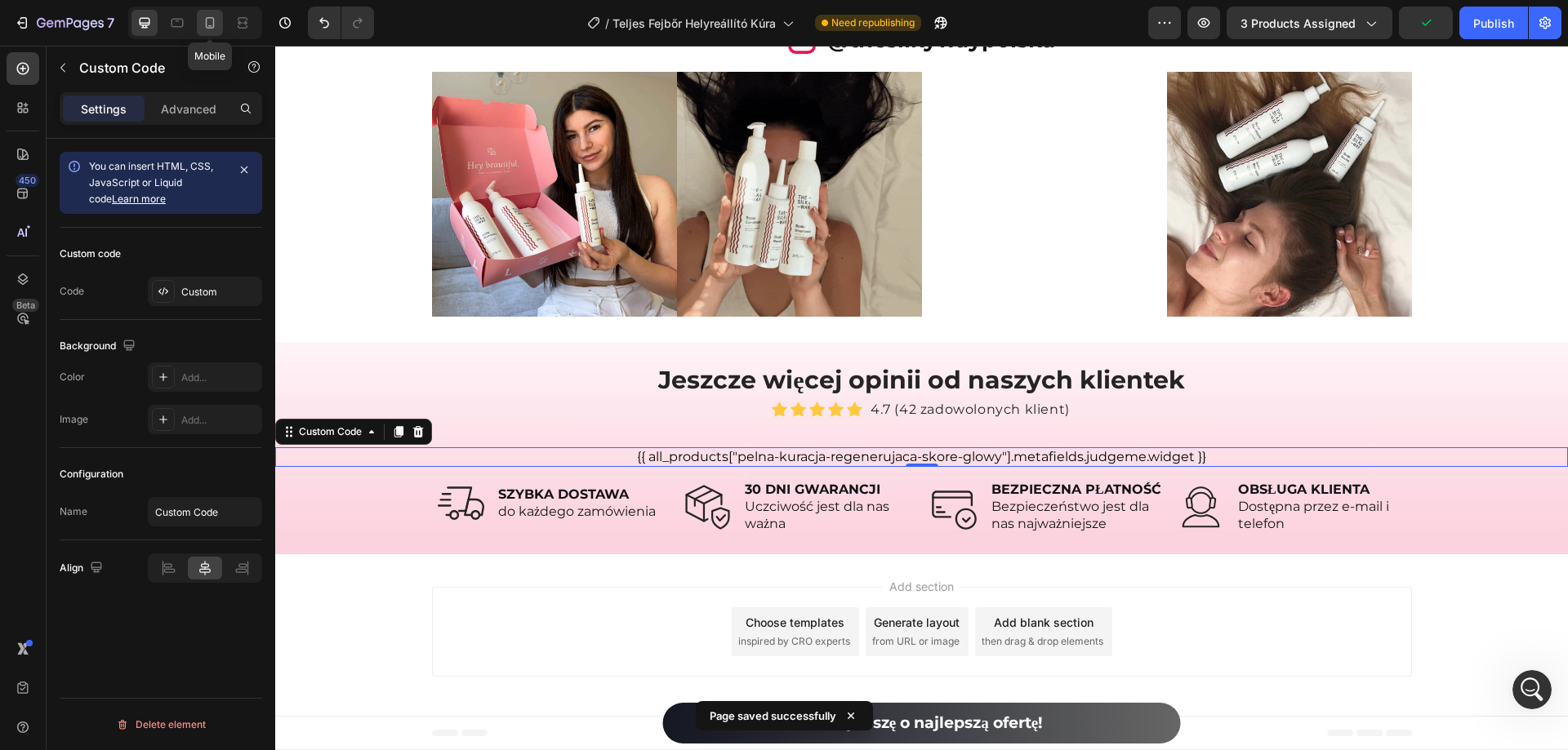
click at [214, 28] on icon at bounding box center [209, 22] width 16 height 16
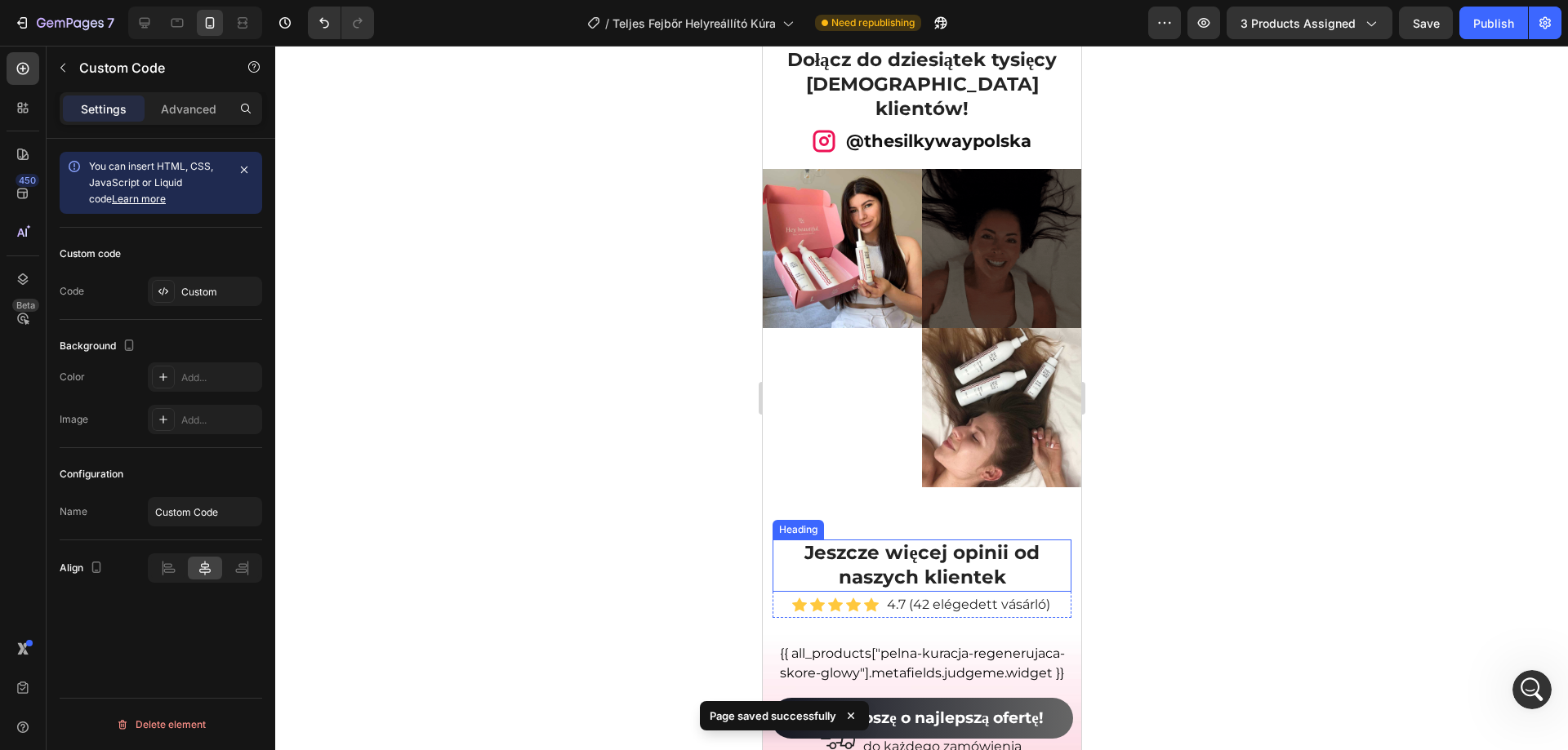
scroll to position [8866, 0]
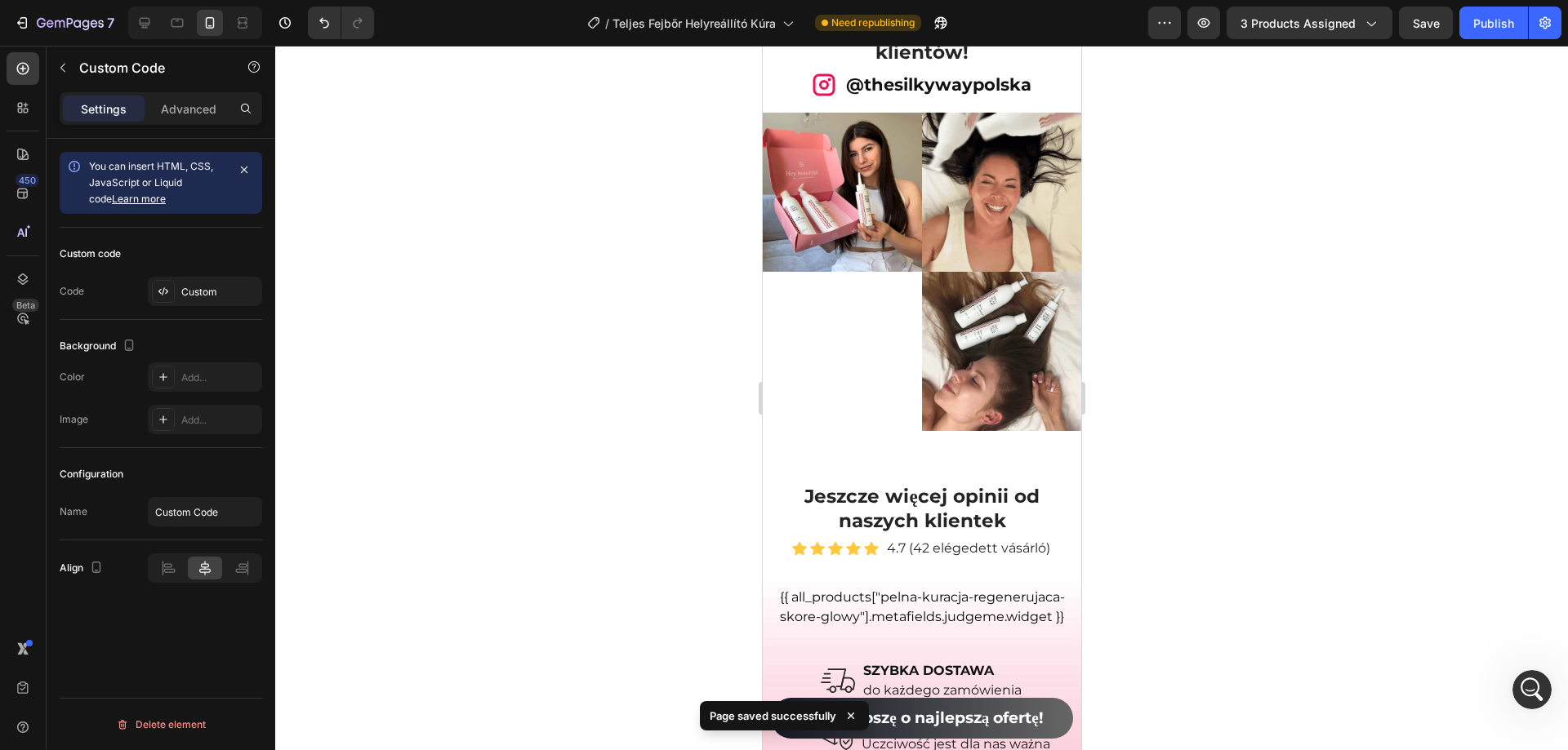
click at [905, 588] on div "{{ all_products["pelna-kuracja-regenerujaca-skore-glowy"].metafields.judgeme.wi…" at bounding box center [920, 607] width 299 height 39
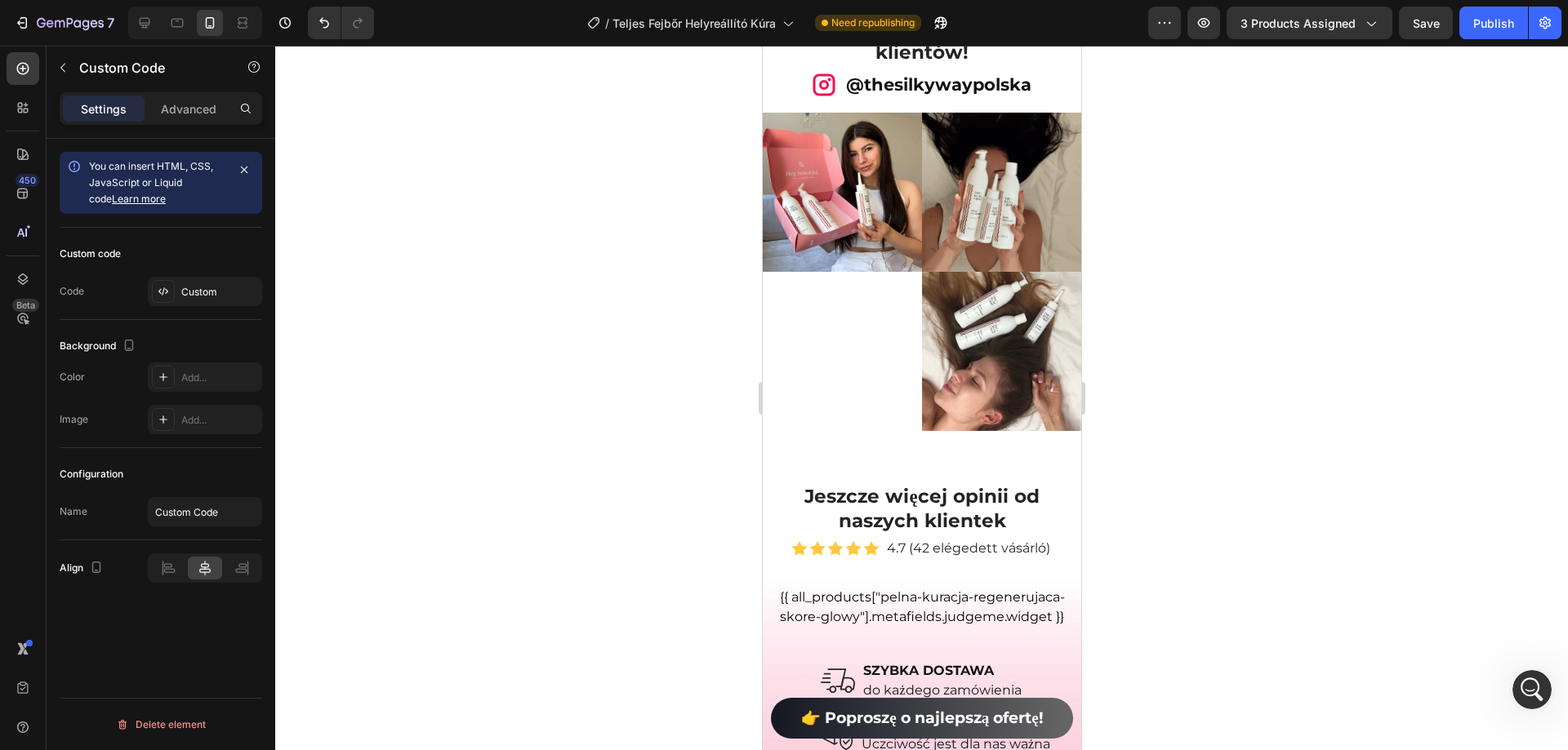
click at [979, 588] on div "{{ all_products["pelna-kuracja-regenerujaca-skore-glowy"].metafields.judgeme.wi…" at bounding box center [920, 607] width 299 height 39
click at [220, 288] on div "Custom" at bounding box center [220, 292] width 77 height 14
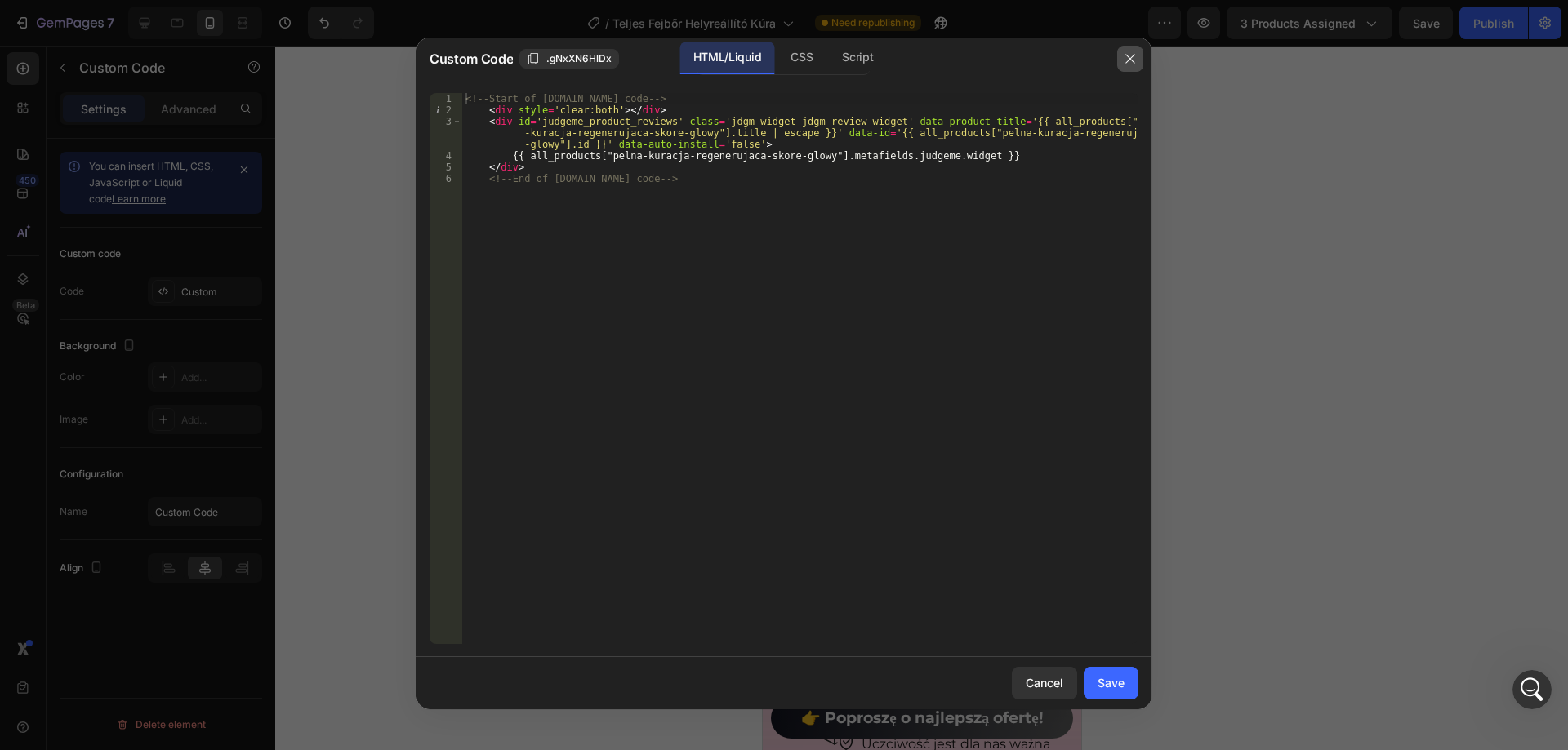
click at [1133, 71] on button "button" at bounding box center [1130, 59] width 26 height 26
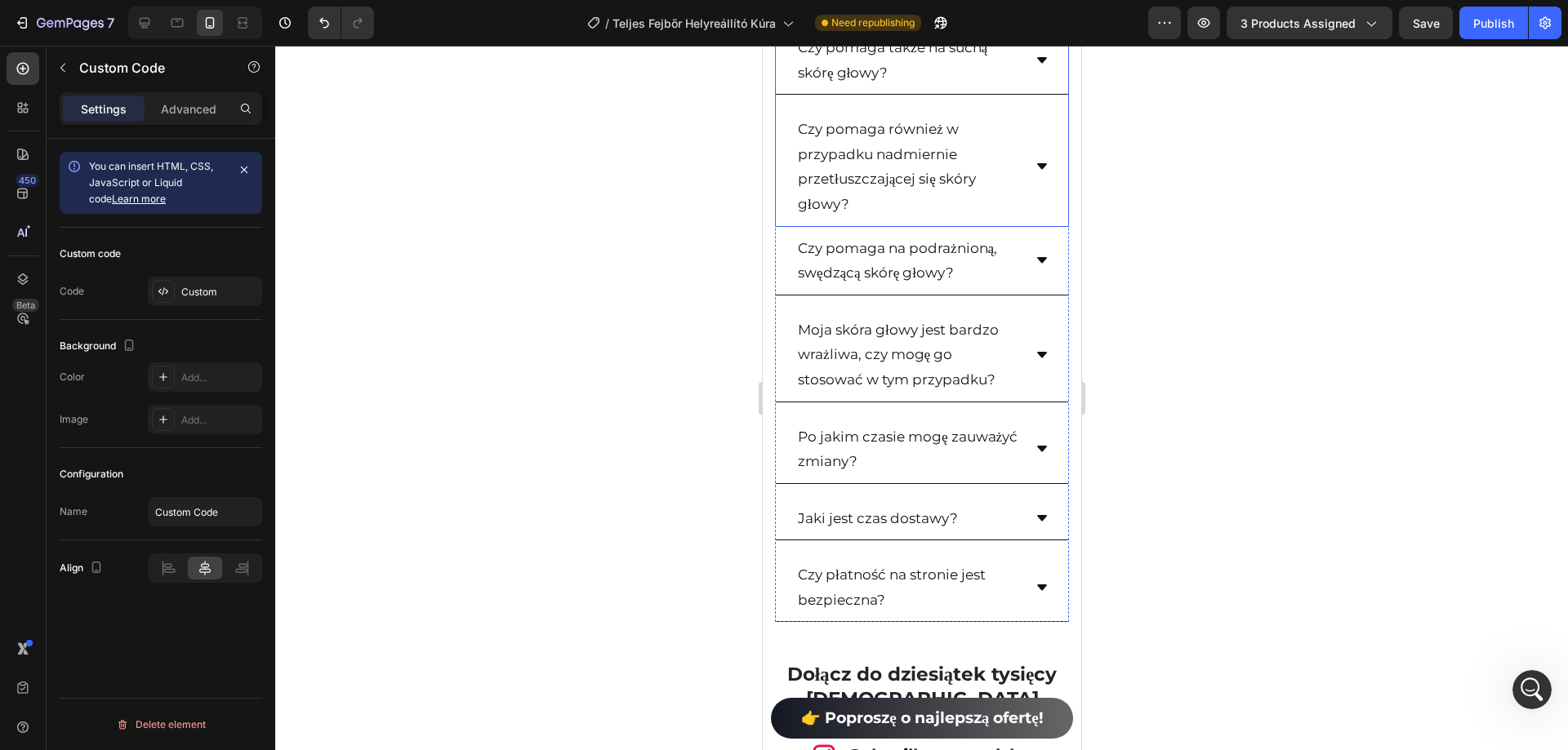
scroll to position [8702, 0]
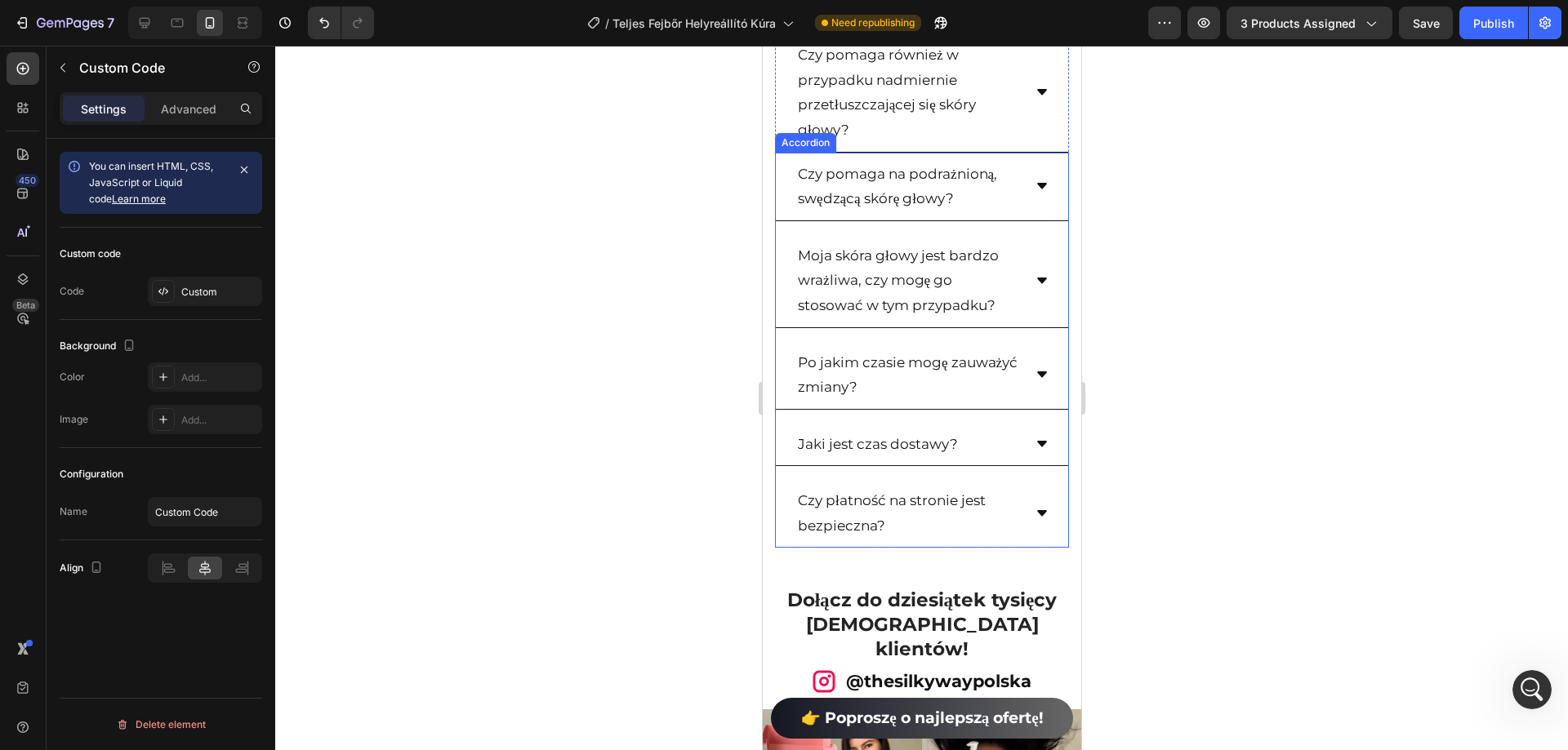
click at [781, 182] on div "Czy pomaga na podrażnioną, swędzącą skórę głowy?" at bounding box center [920, 186] width 292 height 68
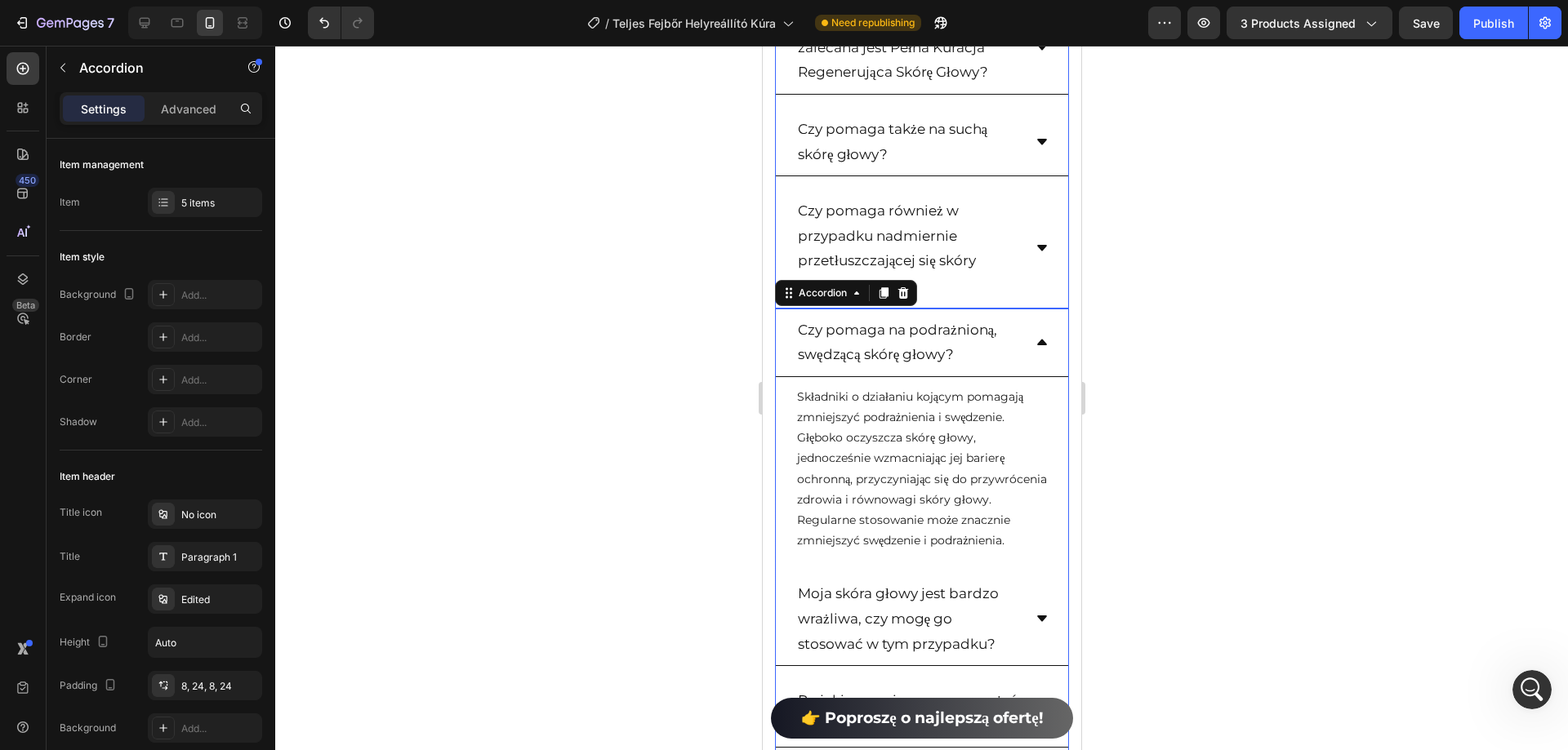
scroll to position [8539, 0]
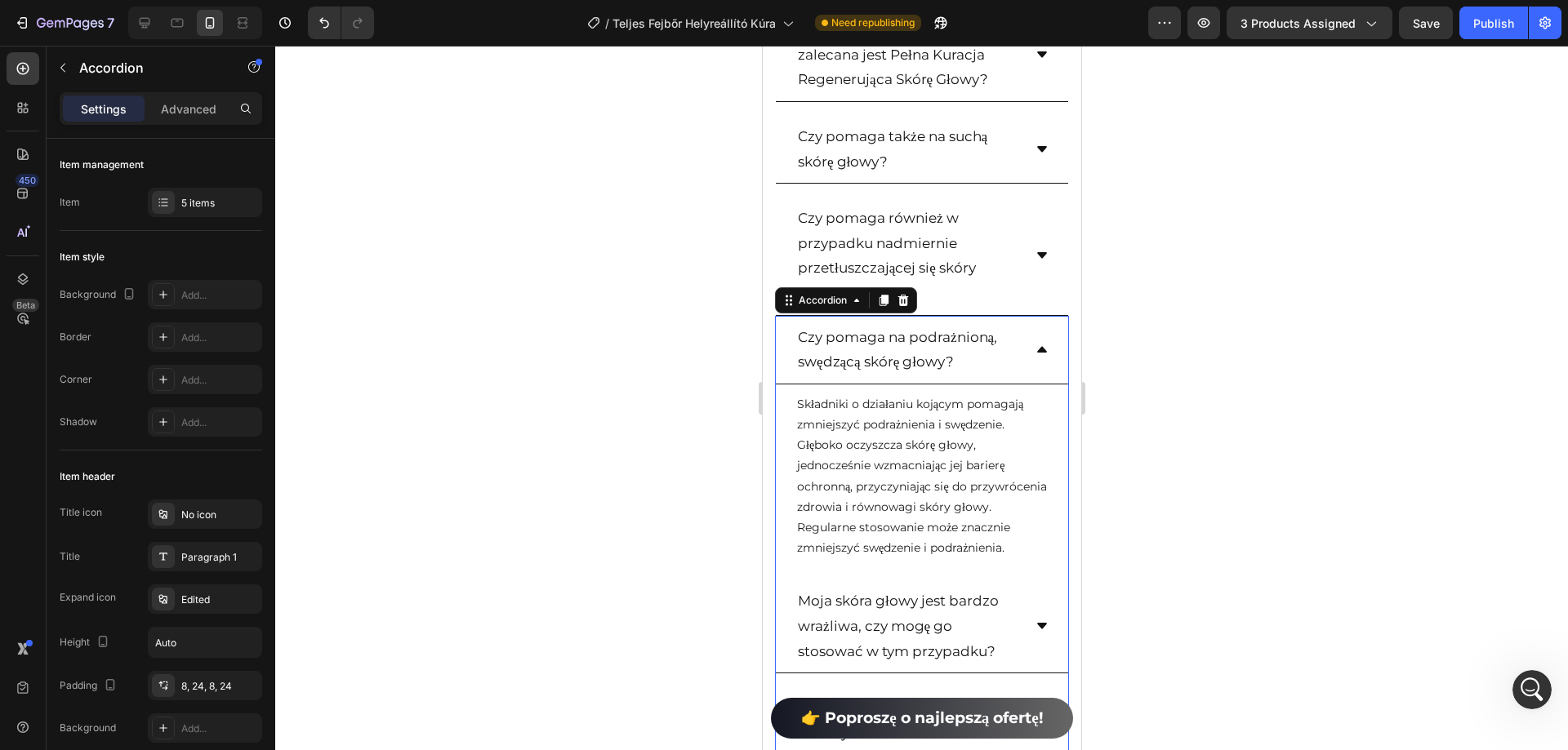
click at [795, 328] on div "Czy pomaga na podrażnioną, swędzącą skórę głowy?" at bounding box center [908, 350] width 227 height 55
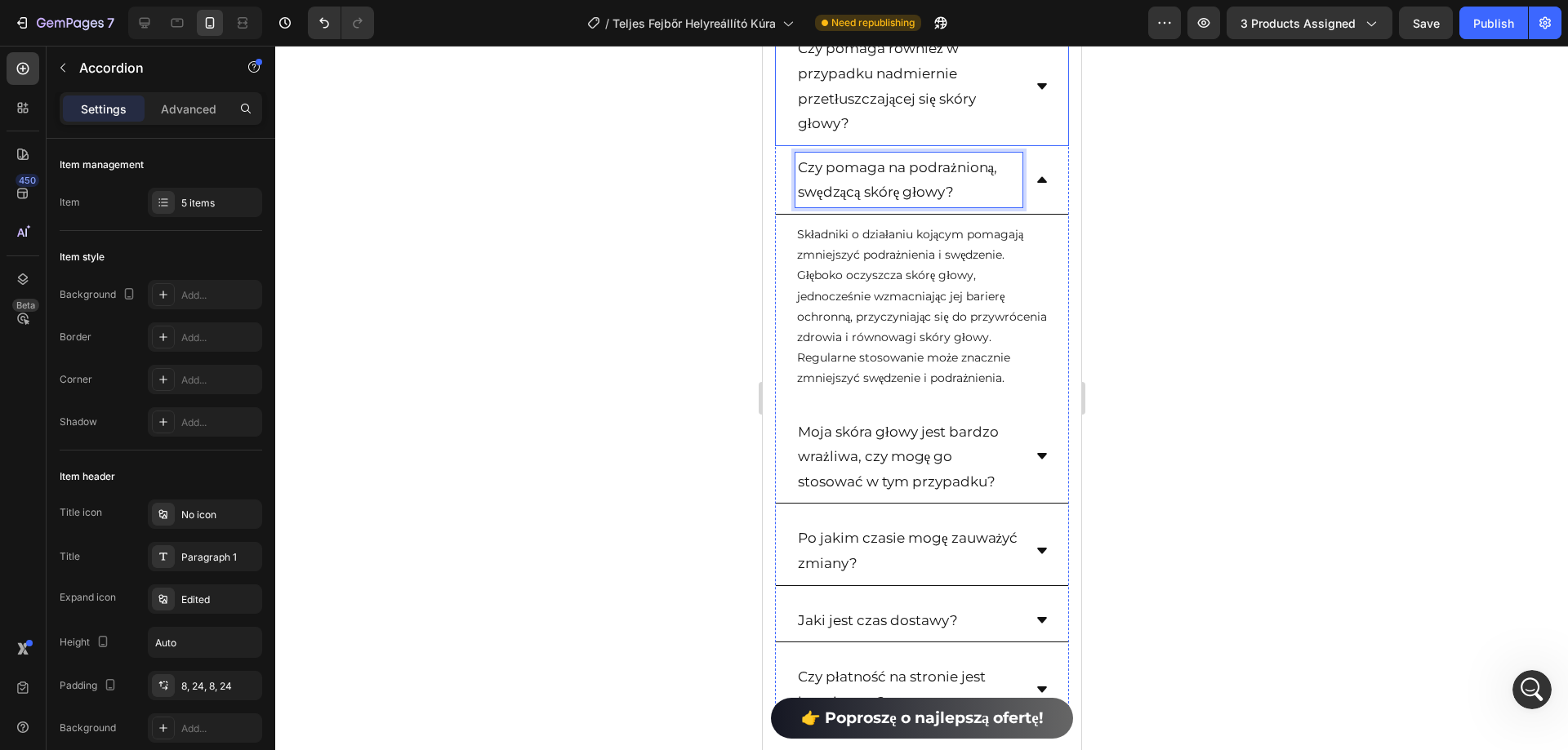
scroll to position [8376, 0]
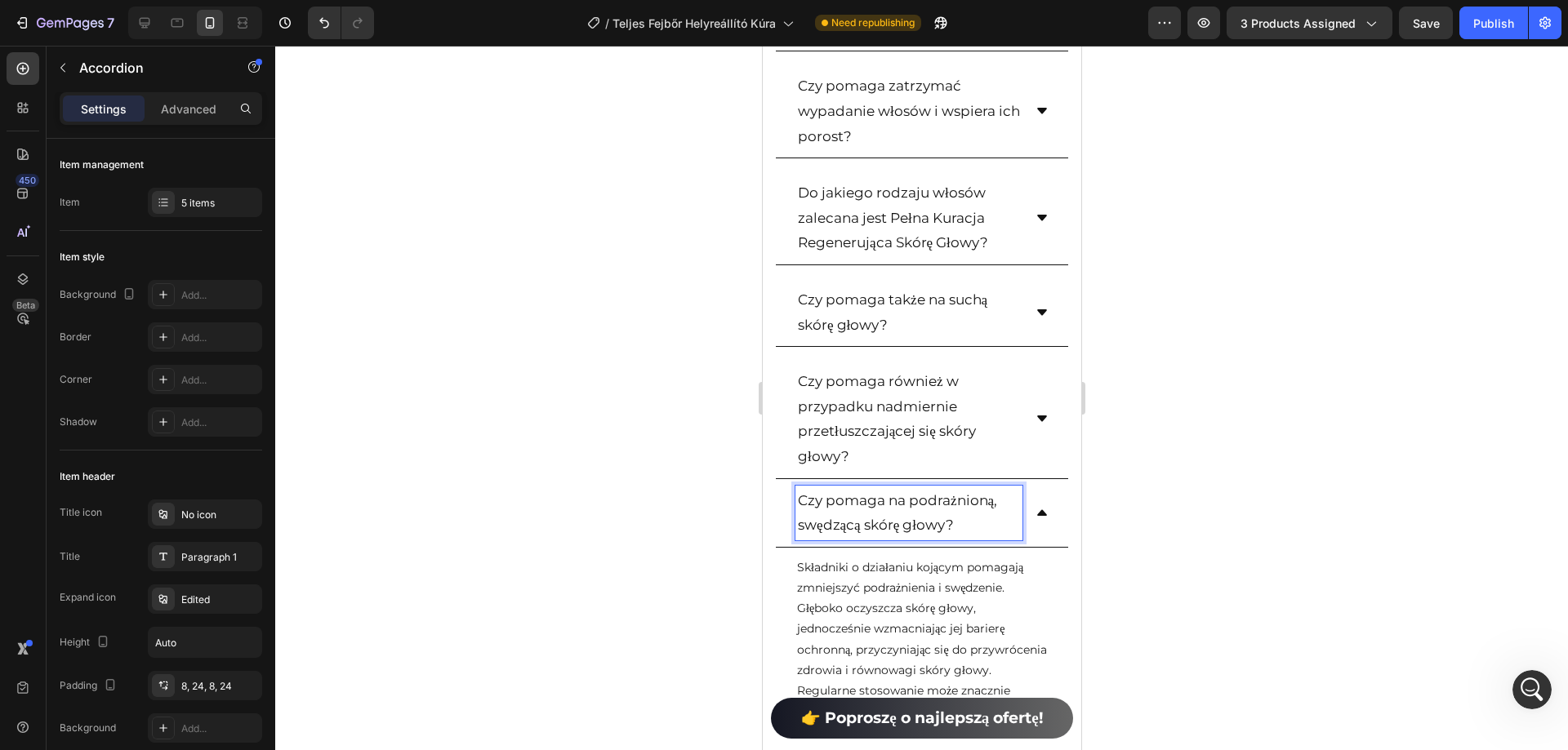
click at [1035, 508] on icon at bounding box center [1041, 513] width 13 height 13
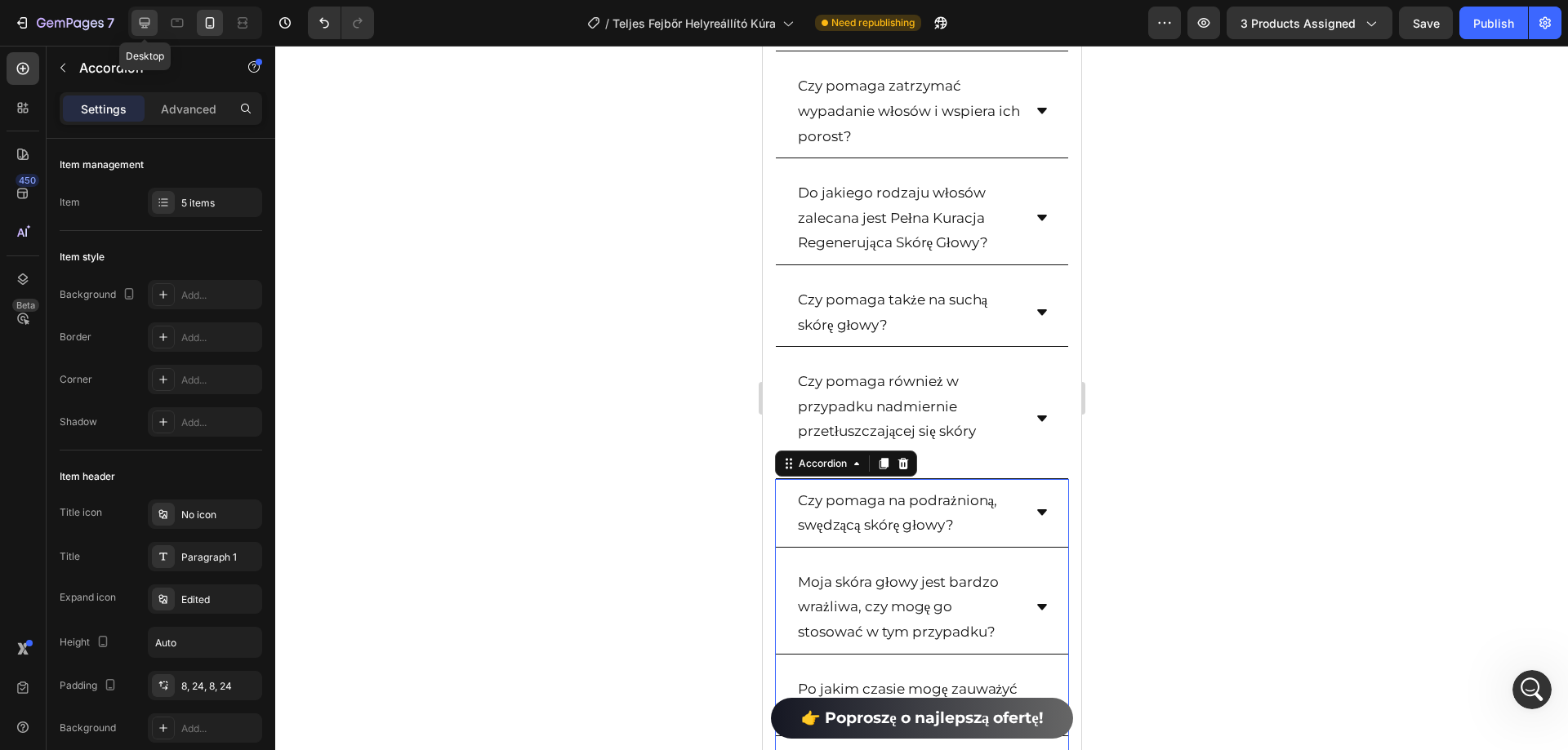
click at [148, 30] on icon at bounding box center [144, 22] width 16 height 16
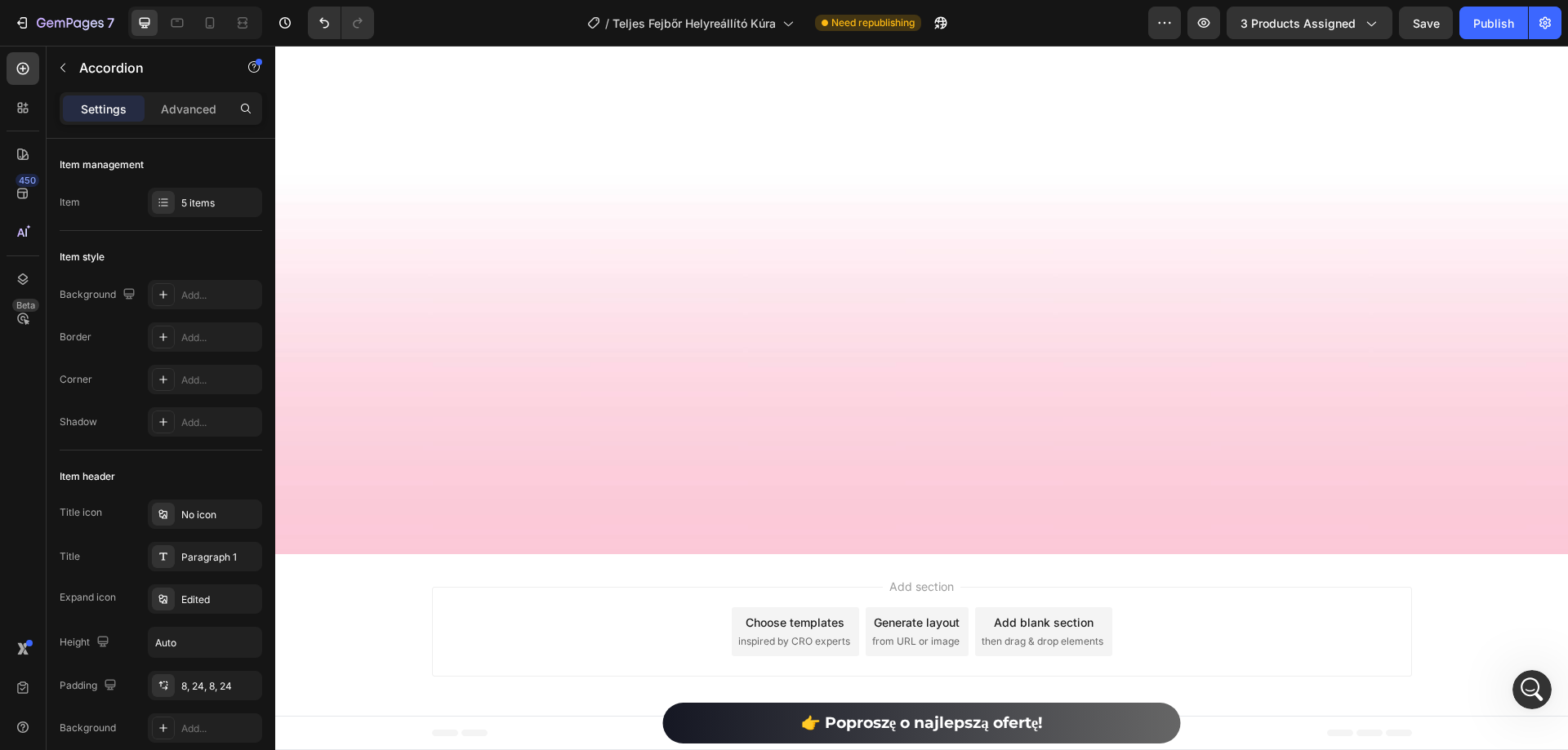
scroll to position [7235, 0]
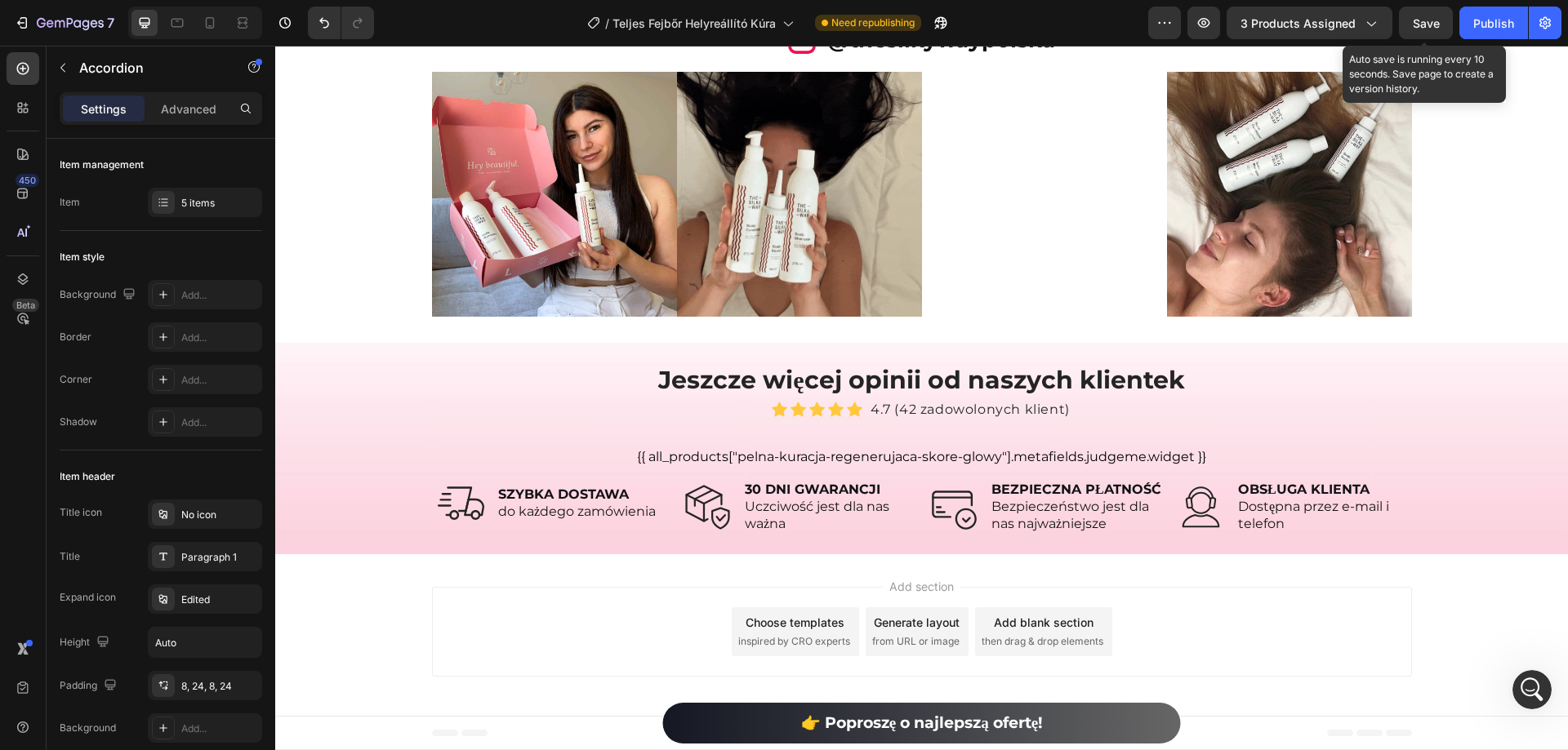
click at [1440, 25] on button "Save" at bounding box center [1426, 23] width 54 height 33
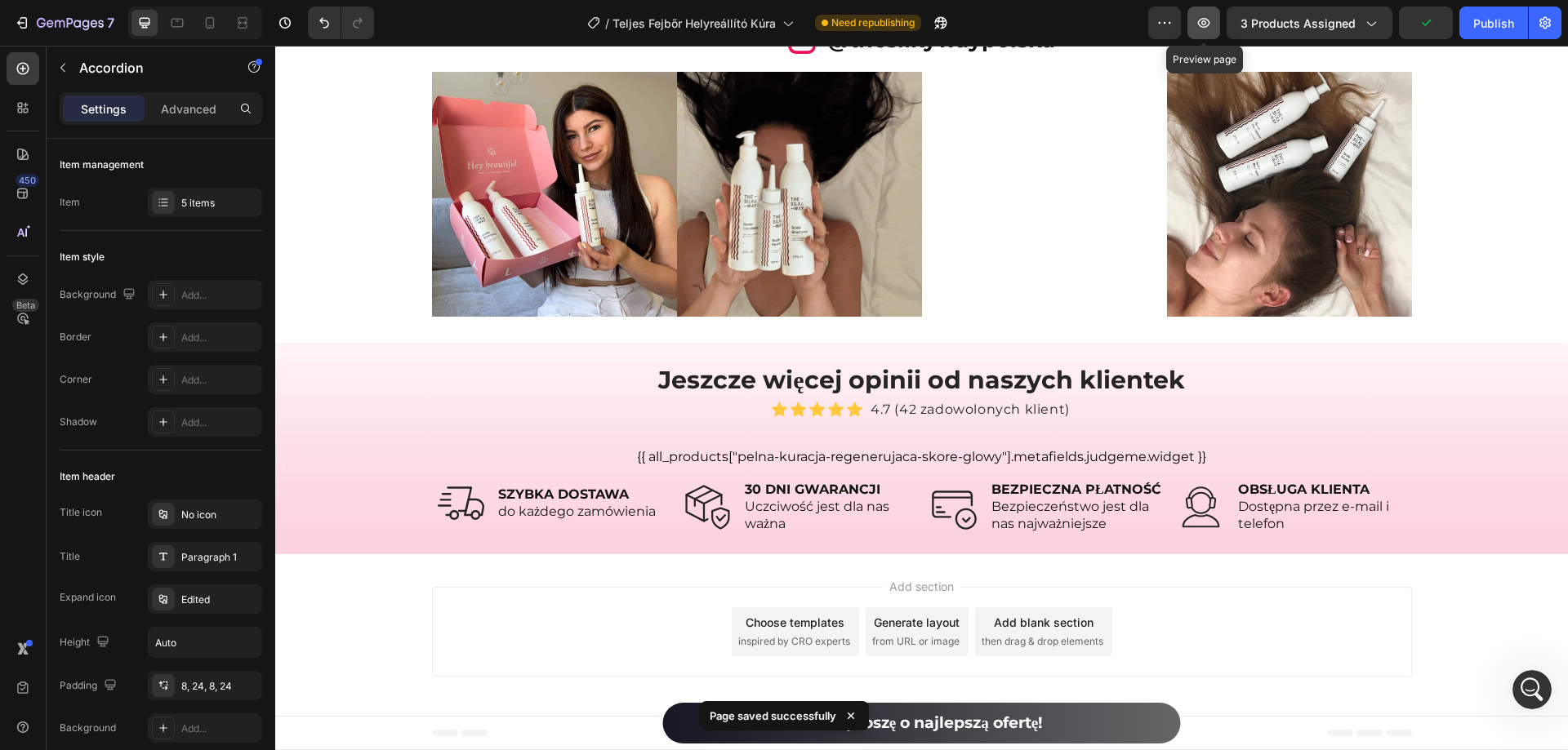
click at [1220, 29] on button "button" at bounding box center [1204, 23] width 33 height 33
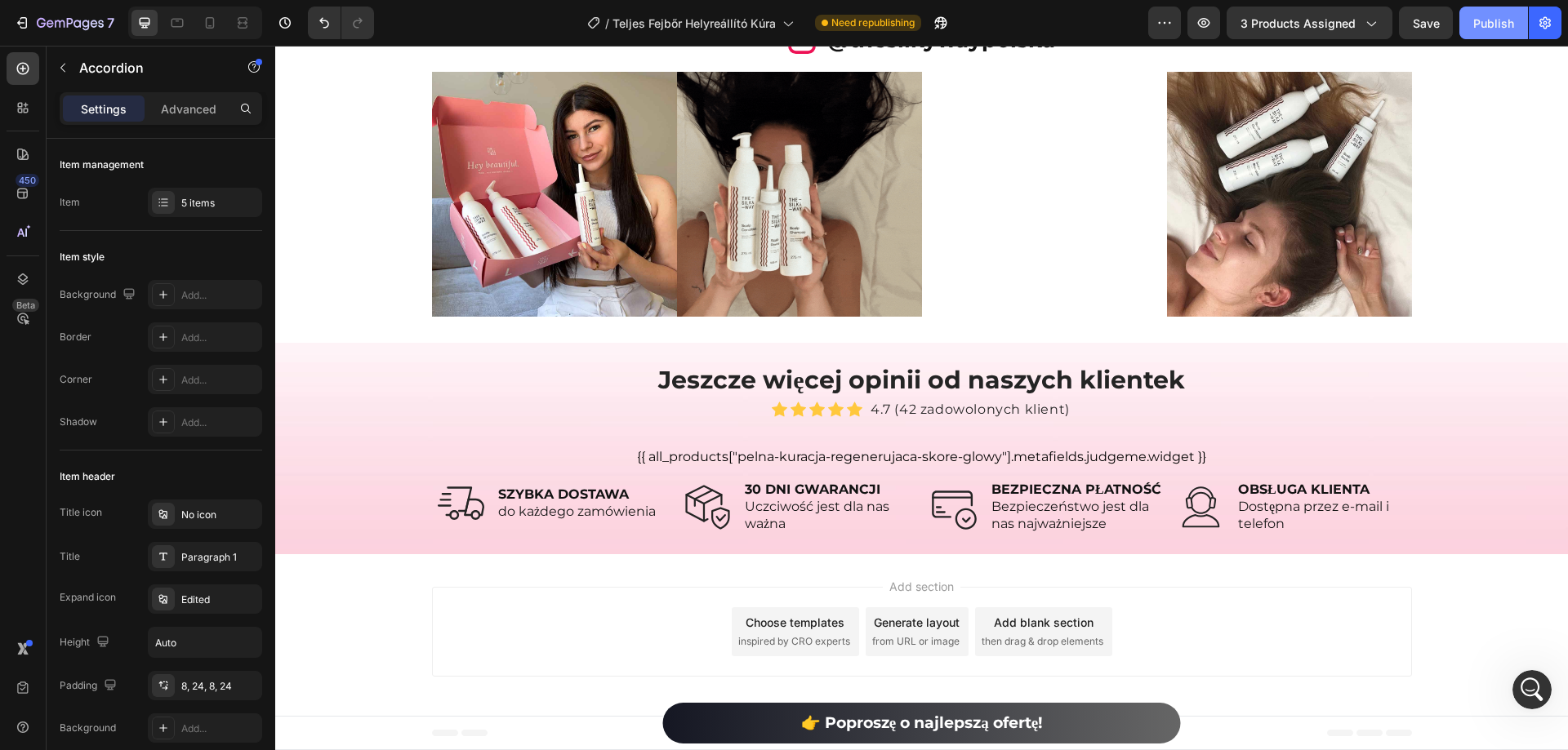
click at [1492, 33] on button "Publish" at bounding box center [1493, 23] width 68 height 33
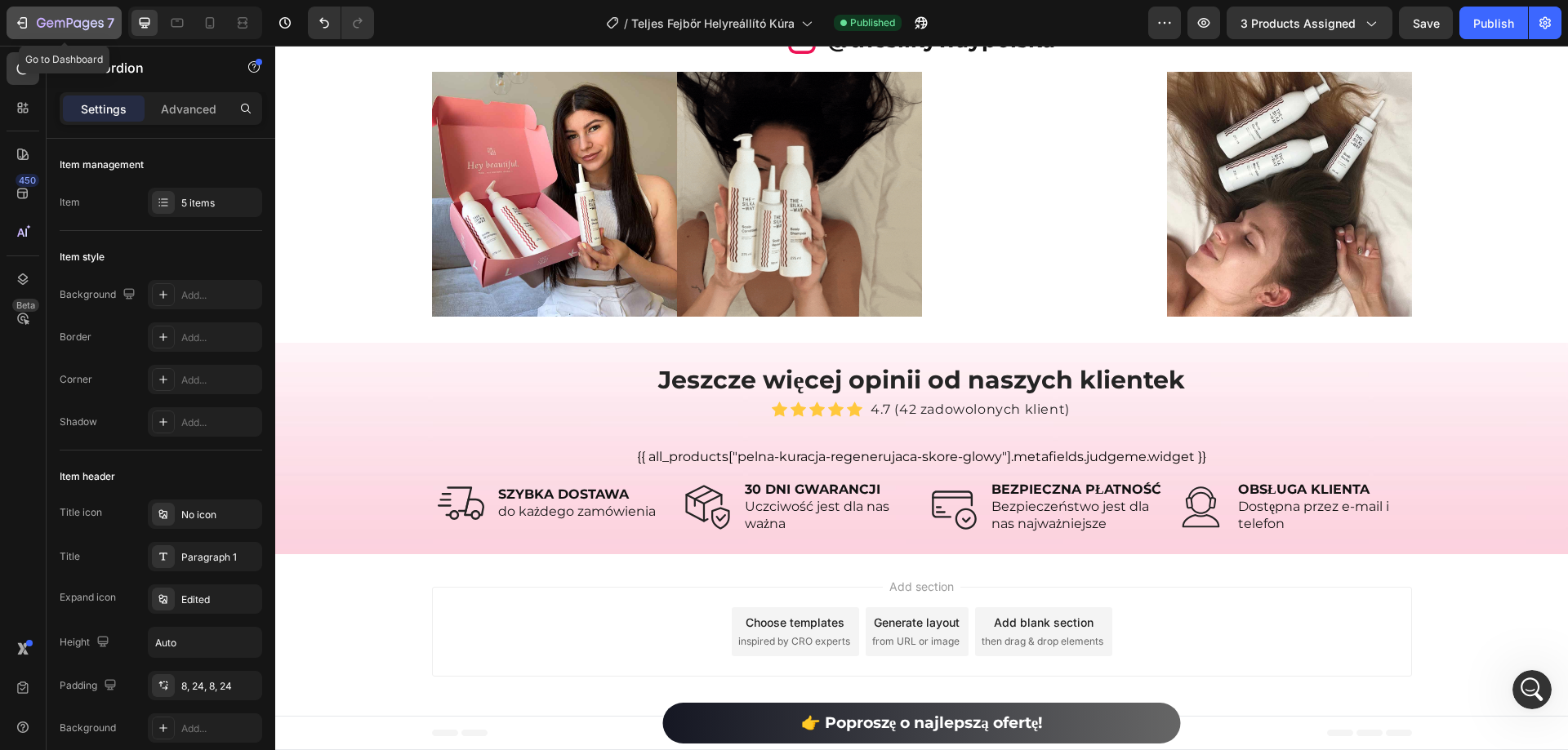
click at [34, 21] on div "7" at bounding box center [63, 23] width 101 height 19
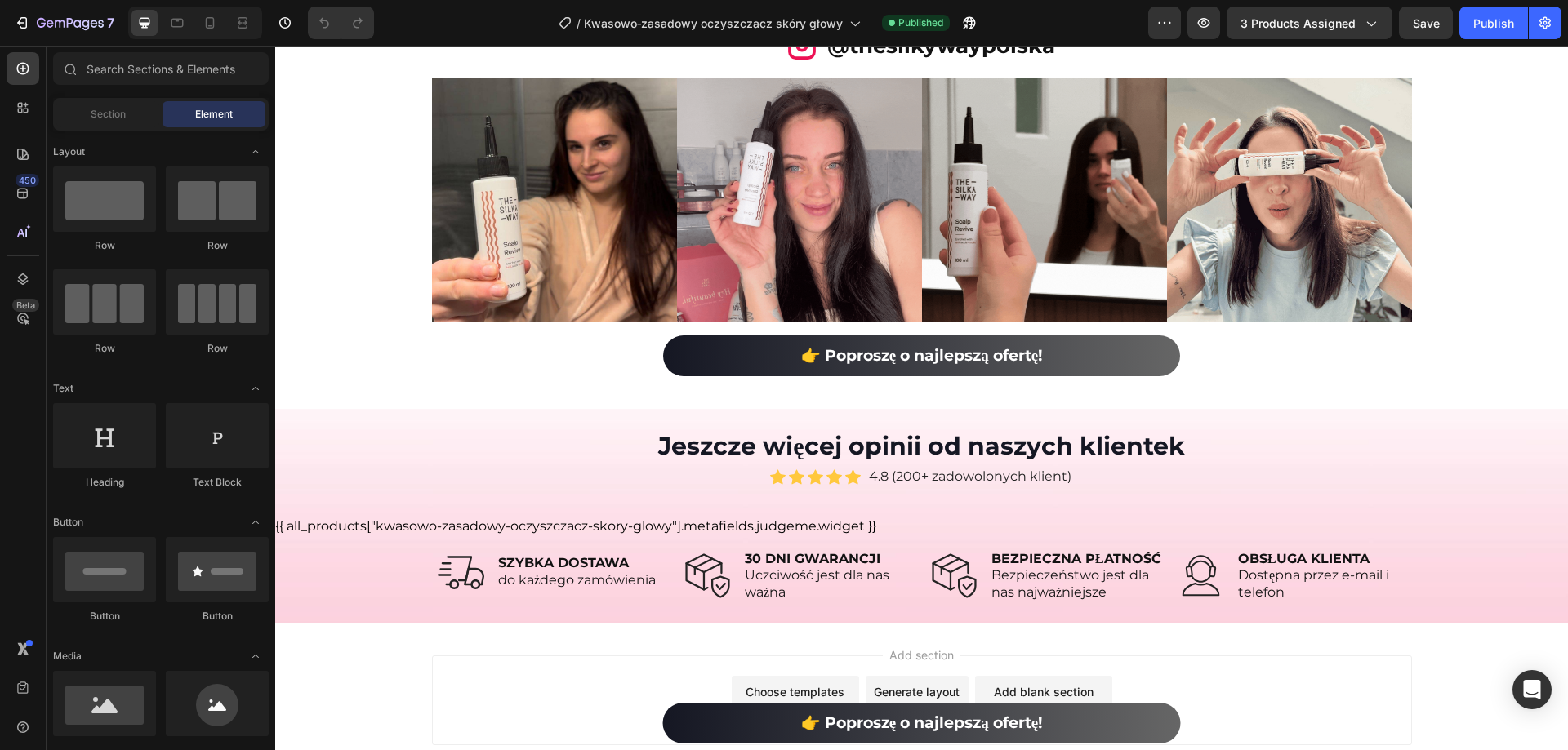
scroll to position [9300, 0]
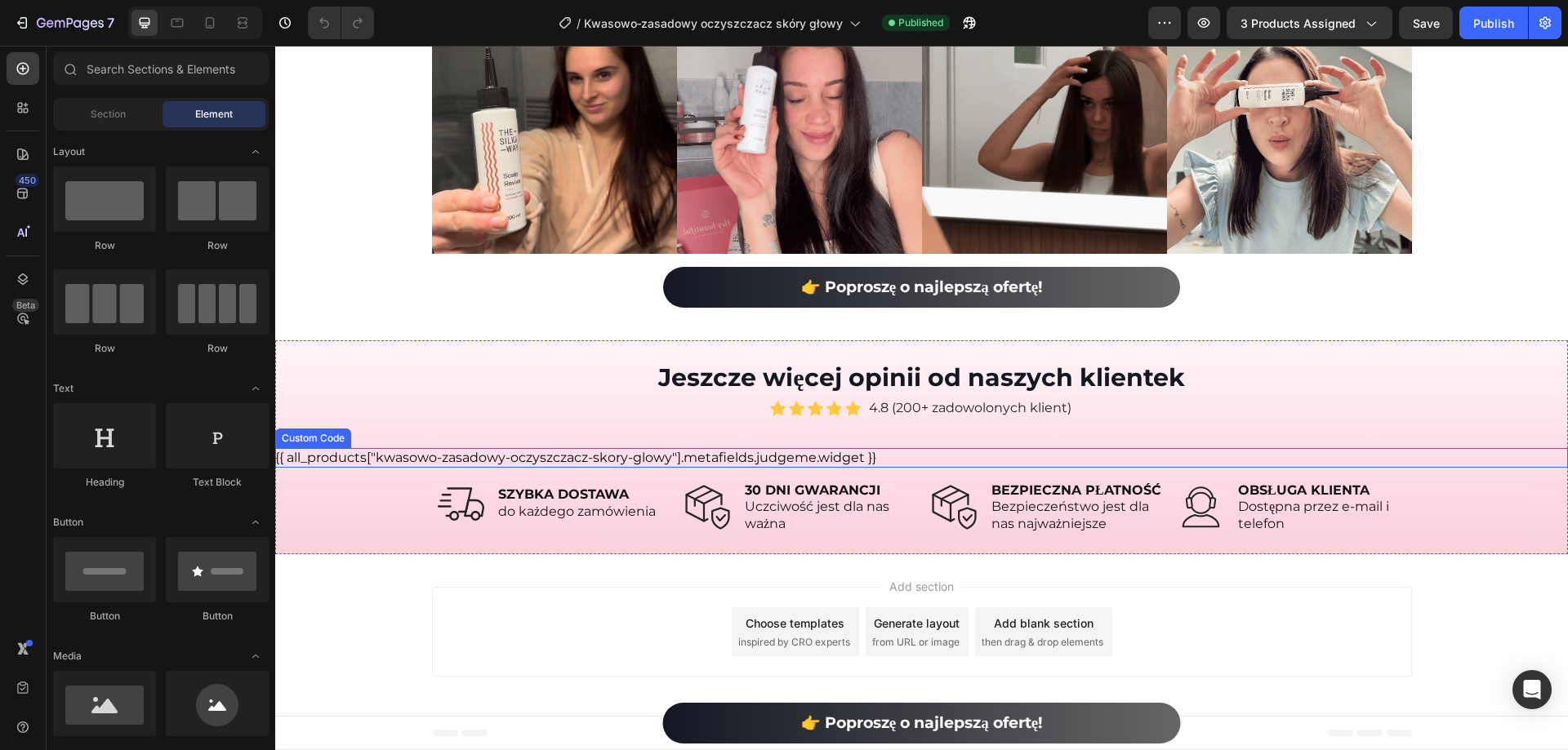
click at [712, 457] on div "{{ all_products["kwasowo-zasadowy-oczyszczacz-skory-glowy"].metafields.judgeme.…" at bounding box center [920, 458] width 1292 height 19
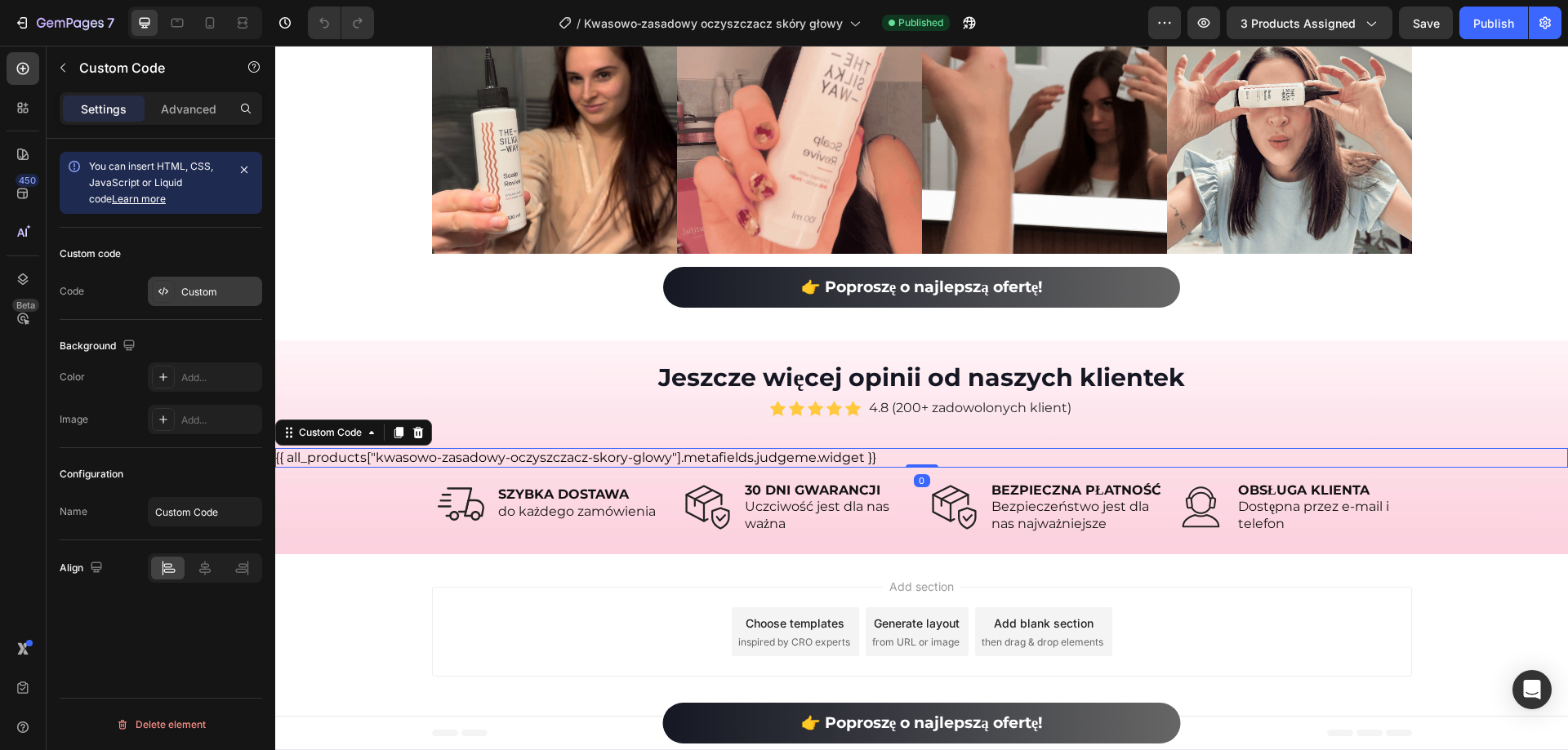
click at [198, 287] on div "Custom" at bounding box center [220, 292] width 77 height 14
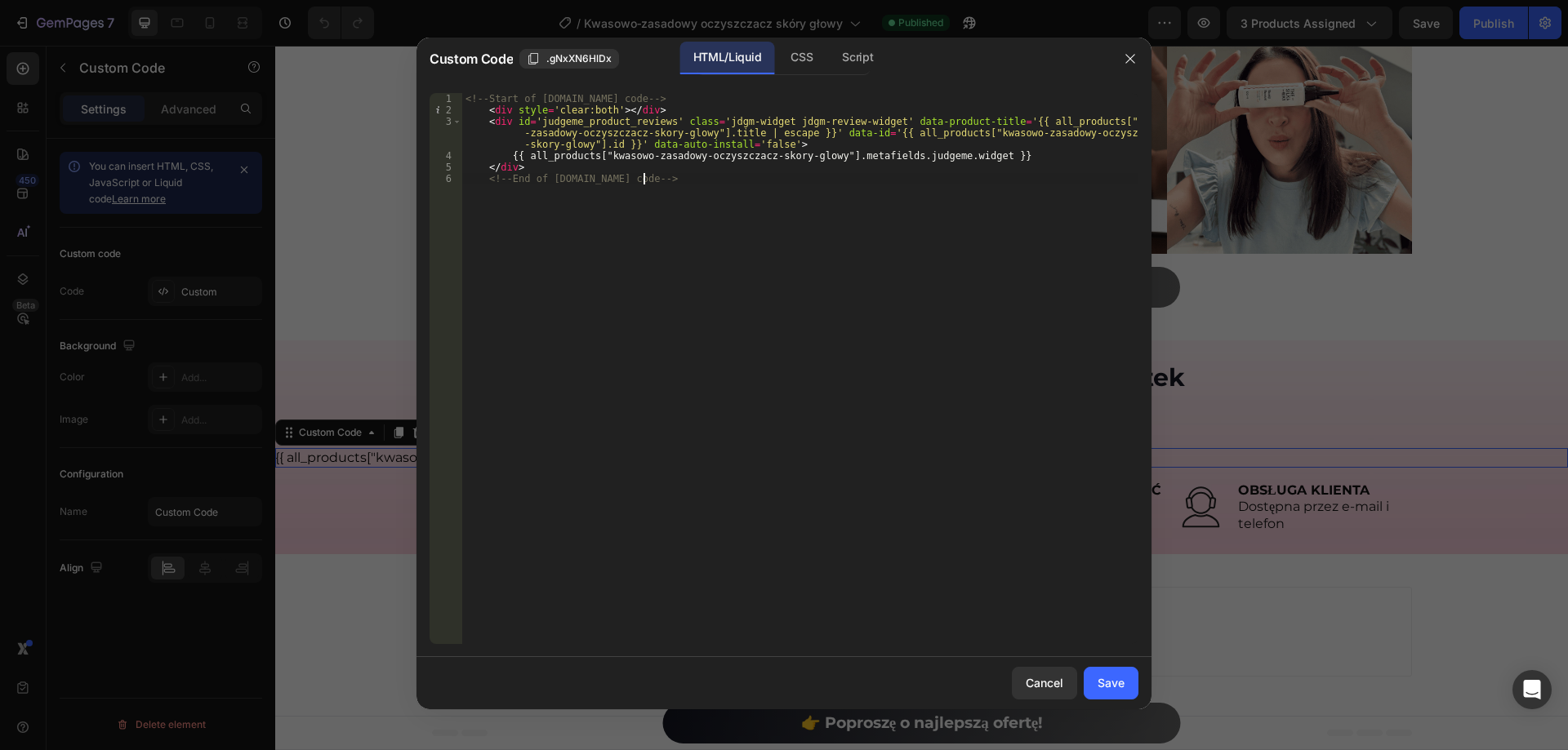
click at [690, 214] on div "<!-- Start of [DOMAIN_NAME] code --> < div style = 'clear:both' > </ div > < di…" at bounding box center [800, 379] width 676 height 573
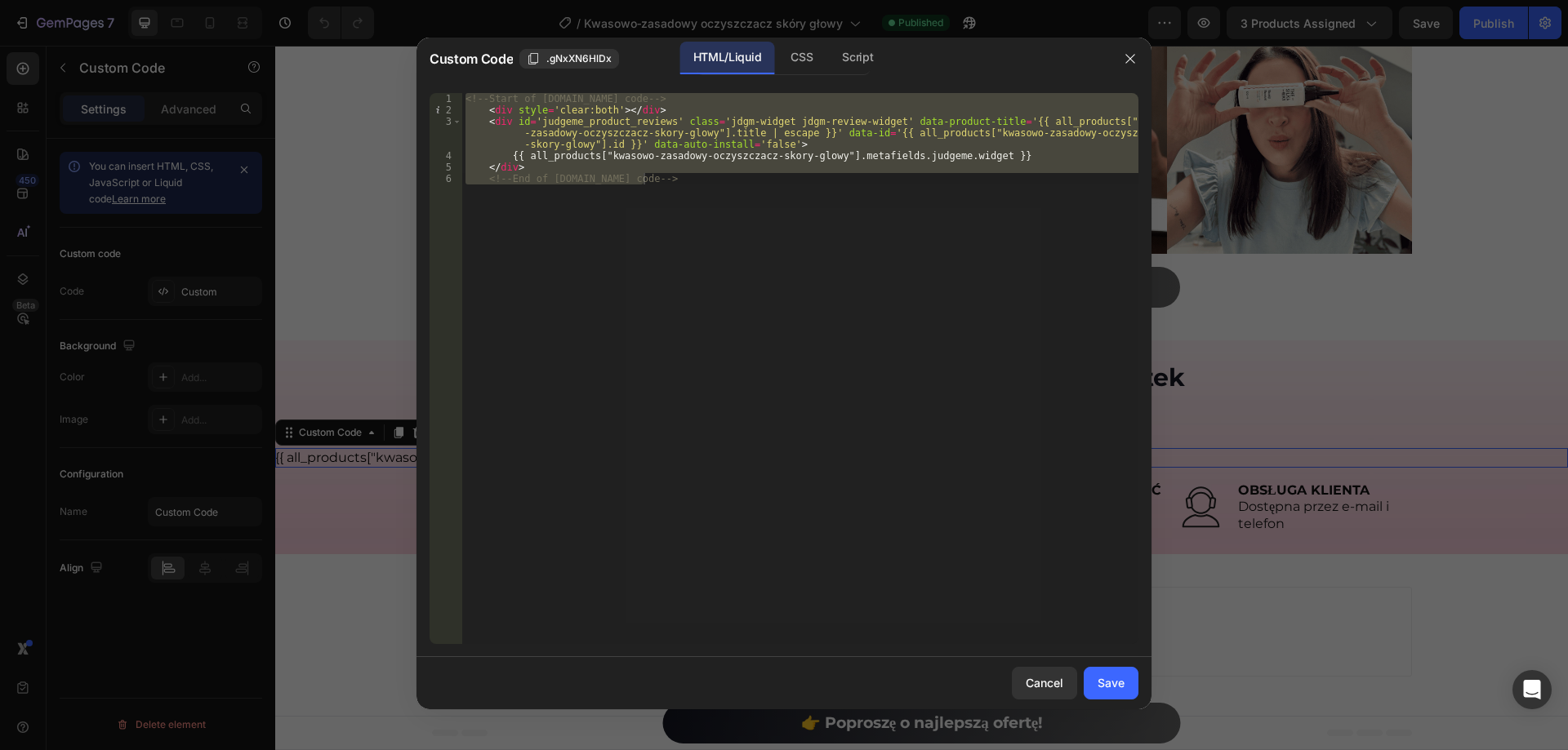
click at [693, 209] on div "<!-- Start of [DOMAIN_NAME] code --> < div style = 'clear:both' > </ div > < di…" at bounding box center [800, 369] width 676 height 551
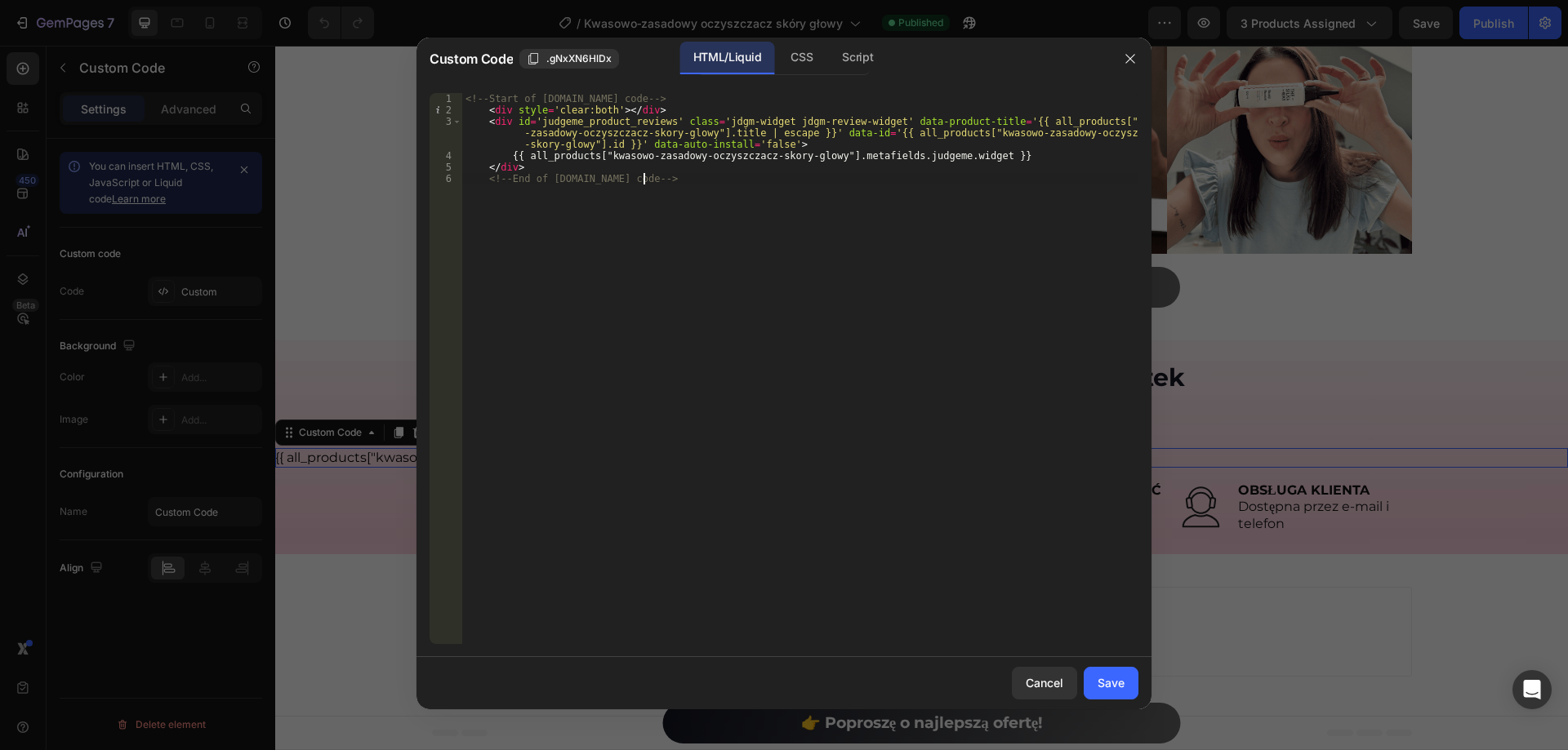
type textarea "</div> <!-- End of [DOMAIN_NAME] code -->"
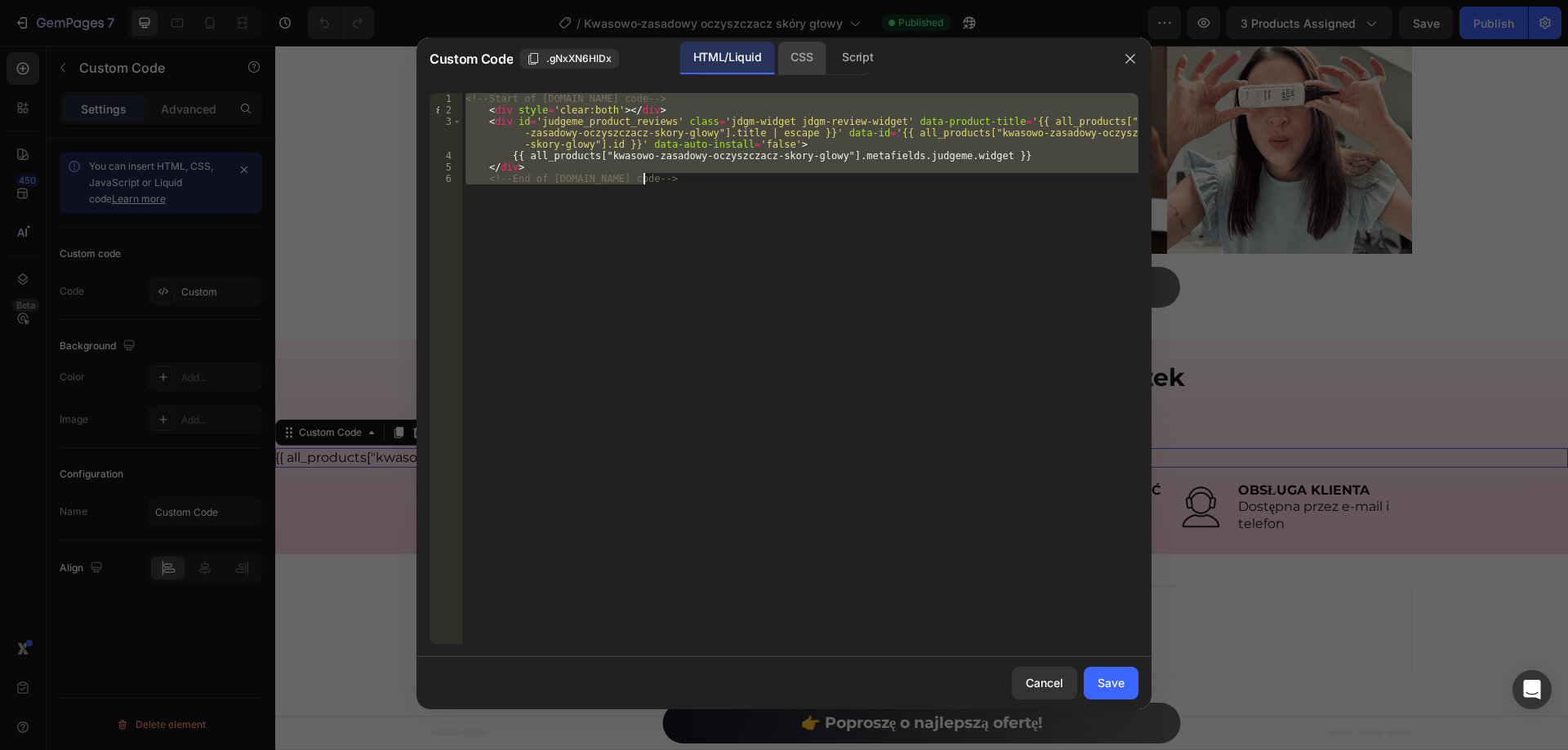
click at [829, 59] on div "CSS" at bounding box center [857, 58] width 57 height 33
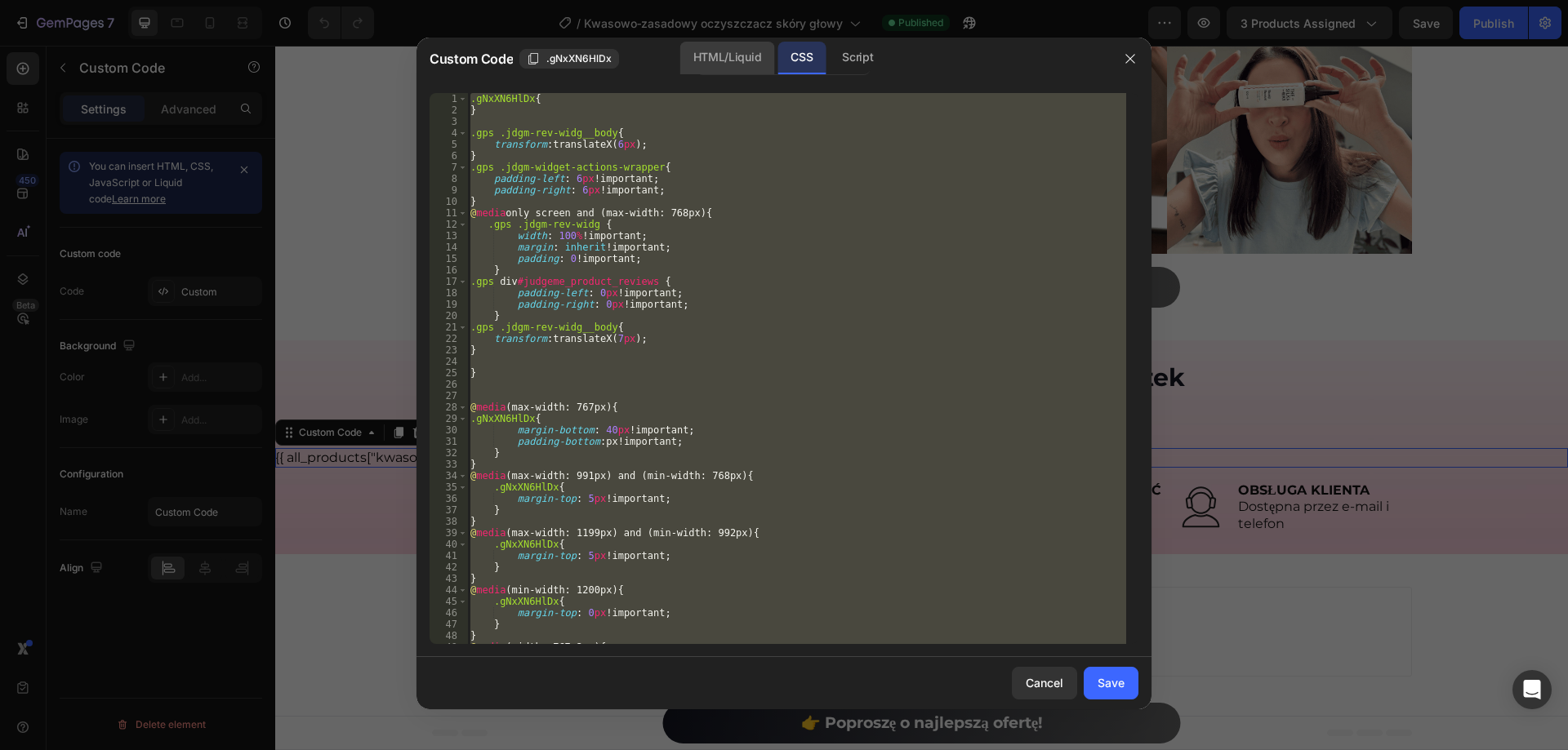
click at [737, 57] on div "HTML/Liquid" at bounding box center [727, 58] width 94 height 33
